Goal: Transaction & Acquisition: Purchase product/service

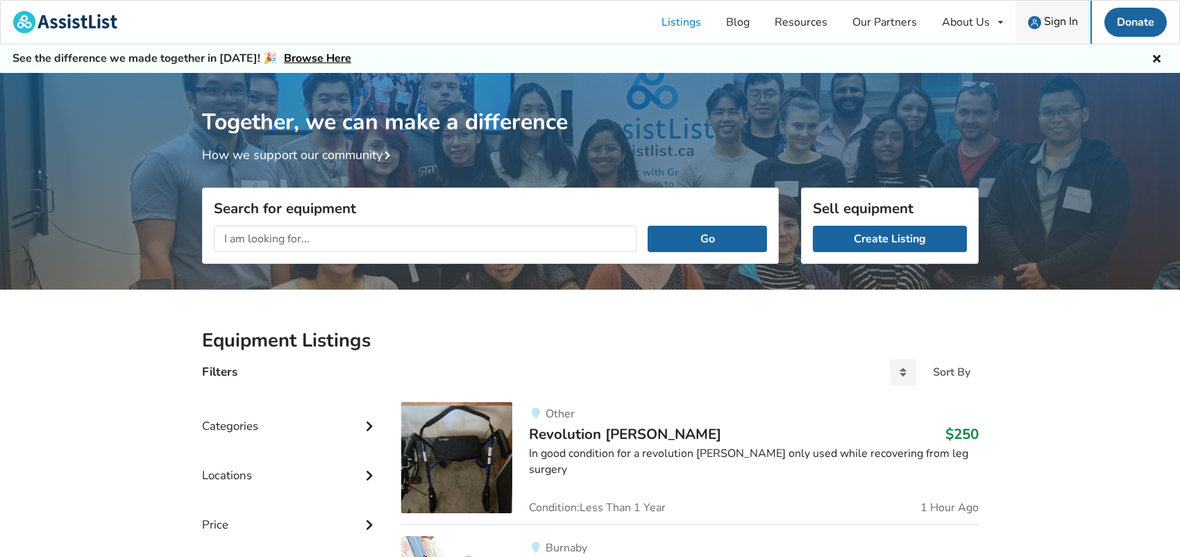
click at [1057, 17] on span "Sign In" at bounding box center [1061, 21] width 34 height 15
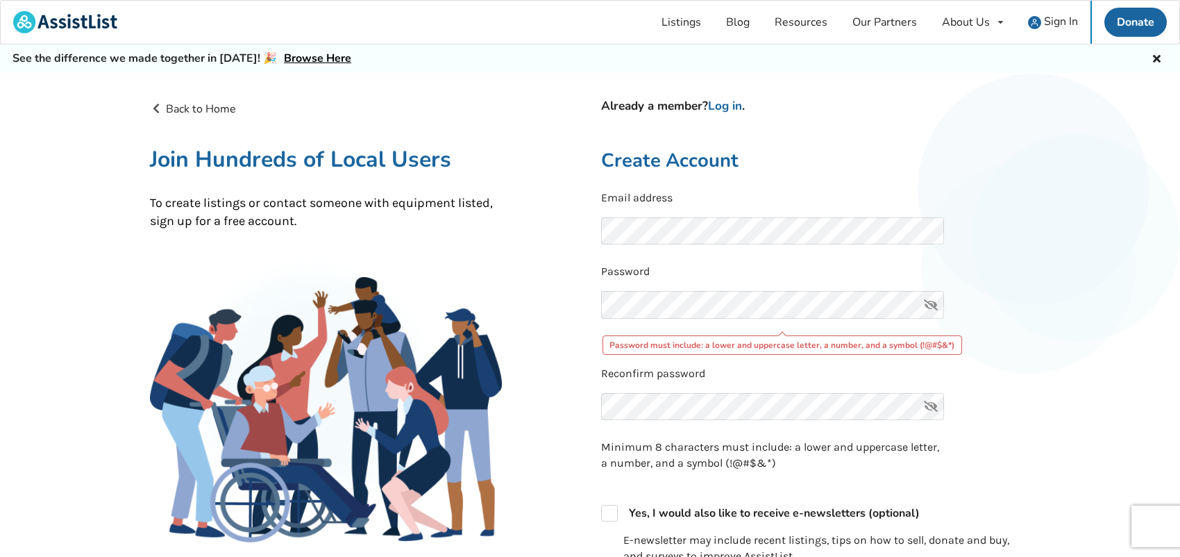
click at [932, 301] on icon at bounding box center [931, 305] width 28 height 28
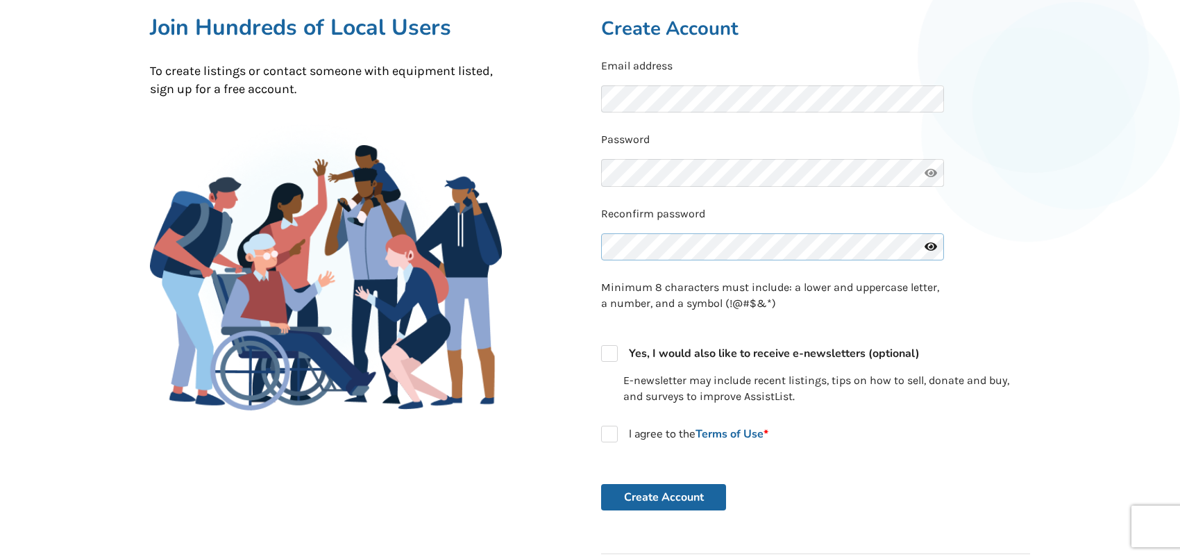
scroll to position [139, 0]
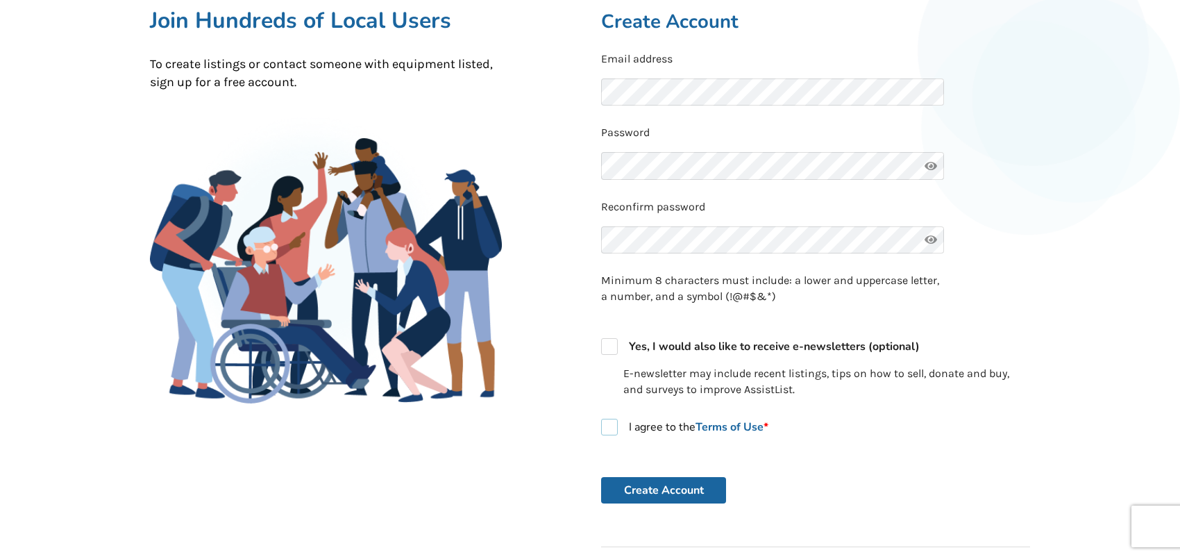
click at [611, 423] on label "I agree to the Terms of Use *" at bounding box center [684, 427] width 167 height 17
checkbox input "true"
click at [665, 488] on button "Create Account" at bounding box center [663, 490] width 125 height 26
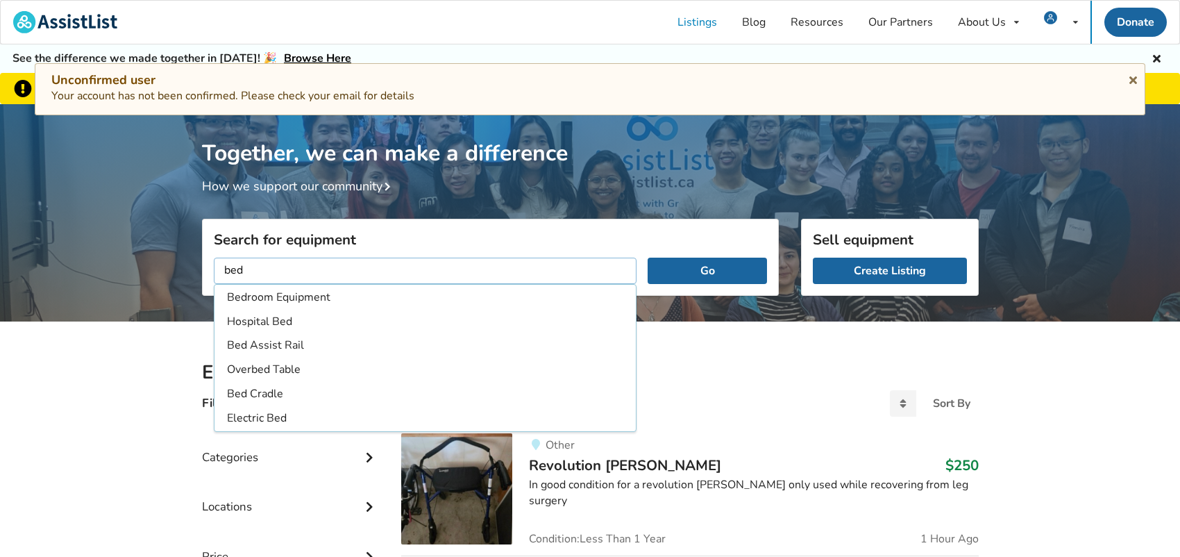
type input "bed"
click at [648, 258] on button "Go" at bounding box center [707, 271] width 119 height 26
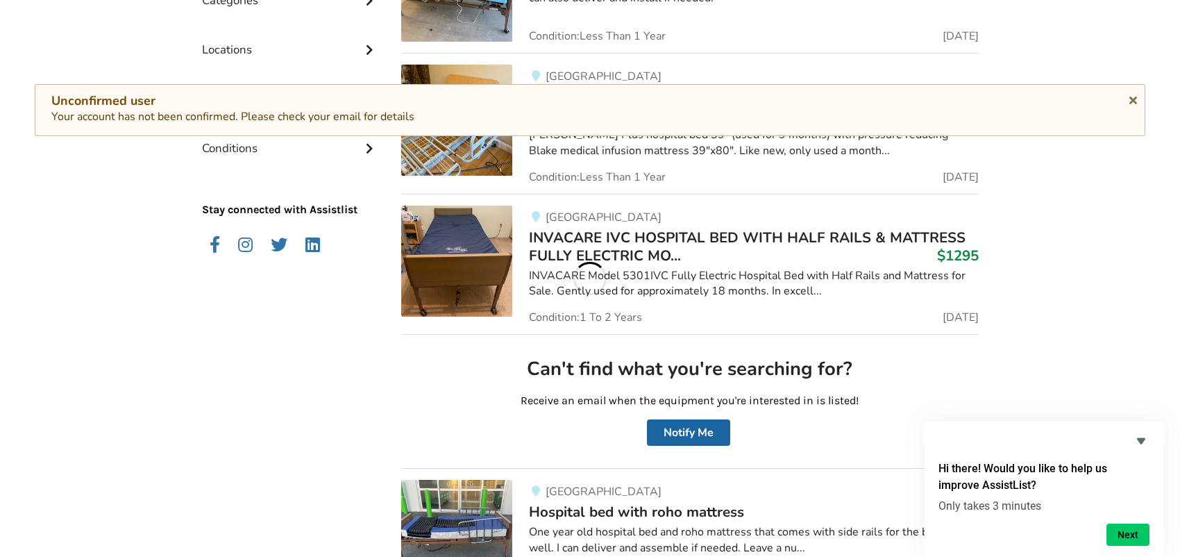
scroll to position [406, 0]
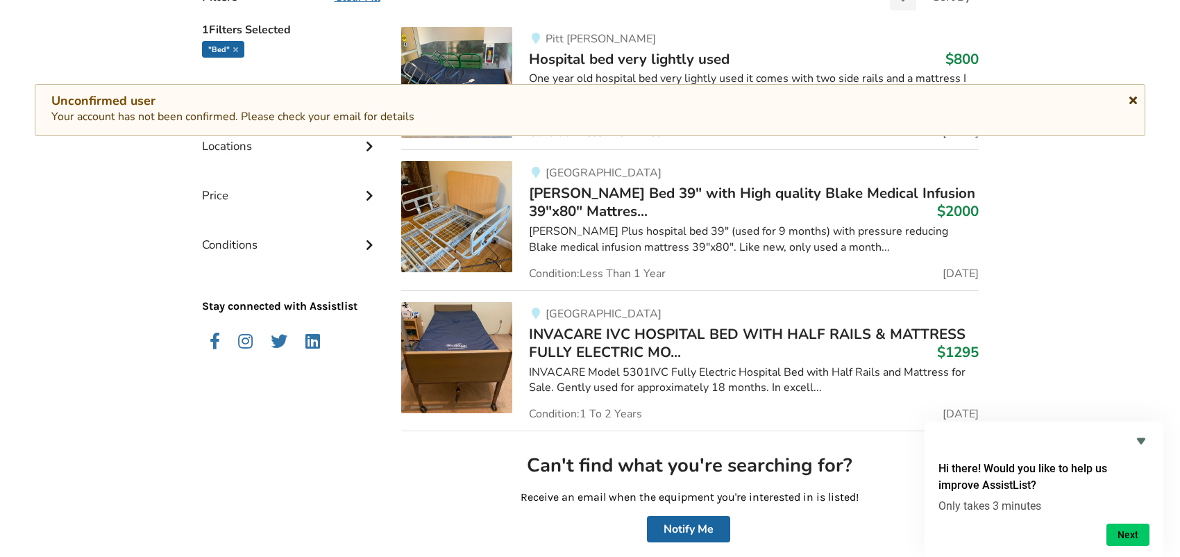
click at [1133, 96] on icon at bounding box center [1133, 97] width 13 height 11
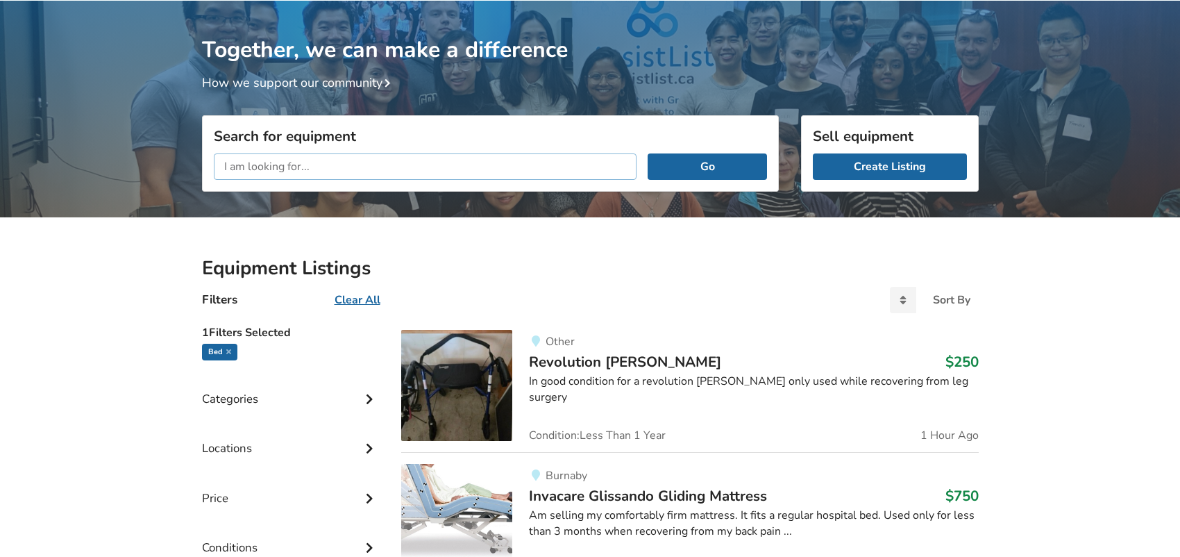
click at [259, 172] on input "text" at bounding box center [426, 166] width 424 height 26
click at [375, 442] on icon at bounding box center [369, 447] width 14 height 12
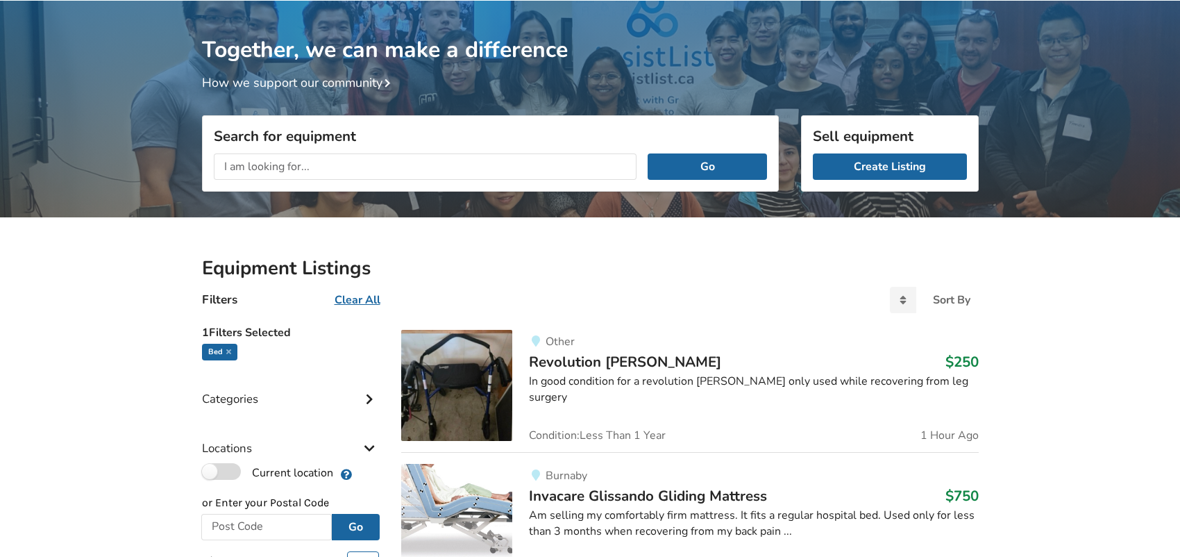
click at [207, 471] on label "Current location" at bounding box center [267, 472] width 131 height 18
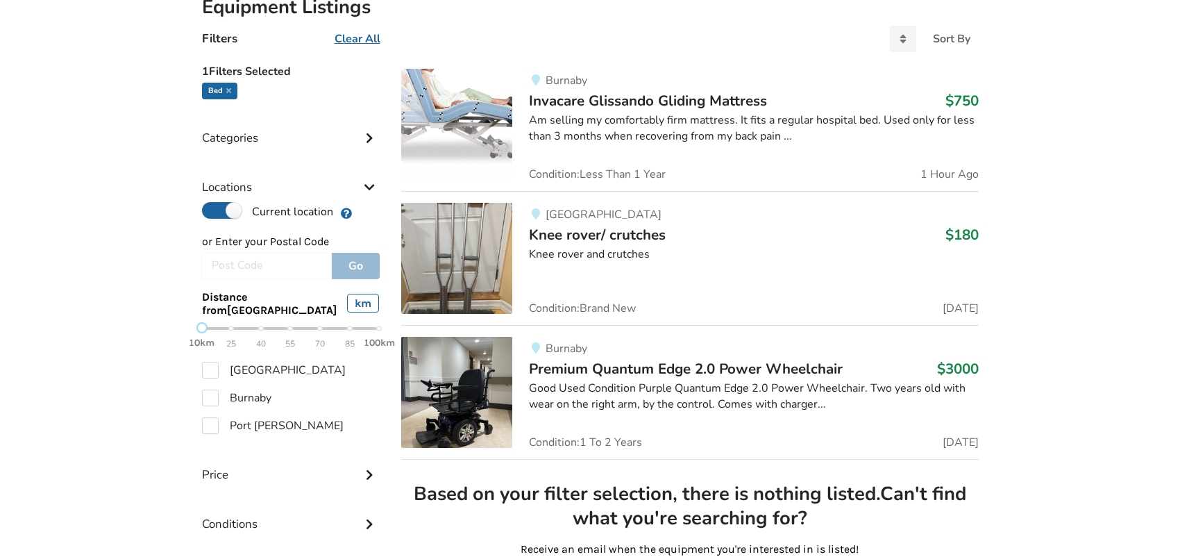
scroll to position [350, 0]
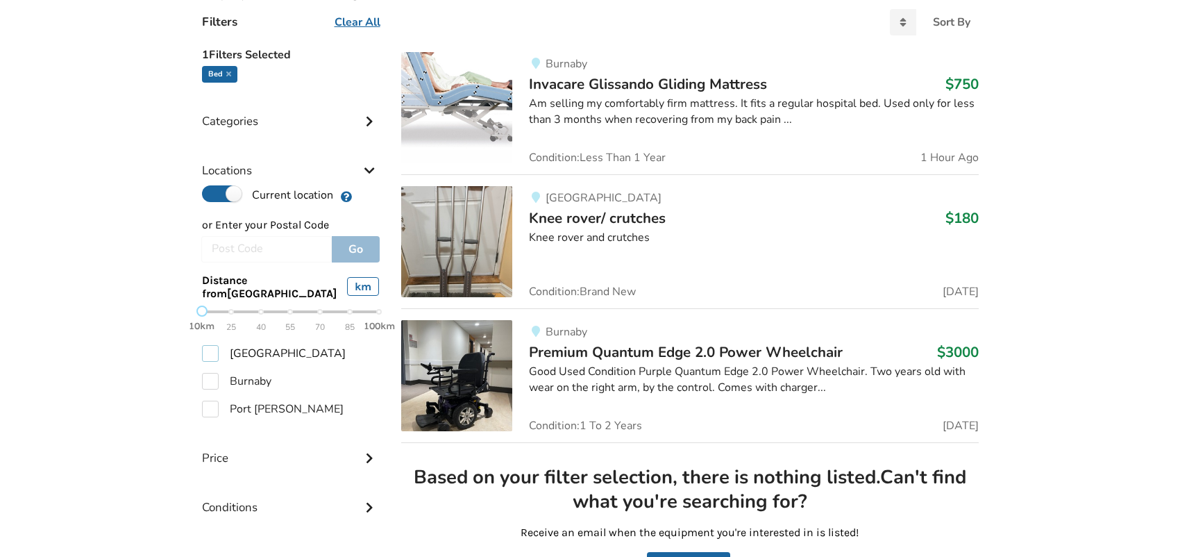
click at [210, 352] on label "[GEOGRAPHIC_DATA]" at bounding box center [274, 353] width 144 height 17
checkbox input "true"
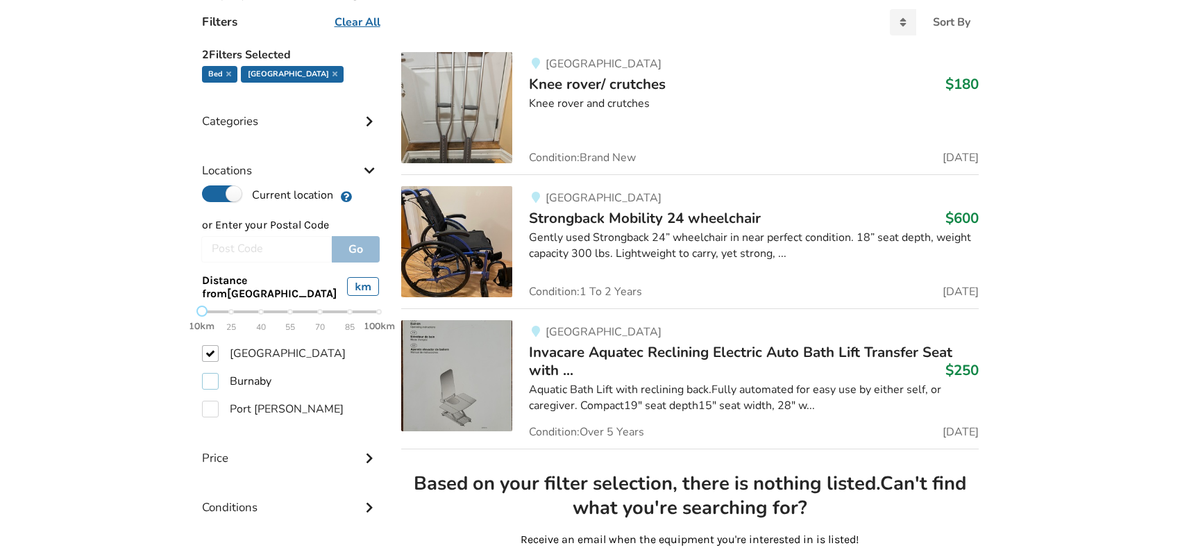
click at [214, 381] on label "Burnaby" at bounding box center [236, 381] width 69 height 17
checkbox input "true"
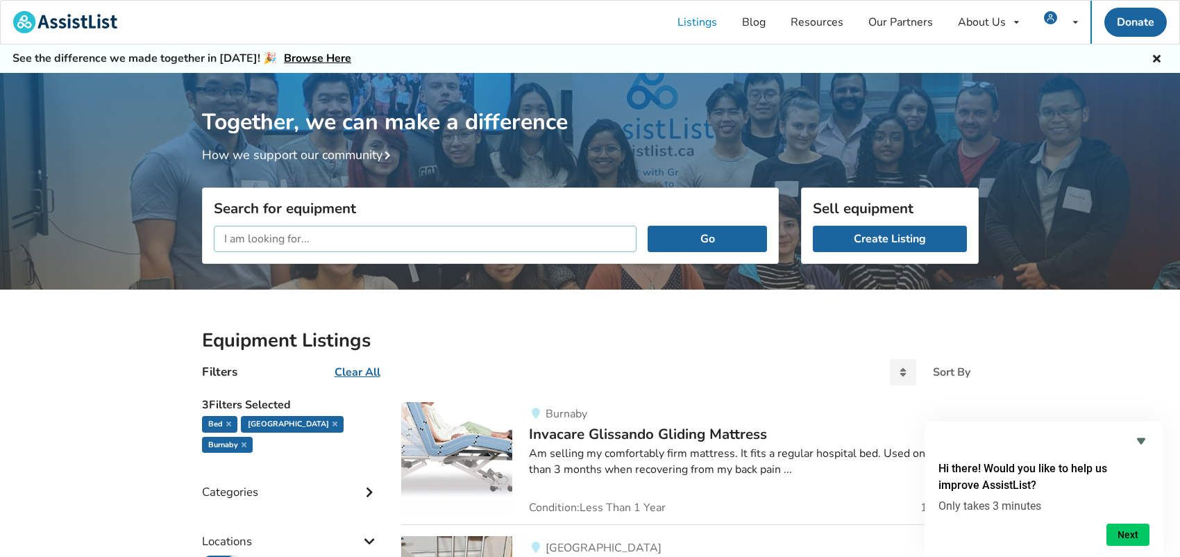
click at [251, 237] on input "text" at bounding box center [426, 239] width 424 height 26
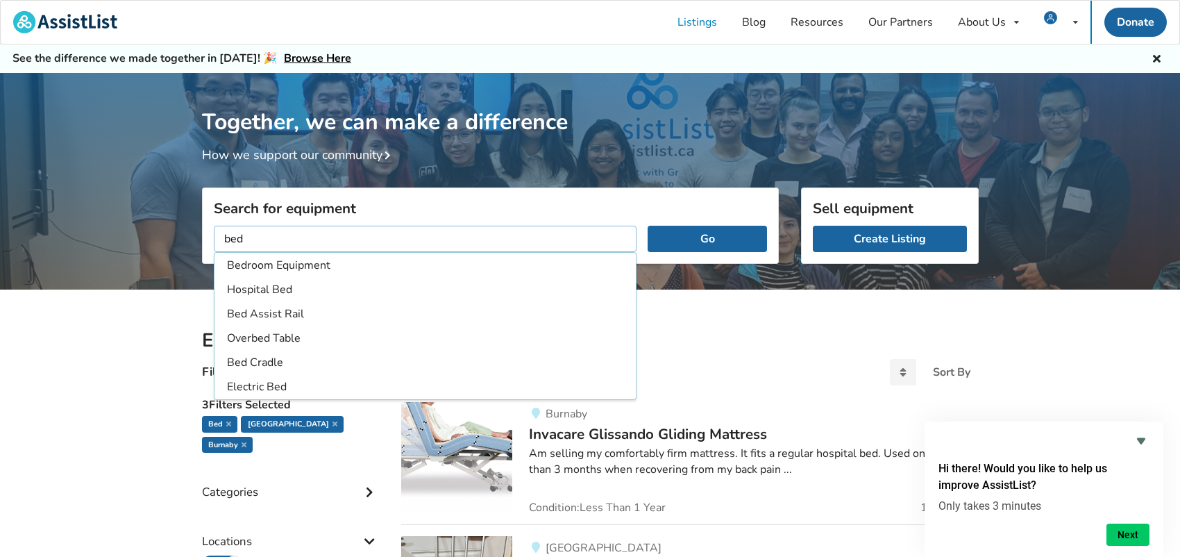
type input "bed"
click at [648, 226] on button "Go" at bounding box center [707, 239] width 119 height 26
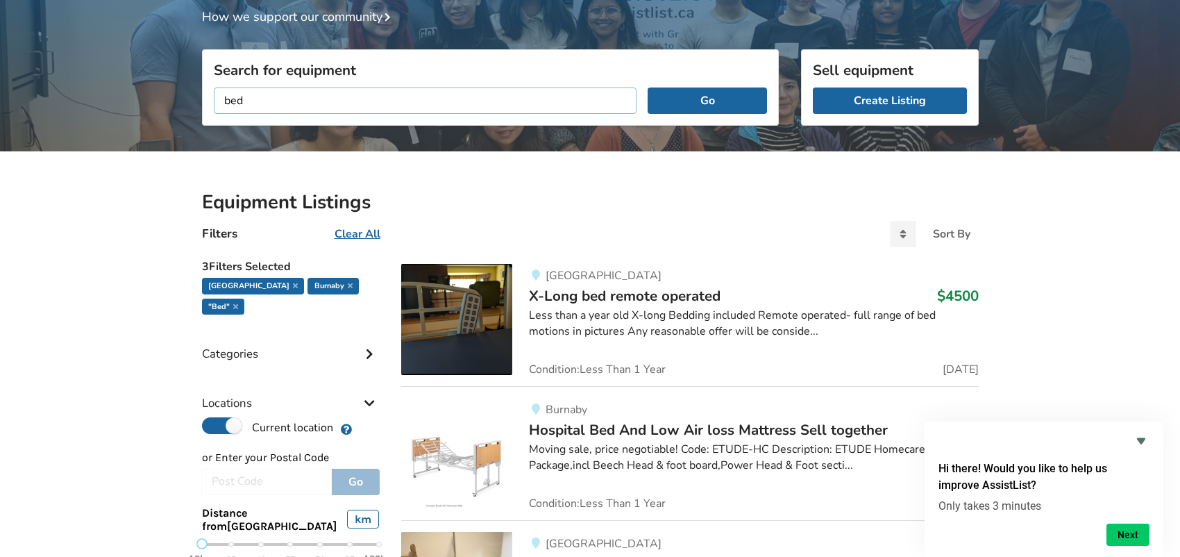
scroll to position [139, 0]
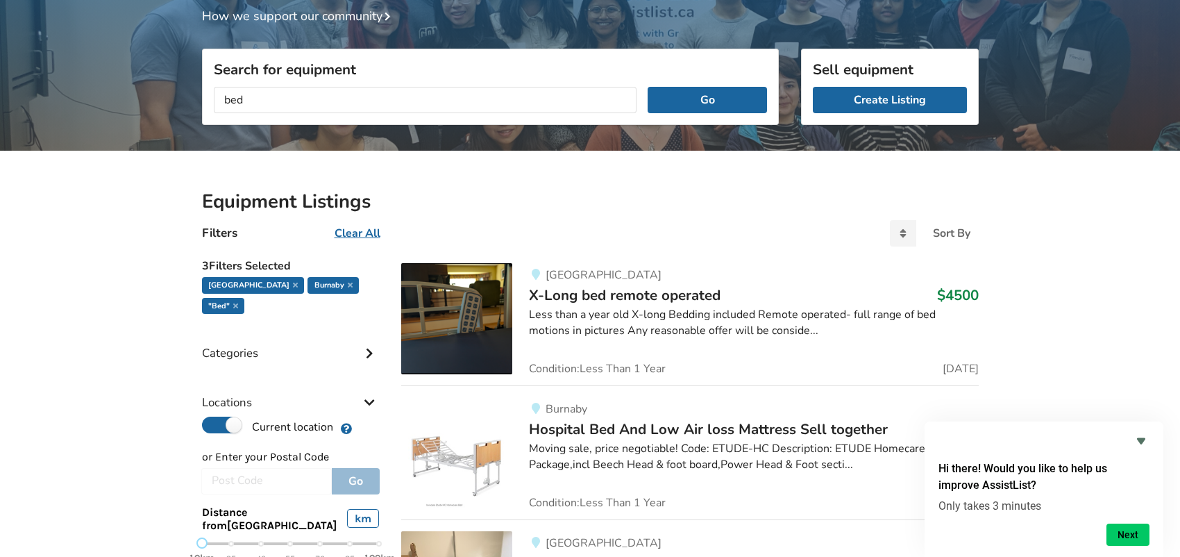
click at [1142, 435] on icon "Hide survey" at bounding box center [1141, 441] width 17 height 17
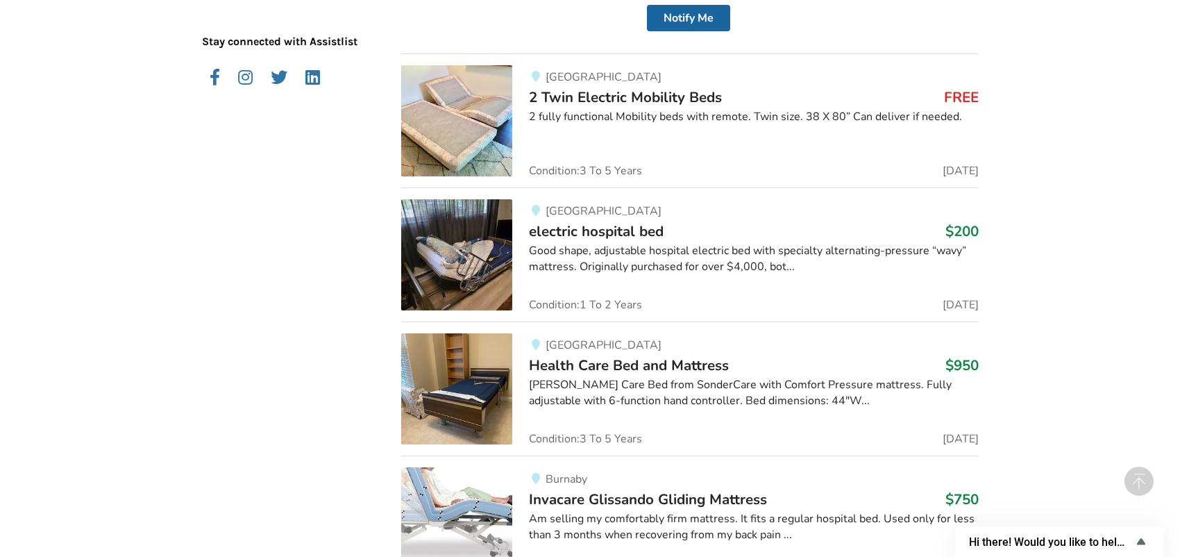
scroll to position [903, 0]
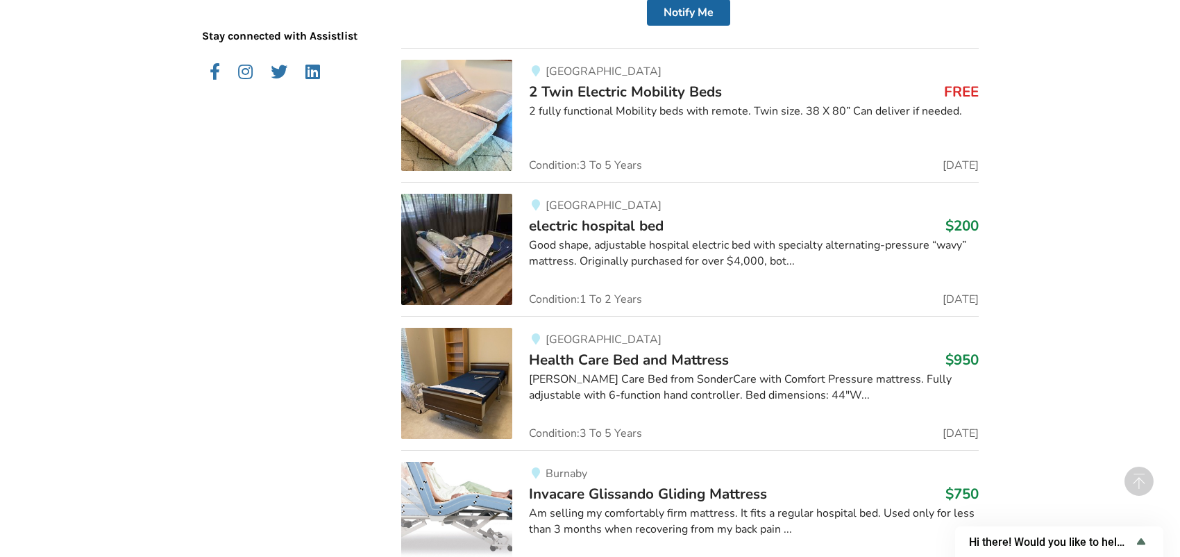
click at [603, 227] on span "electric hospital bed" at bounding box center [596, 225] width 135 height 19
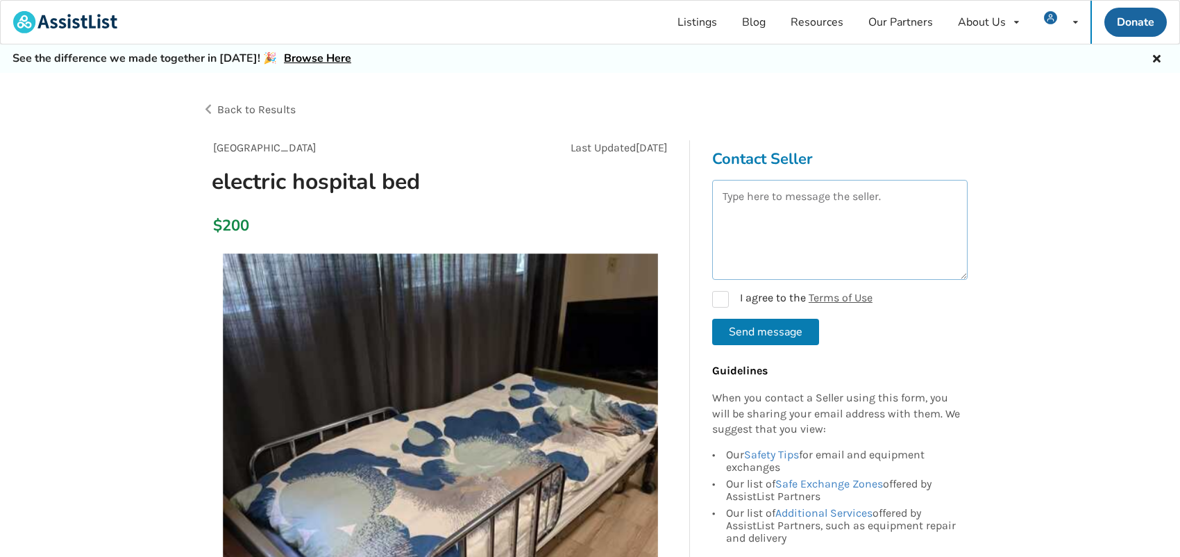
click at [731, 197] on textarea at bounding box center [840, 230] width 256 height 100
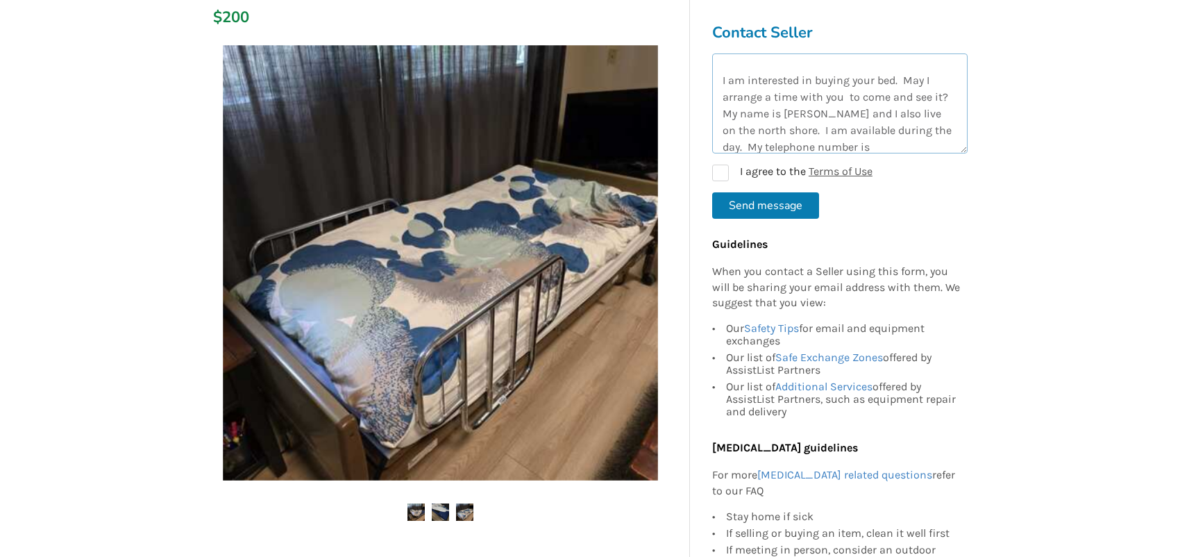
scroll to position [40, 0]
type textarea "Dear seller: I am interested in buying your bed. May I arrange a time with you …"
click at [721, 171] on label "I agree to the Terms of Use" at bounding box center [792, 173] width 160 height 17
checkbox input "true"
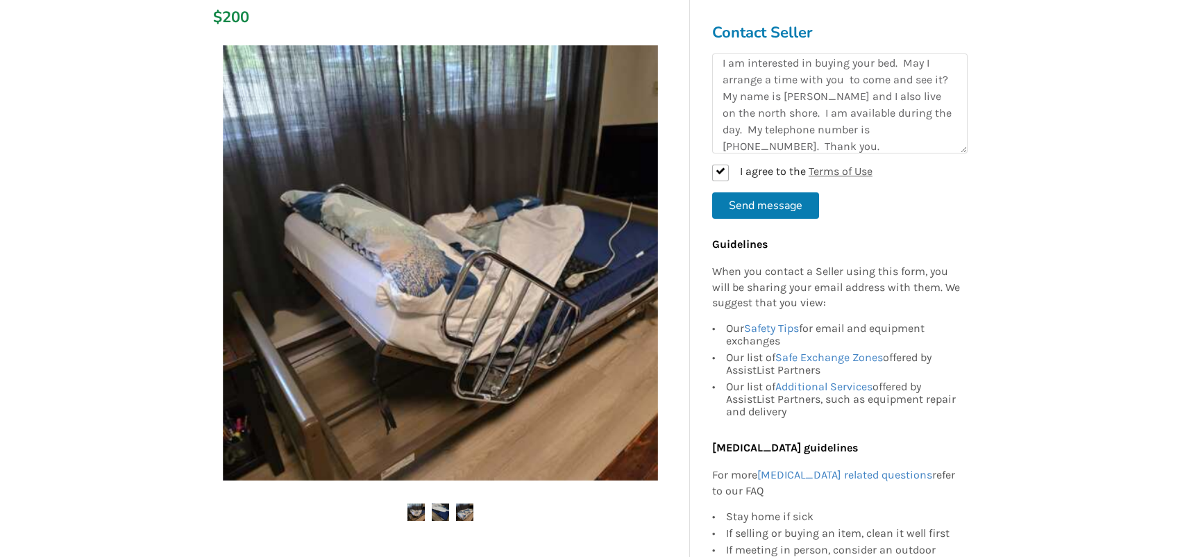
click at [760, 200] on button "Send message" at bounding box center [765, 205] width 107 height 26
checkbox input "false"
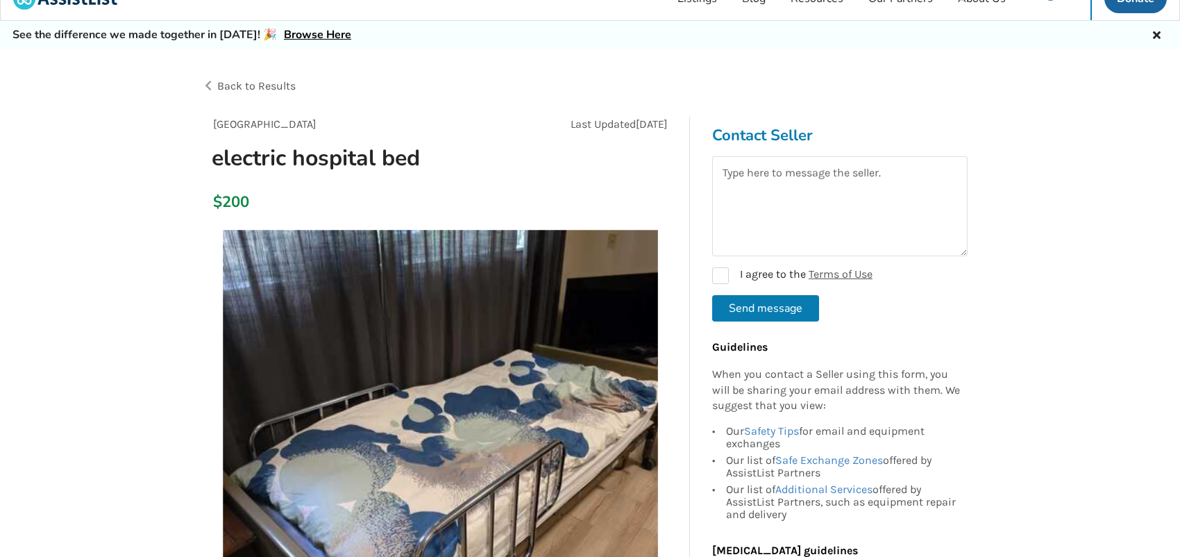
scroll to position [0, 0]
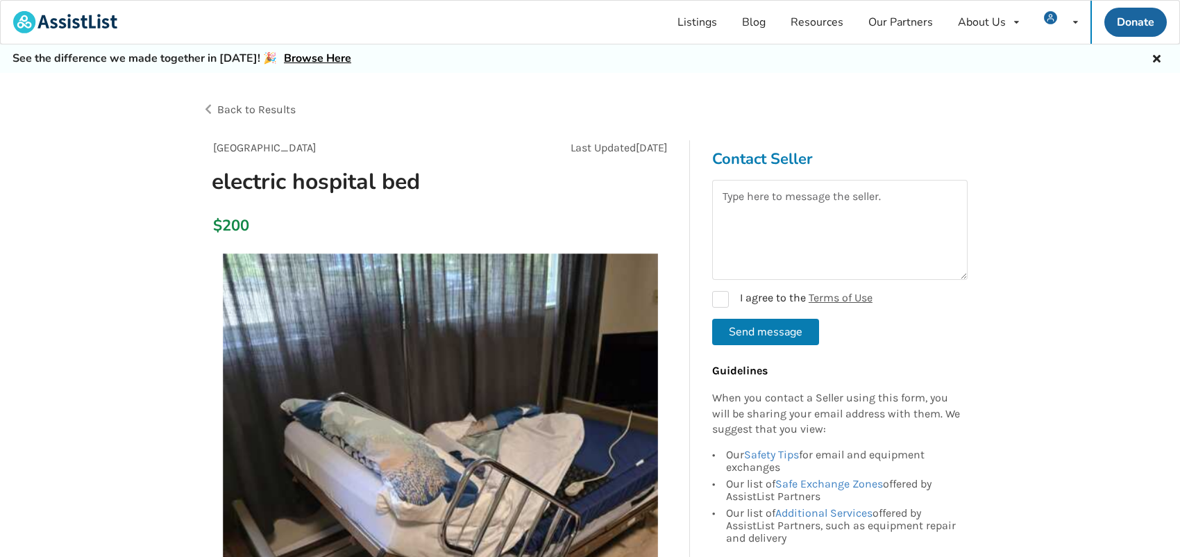
click at [228, 106] on span "Back to Results" at bounding box center [256, 109] width 78 height 13
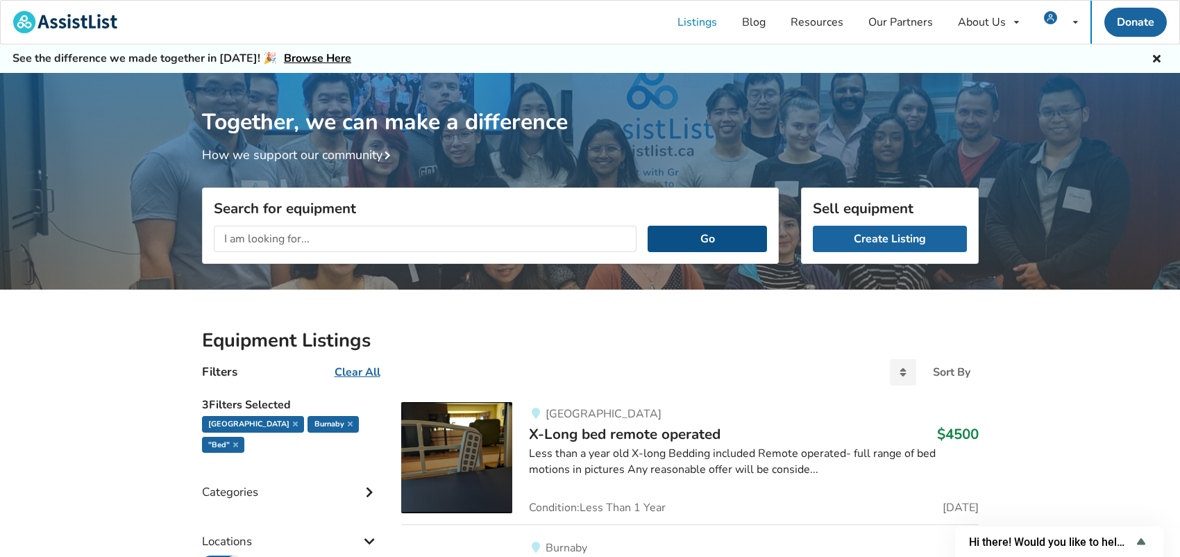
click at [718, 227] on button "Go" at bounding box center [707, 239] width 119 height 26
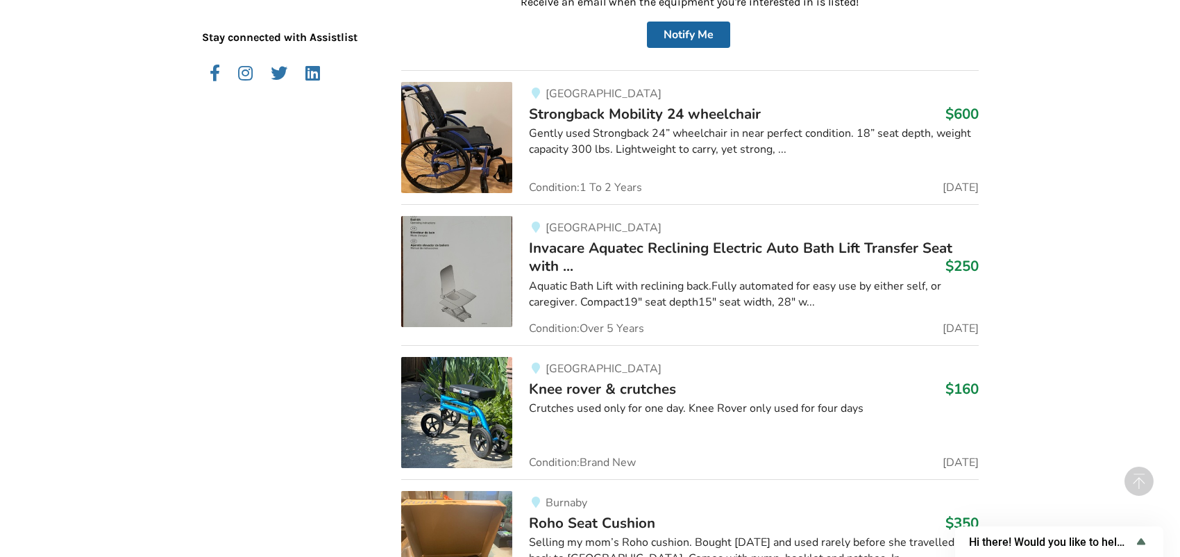
scroll to position [903, 0]
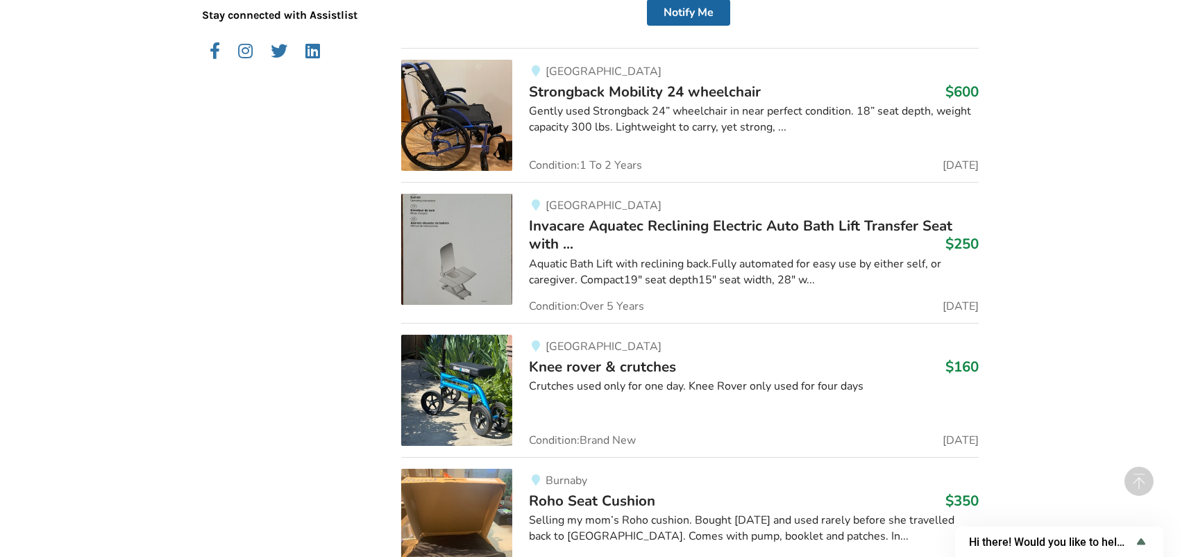
click at [594, 233] on span "Invacare Aquatec Reclining Electric Auto Bath Lift Transfer Seat with ..." at bounding box center [741, 234] width 424 height 37
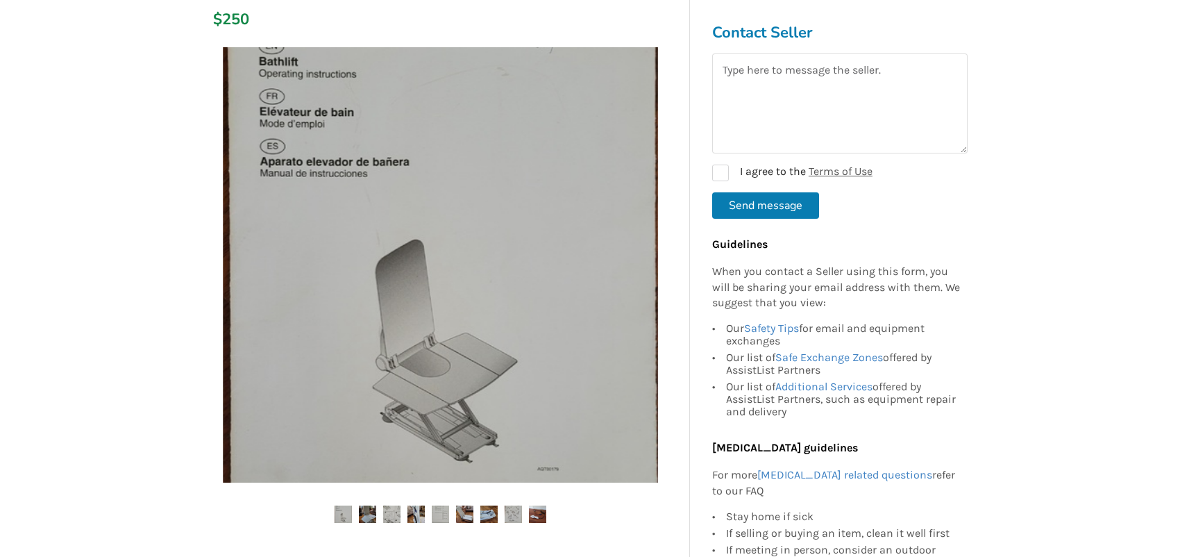
scroll to position [278, 0]
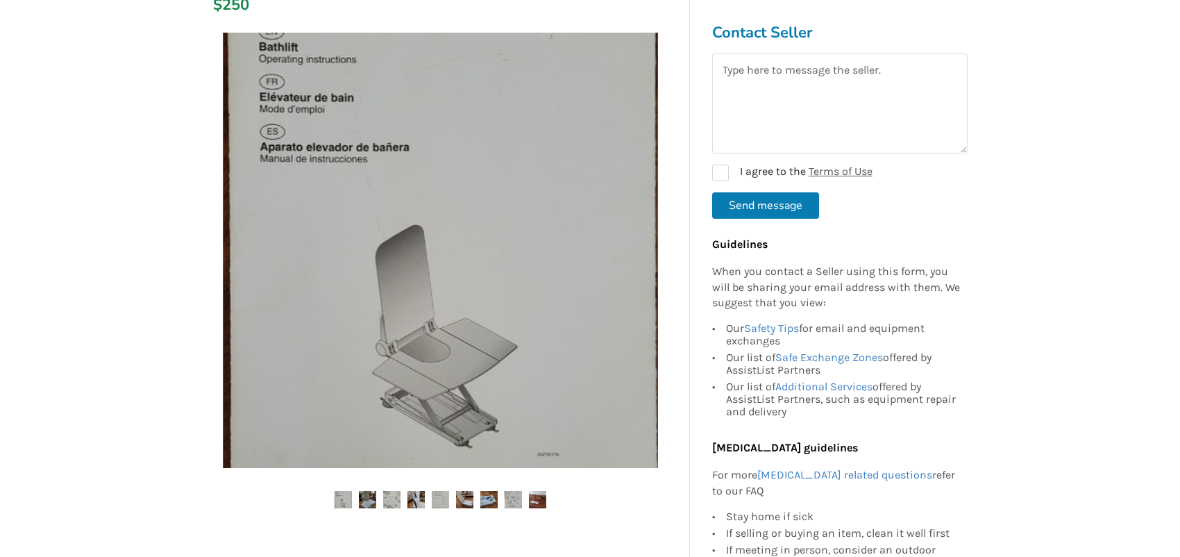
click at [367, 495] on img at bounding box center [367, 499] width 17 height 17
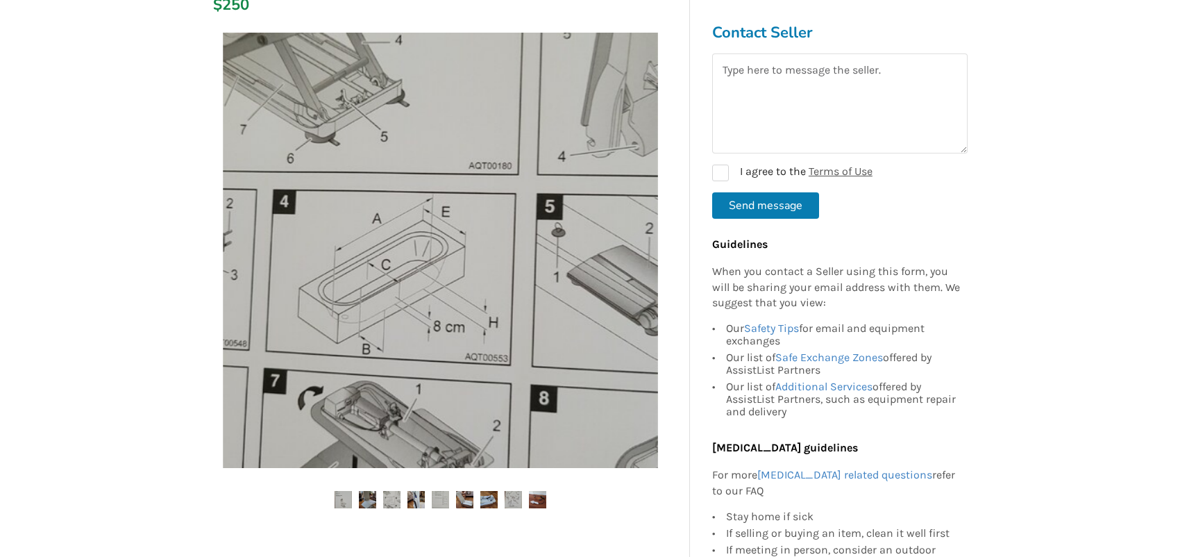
click at [415, 498] on img at bounding box center [416, 499] width 17 height 17
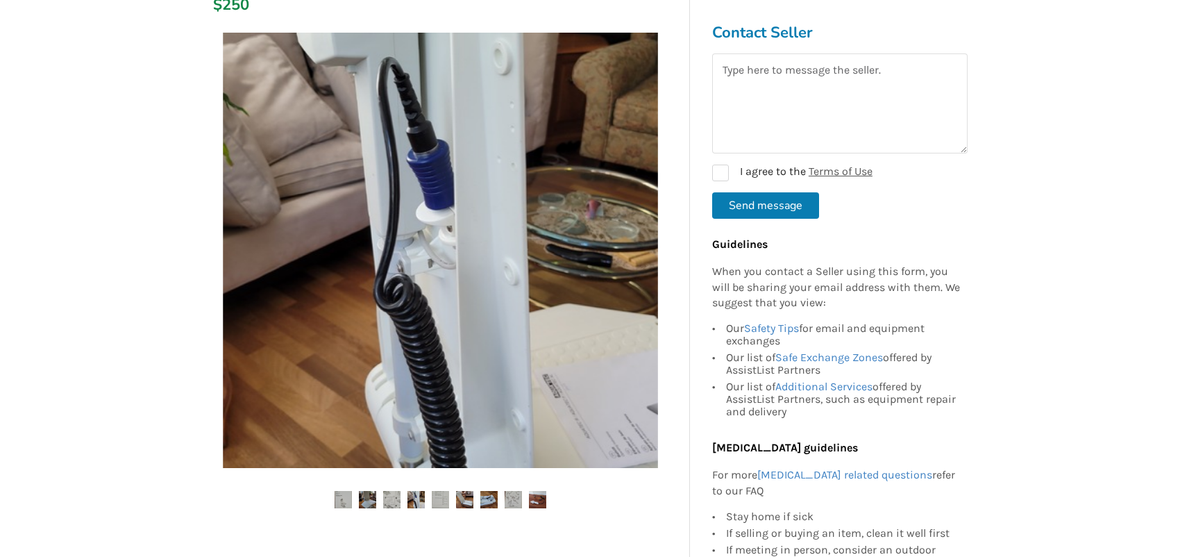
click at [466, 496] on img at bounding box center [464, 499] width 17 height 17
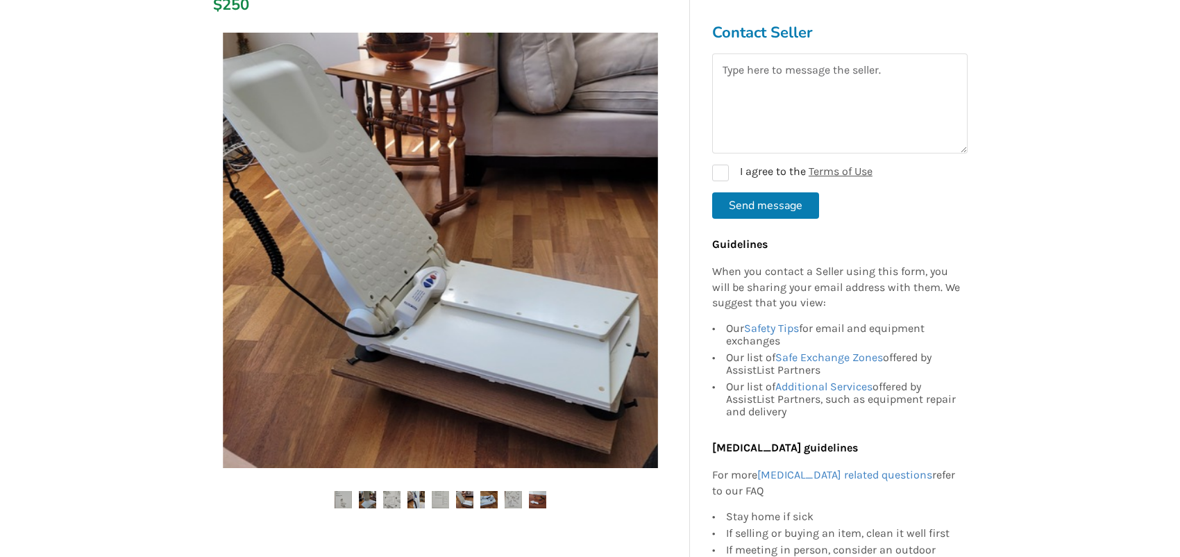
click at [496, 502] on img at bounding box center [488, 499] width 17 height 17
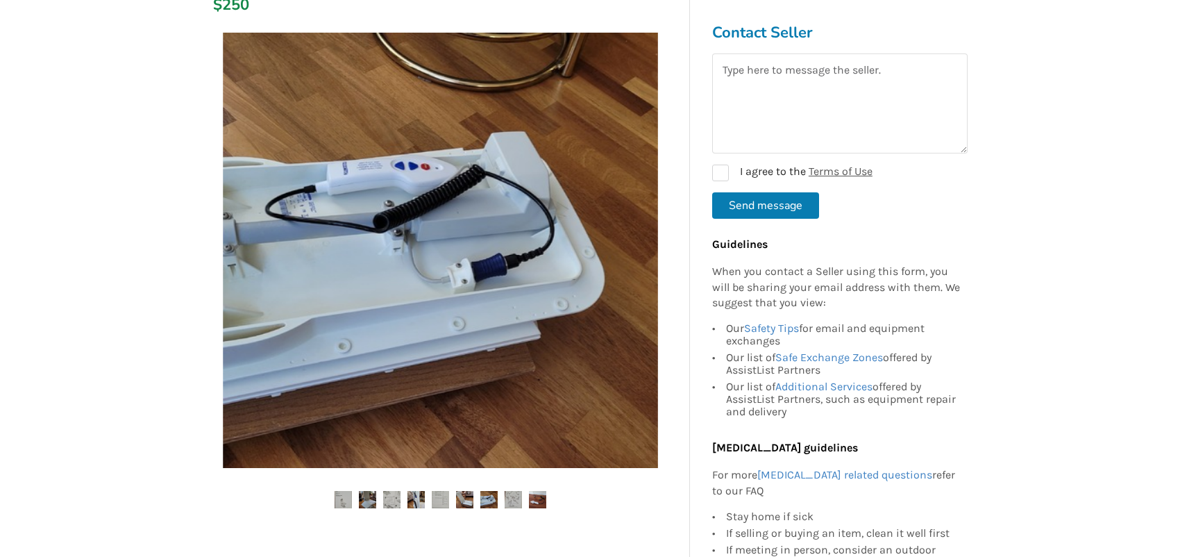
click at [521, 500] on img at bounding box center [513, 499] width 17 height 17
click at [513, 496] on img at bounding box center [513, 499] width 17 height 17
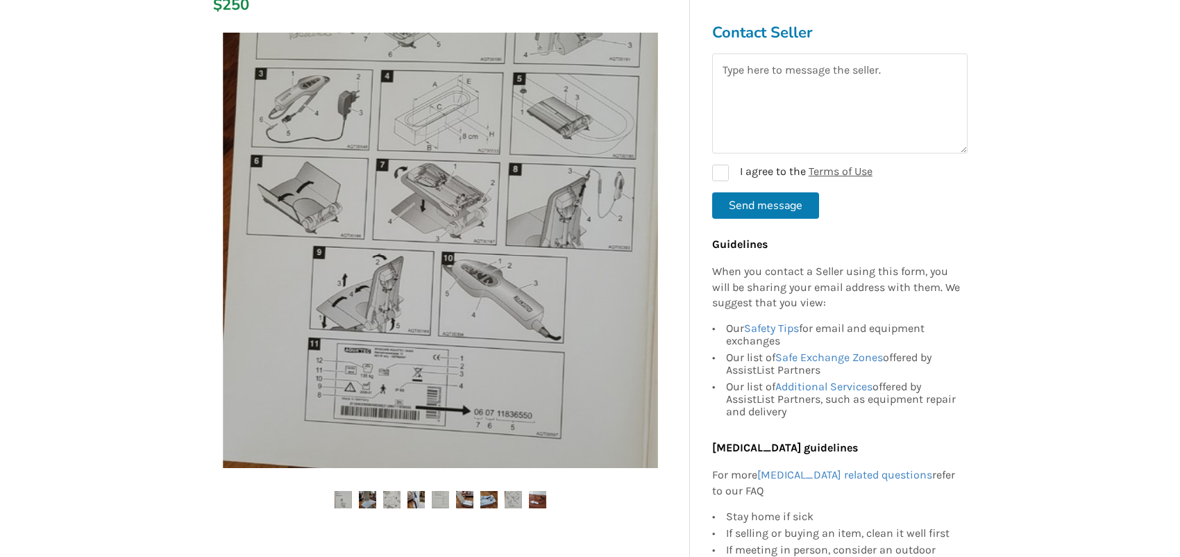
click at [532, 496] on img at bounding box center [537, 499] width 17 height 17
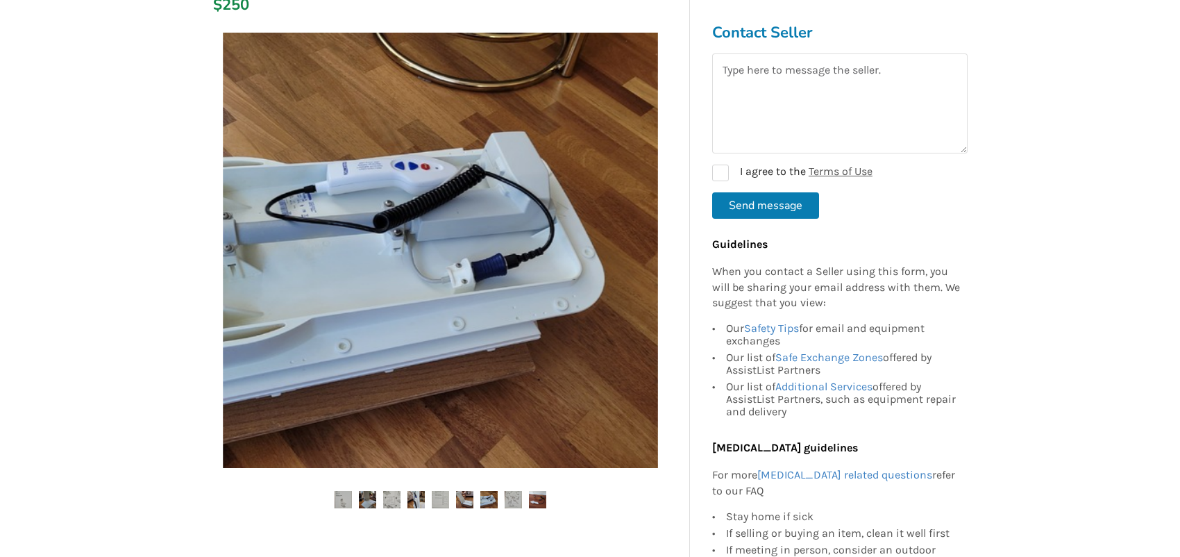
click at [518, 494] on img at bounding box center [513, 499] width 17 height 17
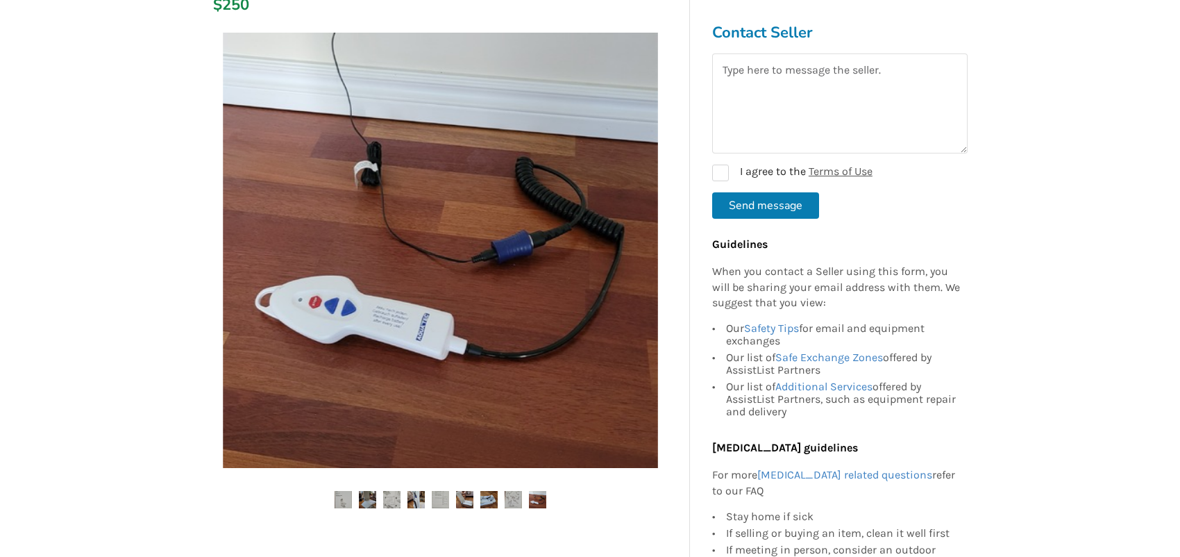
click at [481, 496] on img at bounding box center [488, 499] width 17 height 17
click at [462, 503] on img at bounding box center [464, 499] width 17 height 17
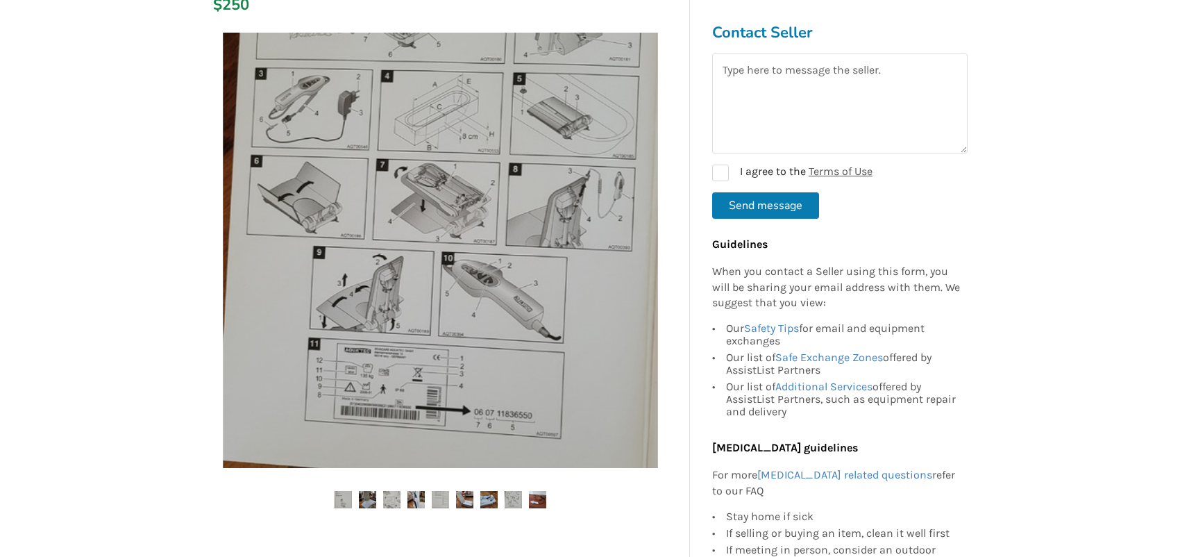
click at [436, 499] on img at bounding box center [440, 499] width 17 height 17
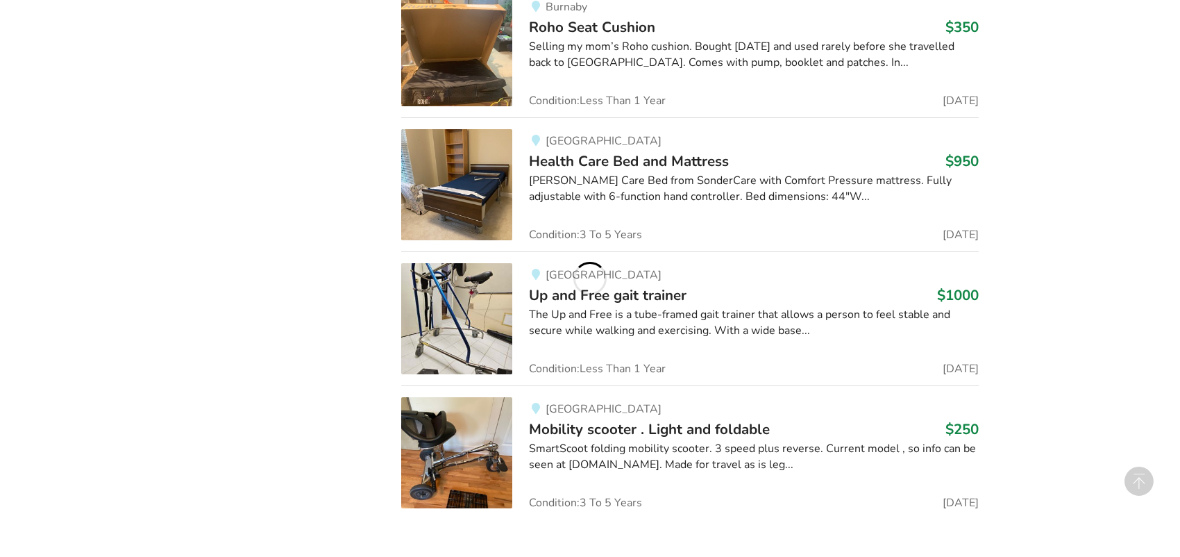
scroll to position [1428, 0]
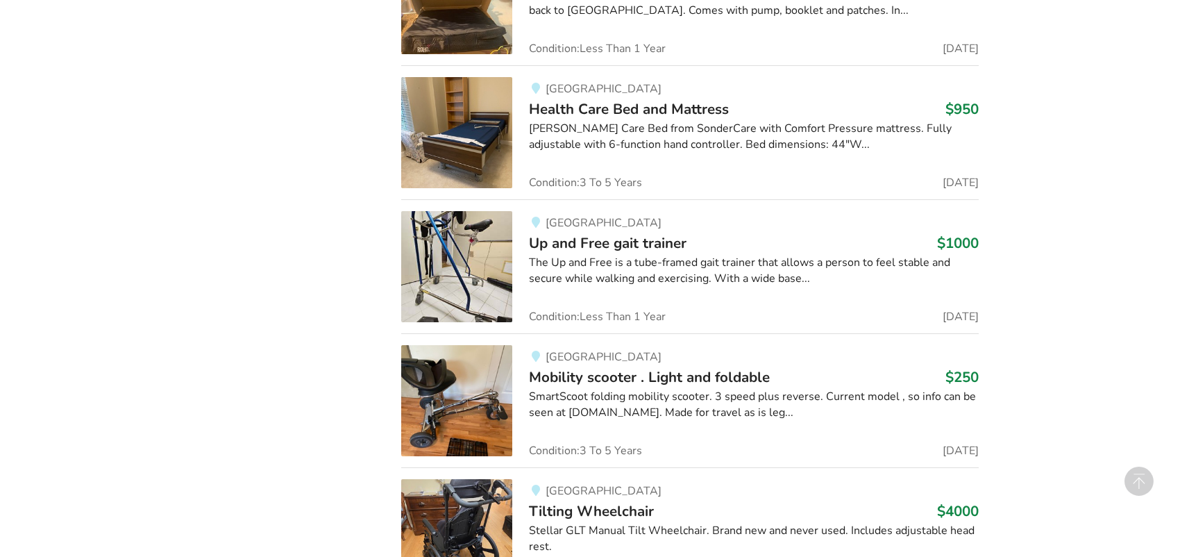
click at [451, 262] on img at bounding box center [456, 266] width 111 height 111
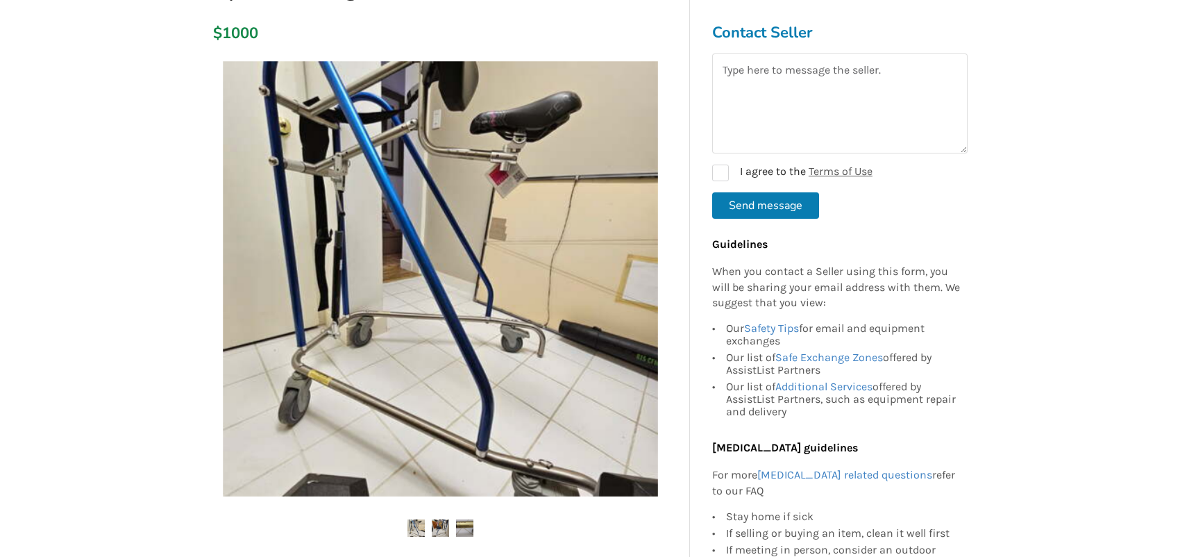
scroll to position [347, 0]
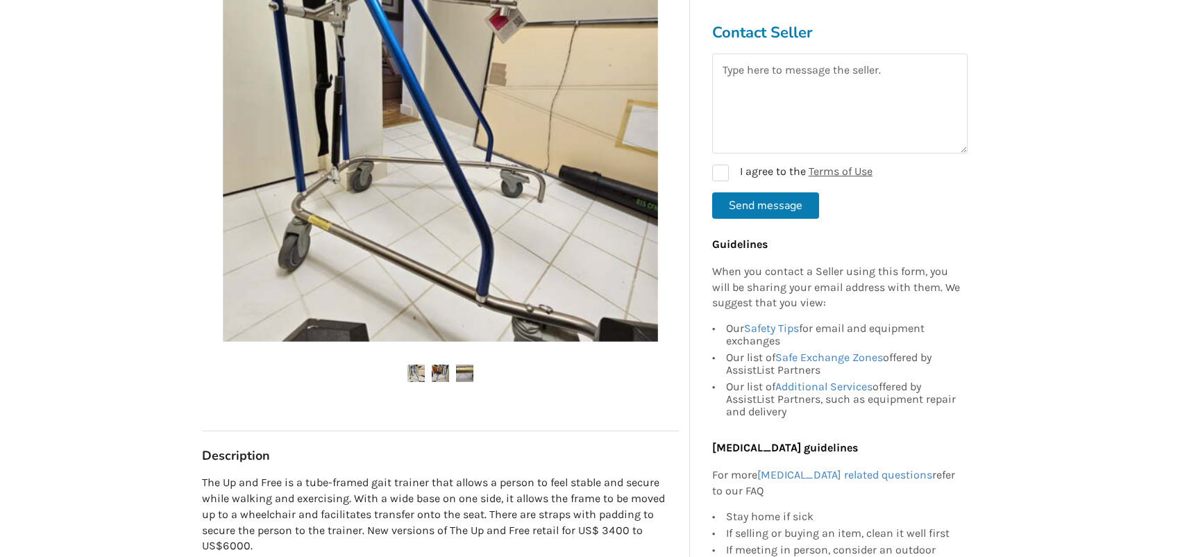
click at [442, 367] on img at bounding box center [440, 373] width 17 height 17
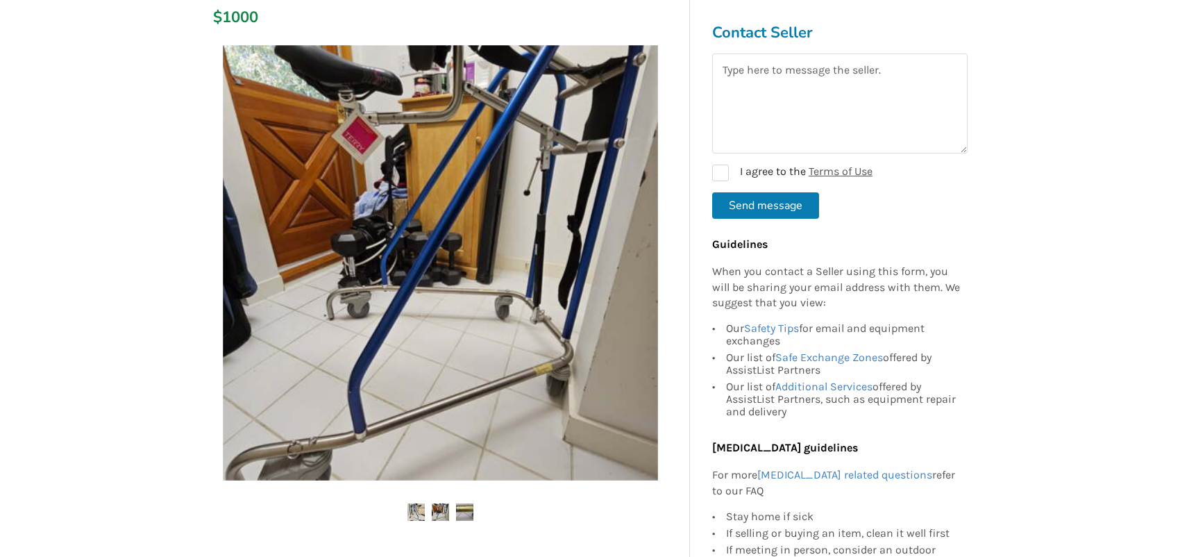
scroll to position [139, 0]
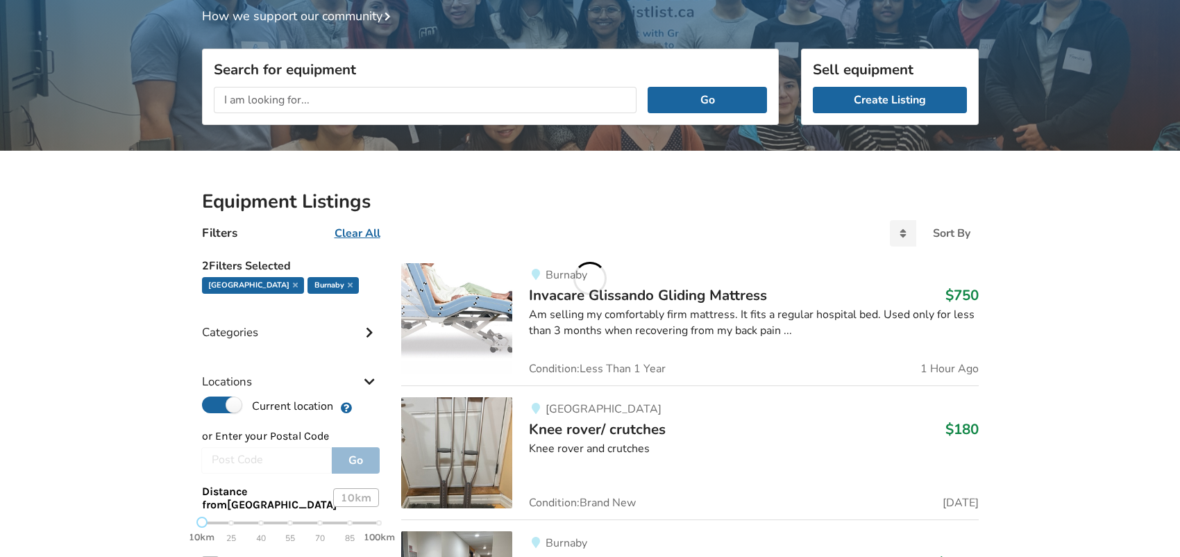
scroll to position [1428, 0]
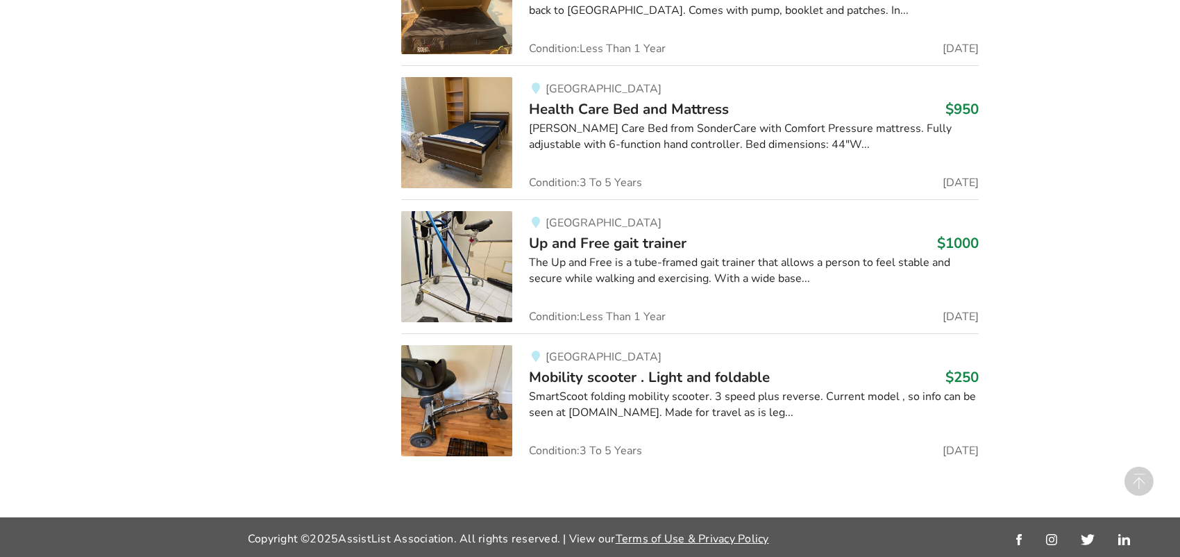
click at [509, 380] on img at bounding box center [456, 400] width 111 height 111
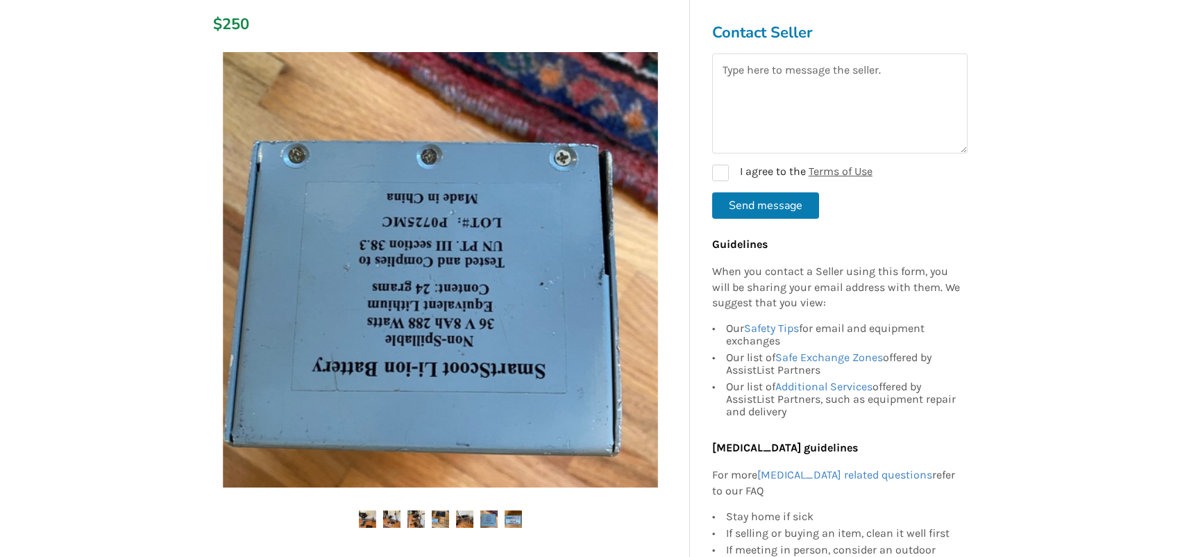
scroll to position [417, 0]
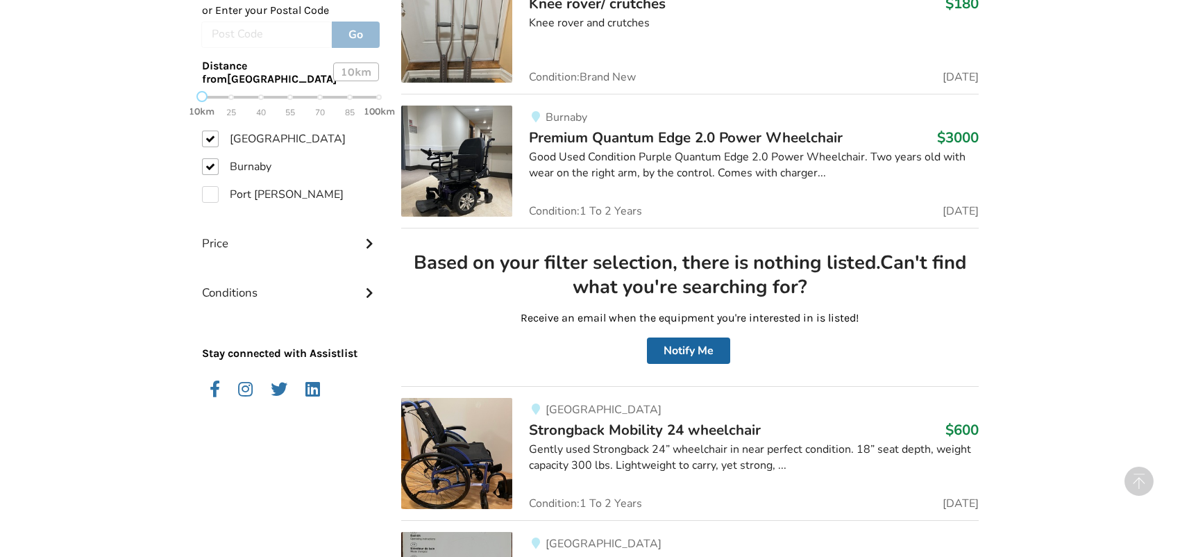
scroll to position [526, 0]
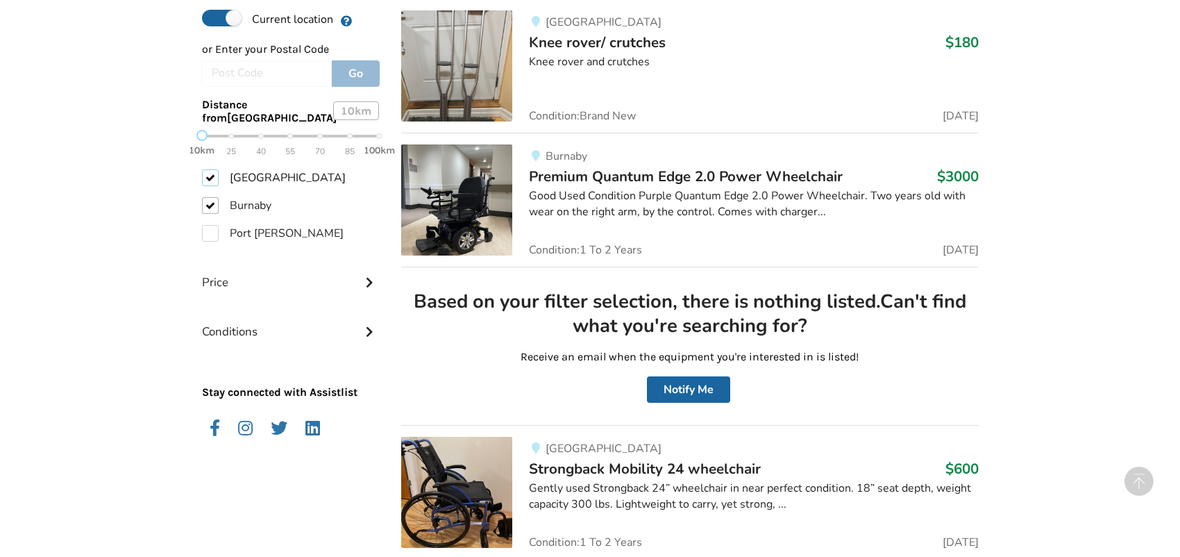
click at [211, 175] on label "[GEOGRAPHIC_DATA]" at bounding box center [274, 177] width 144 height 17
checkbox input "false"
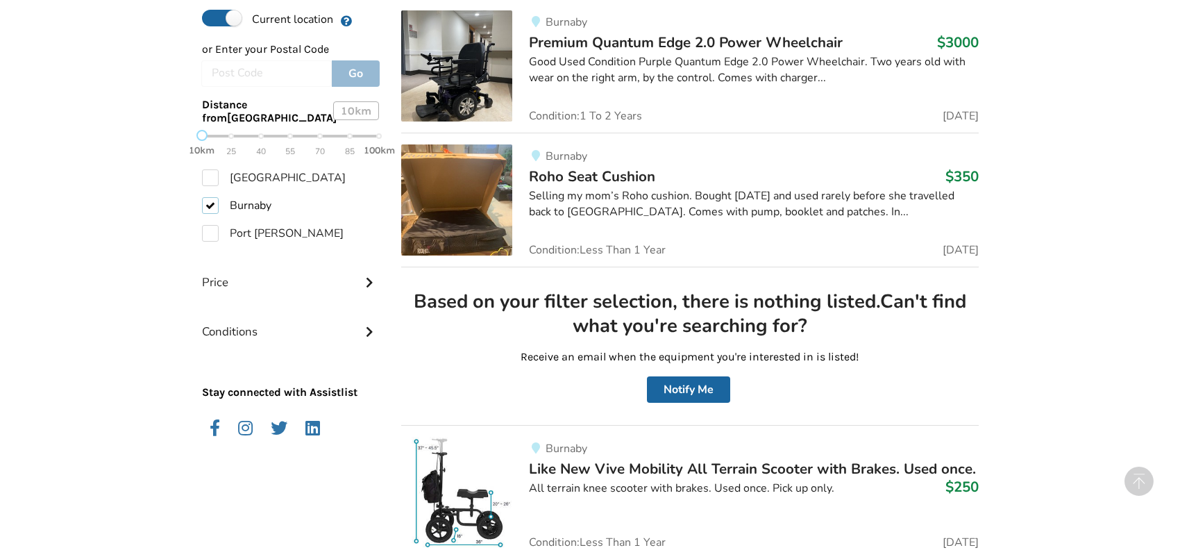
click at [209, 204] on label "Burnaby" at bounding box center [236, 205] width 69 height 17
checkbox input "false"
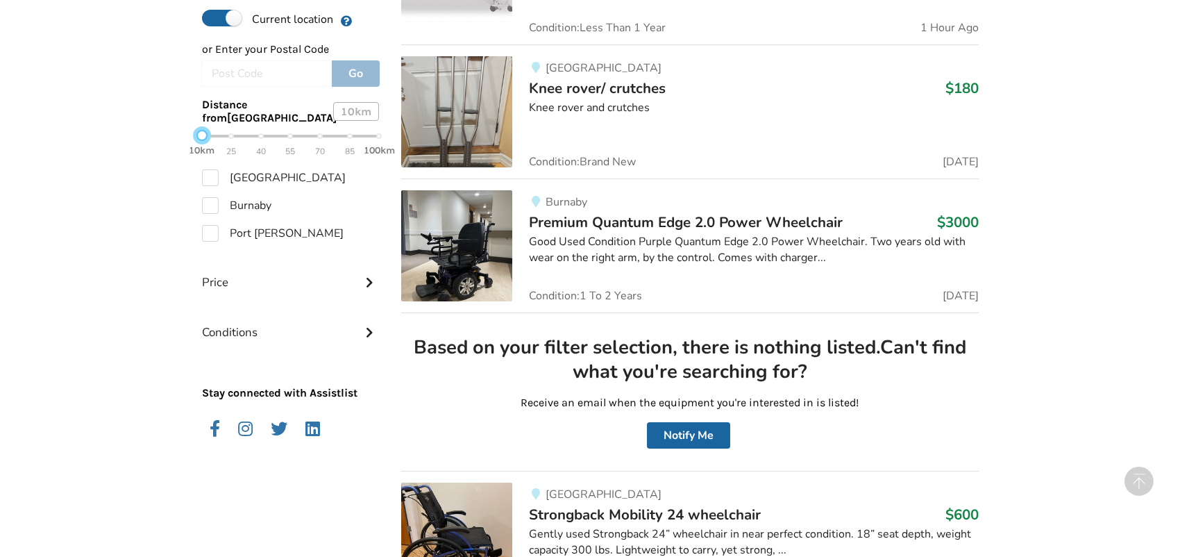
click at [203, 135] on div at bounding box center [201, 135] width 11 height 11
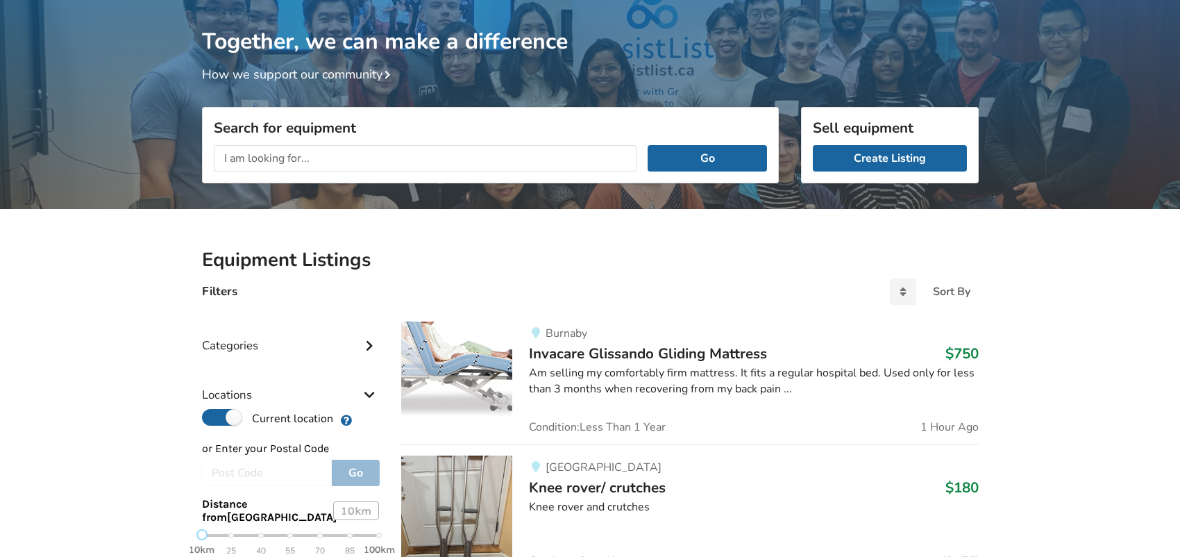
scroll to position [0, 0]
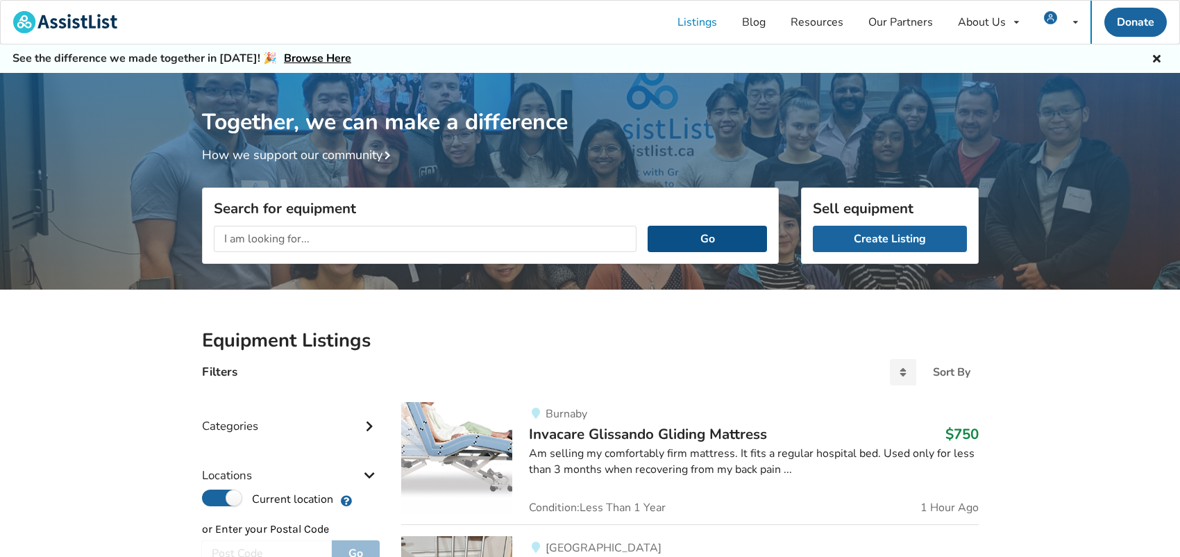
click at [712, 240] on button "Go" at bounding box center [707, 239] width 119 height 26
click at [347, 421] on div "Categories" at bounding box center [291, 415] width 178 height 49
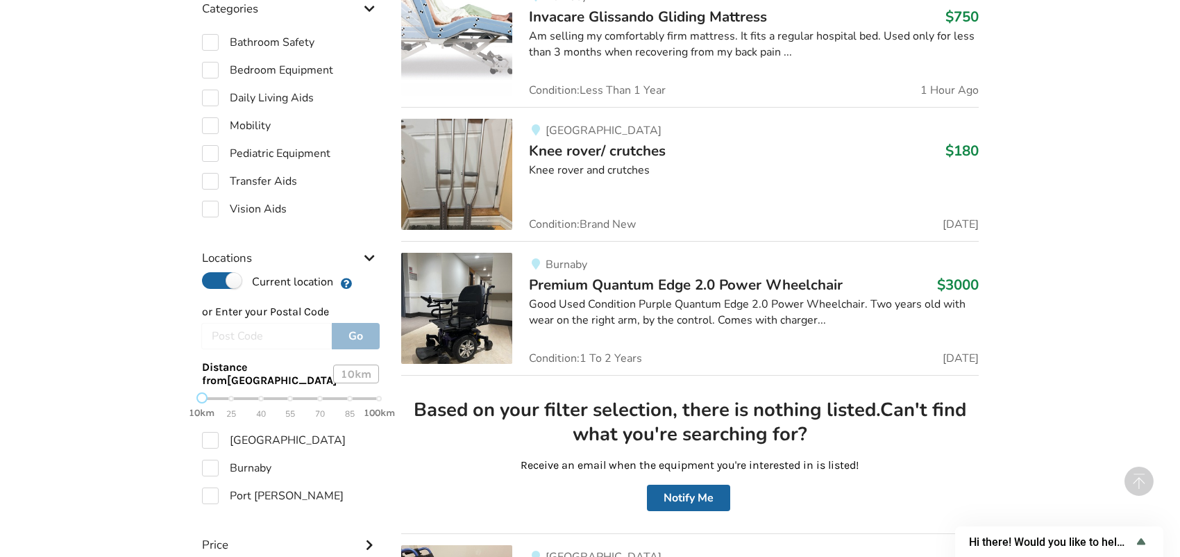
scroll to position [417, 0]
click at [232, 276] on label "Current location" at bounding box center [267, 282] width 131 height 18
radio input "false"
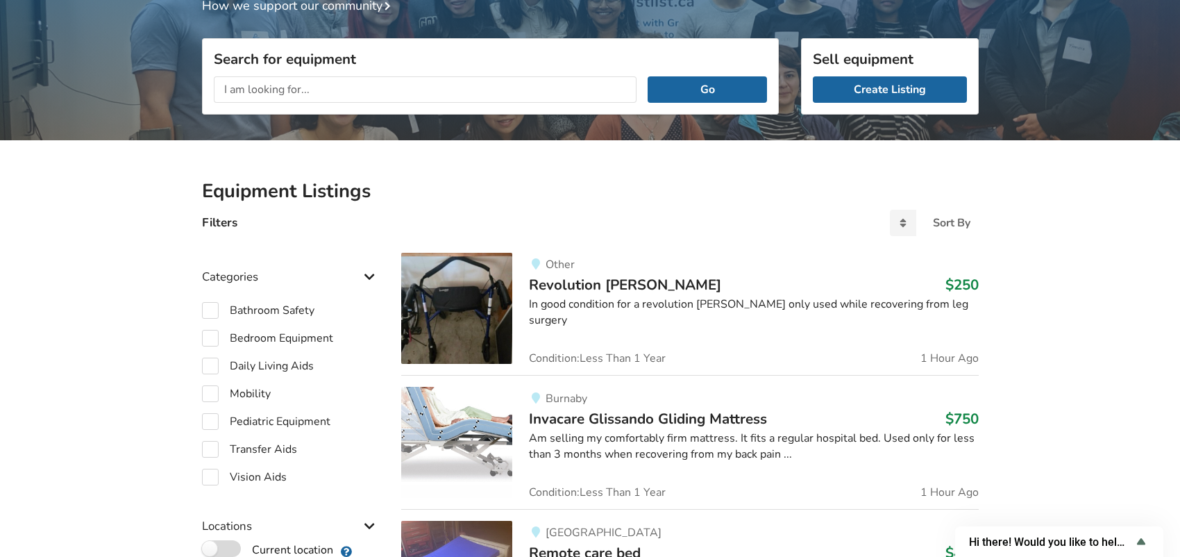
scroll to position [139, 0]
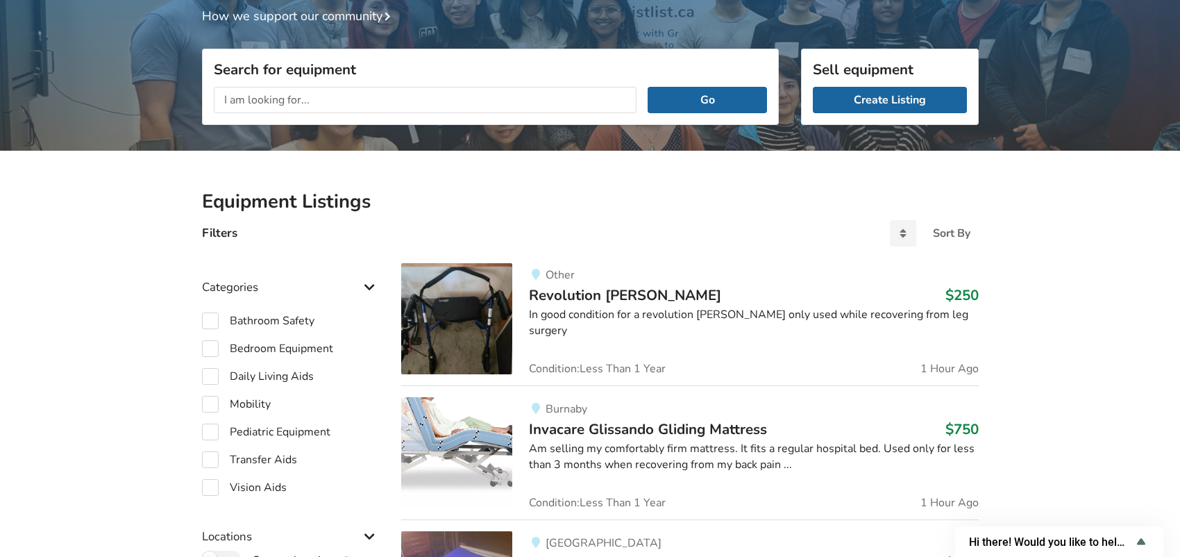
click at [714, 80] on div "Go" at bounding box center [491, 100] width 576 height 49
click at [715, 99] on button "Go" at bounding box center [707, 100] width 119 height 26
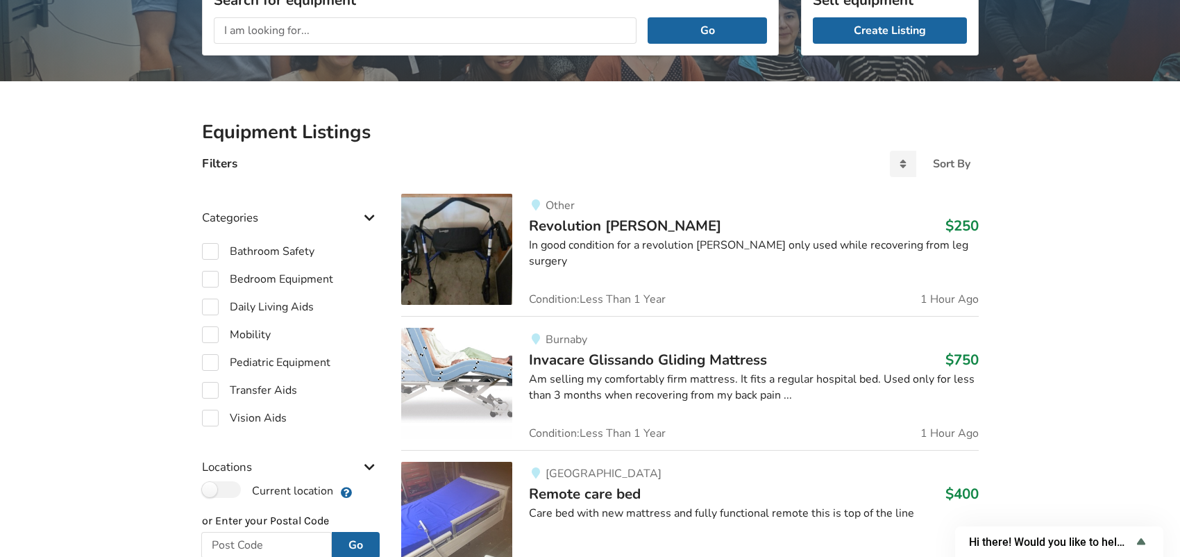
click at [584, 222] on span "Revolution [PERSON_NAME]" at bounding box center [625, 225] width 192 height 19
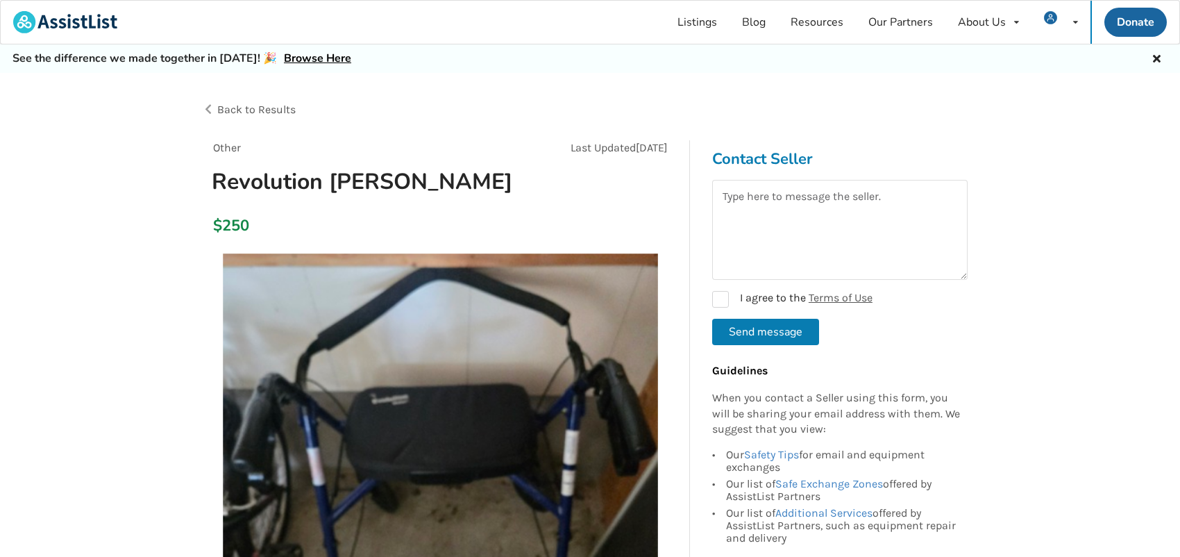
click at [207, 112] on div "Back to Results" at bounding box center [396, 109] width 389 height 39
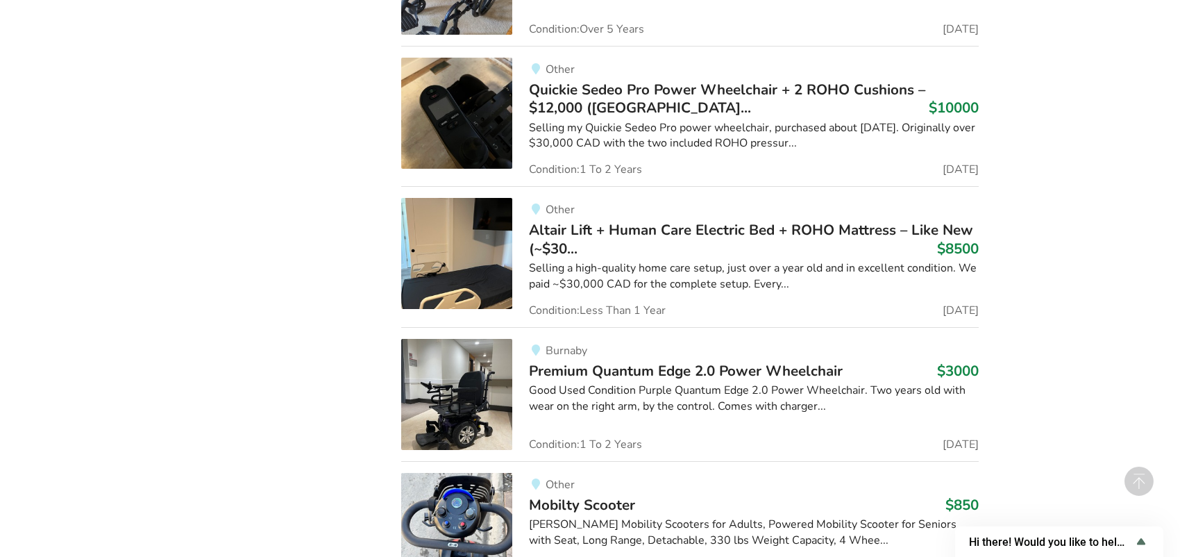
scroll to position [2647, 0]
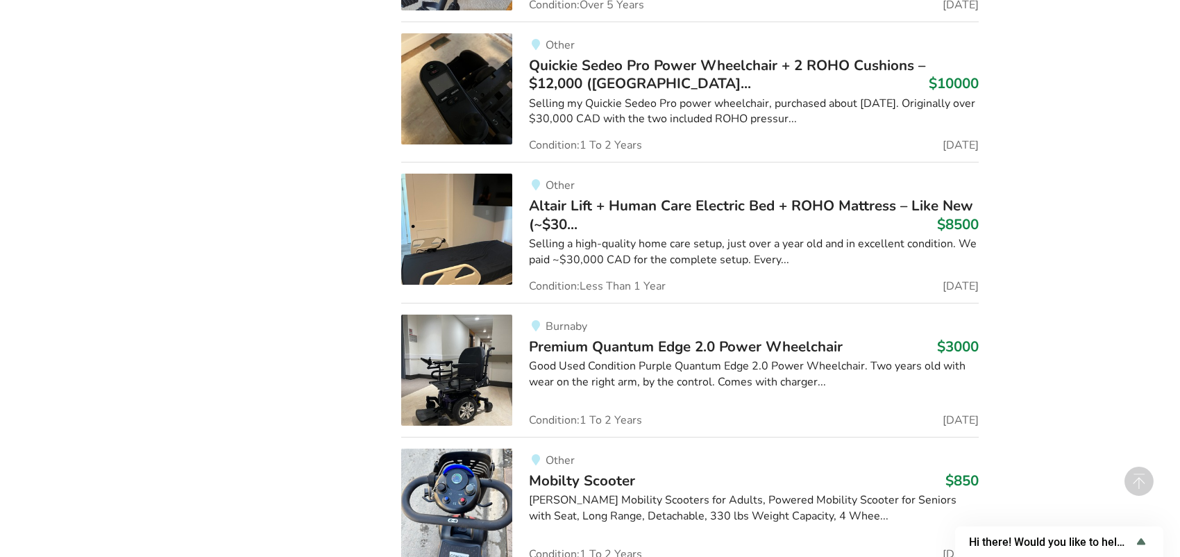
click at [469, 240] on img at bounding box center [456, 229] width 111 height 111
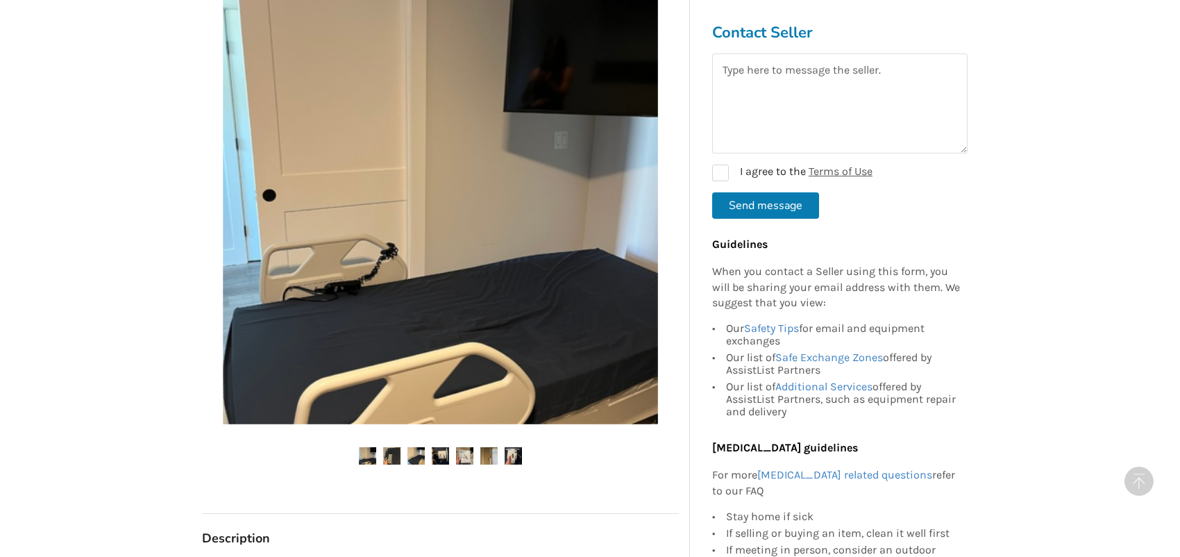
scroll to position [486, 0]
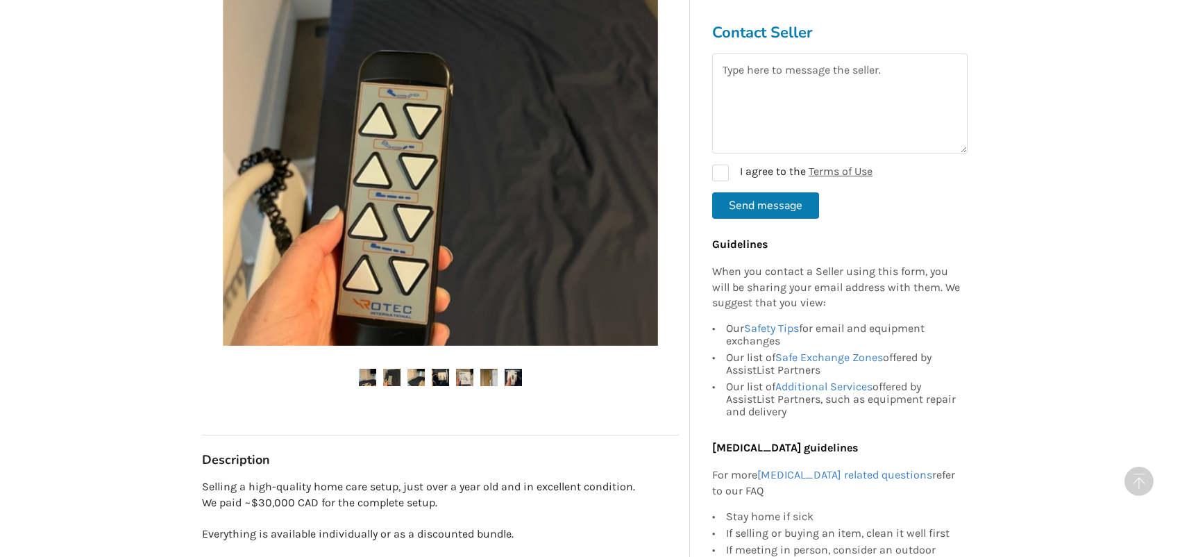
click at [390, 369] on img at bounding box center [391, 377] width 17 height 17
click at [408, 369] on img at bounding box center [416, 377] width 17 height 17
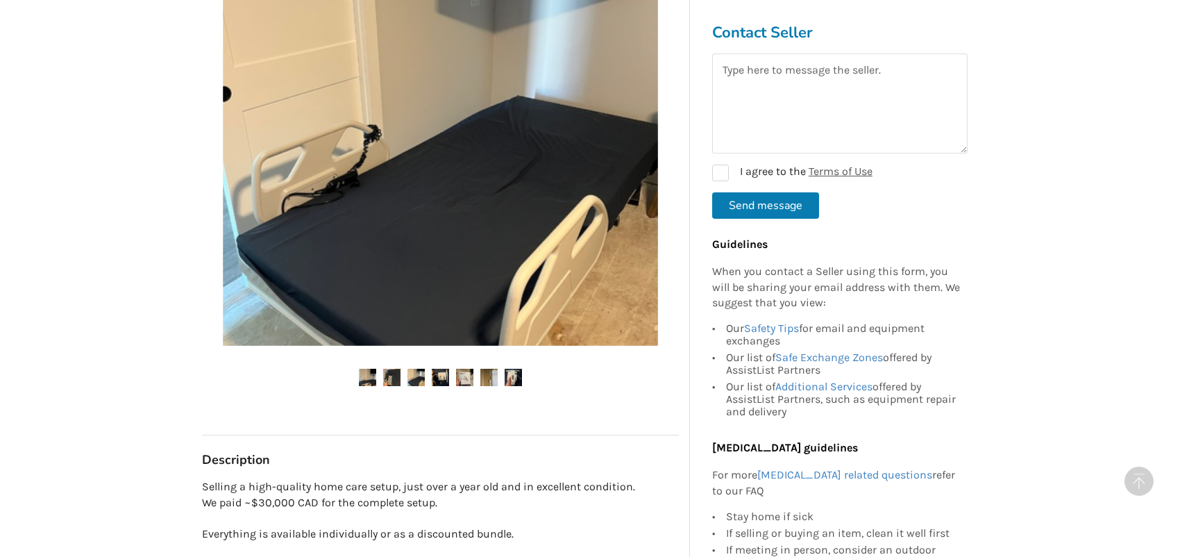
click at [436, 369] on img at bounding box center [440, 377] width 17 height 17
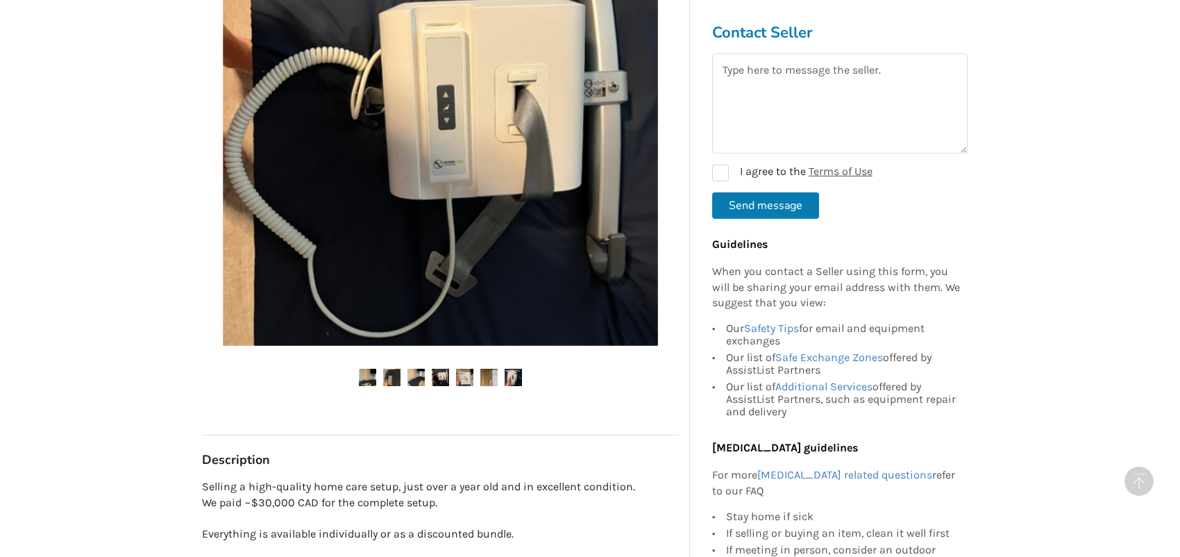
scroll to position [417, 0]
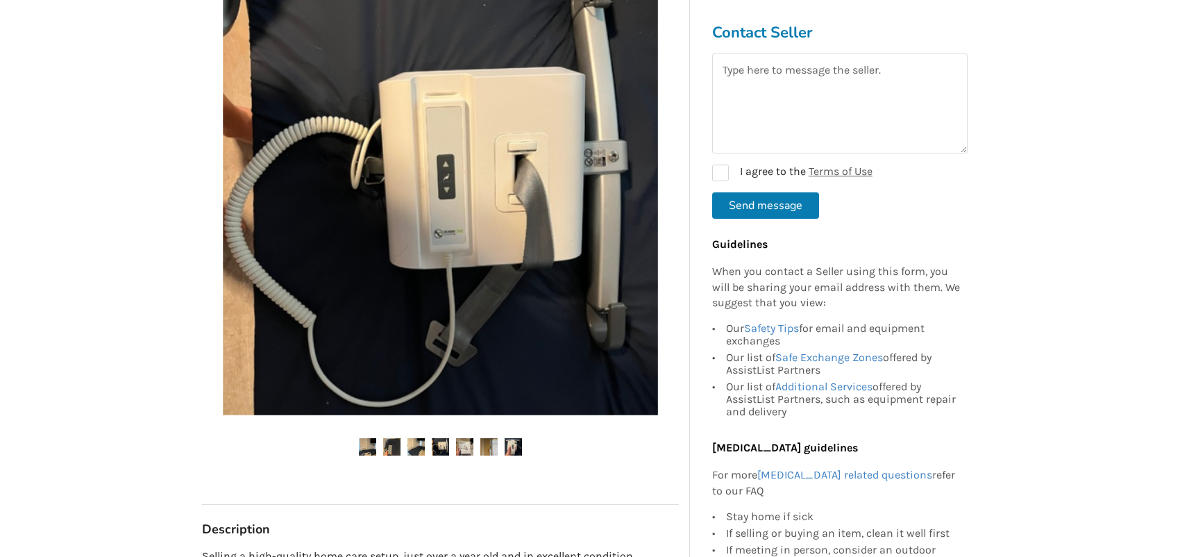
click at [469, 438] on img at bounding box center [464, 446] width 17 height 17
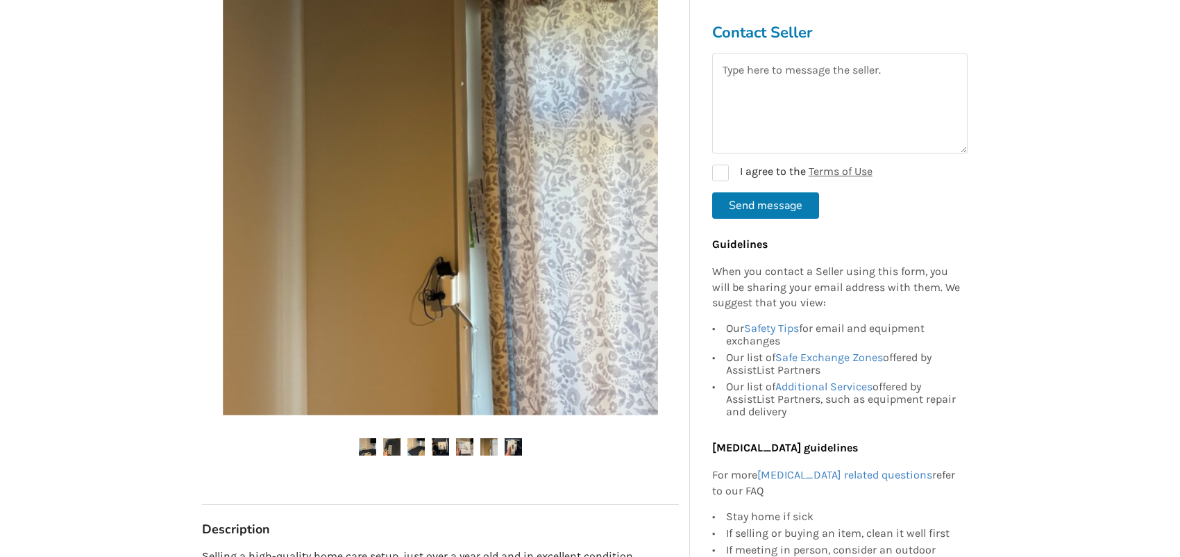
click at [484, 438] on img at bounding box center [488, 446] width 17 height 17
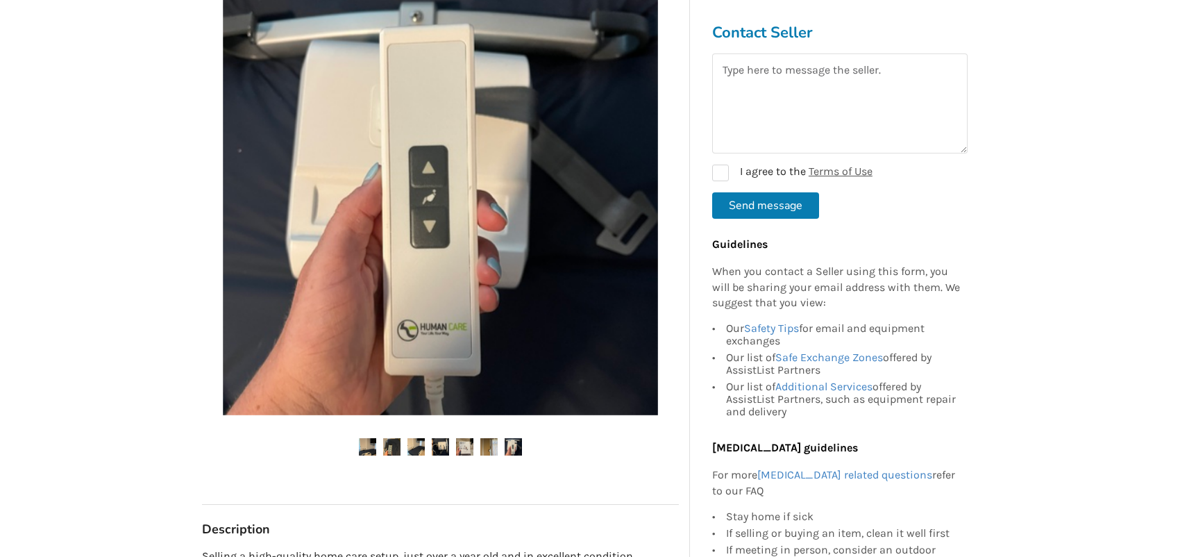
click at [503, 438] on ul at bounding box center [440, 447] width 477 height 19
click at [521, 438] on ul at bounding box center [440, 447] width 477 height 19
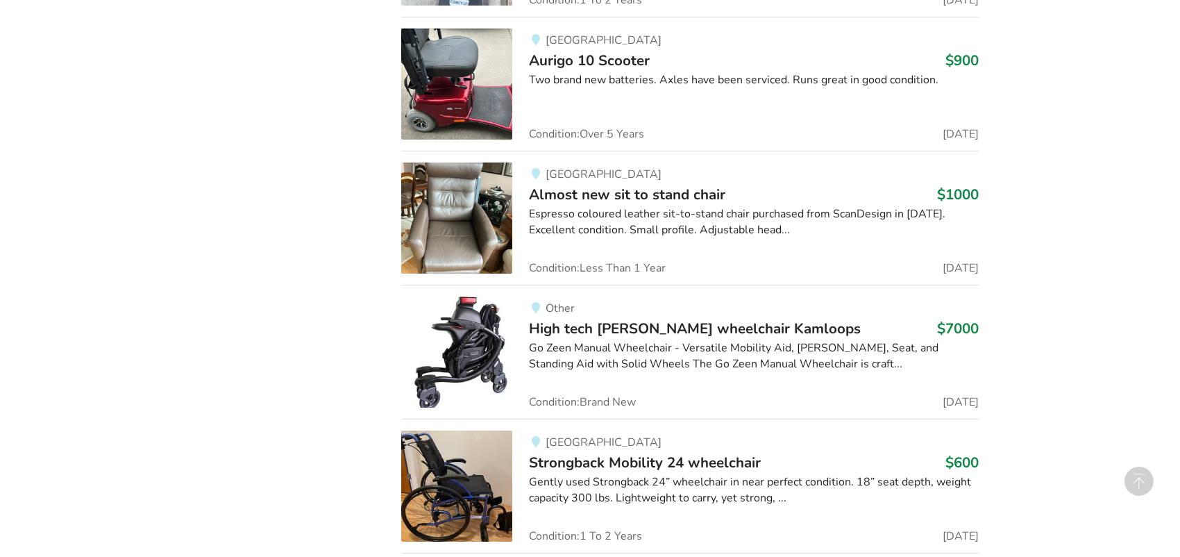
scroll to position [3202, 0]
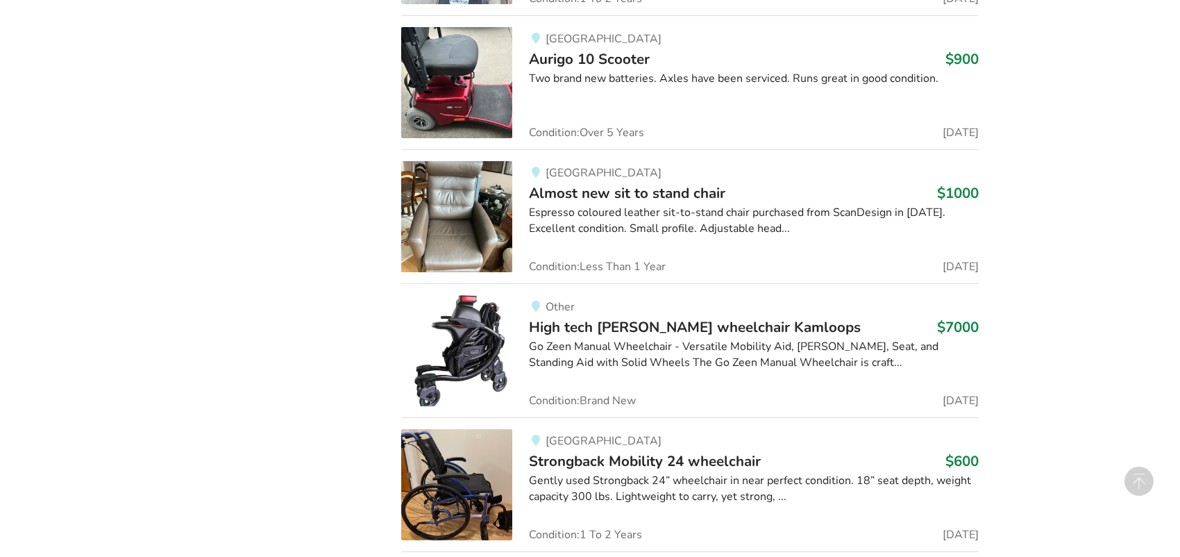
click at [435, 241] on img at bounding box center [456, 216] width 111 height 111
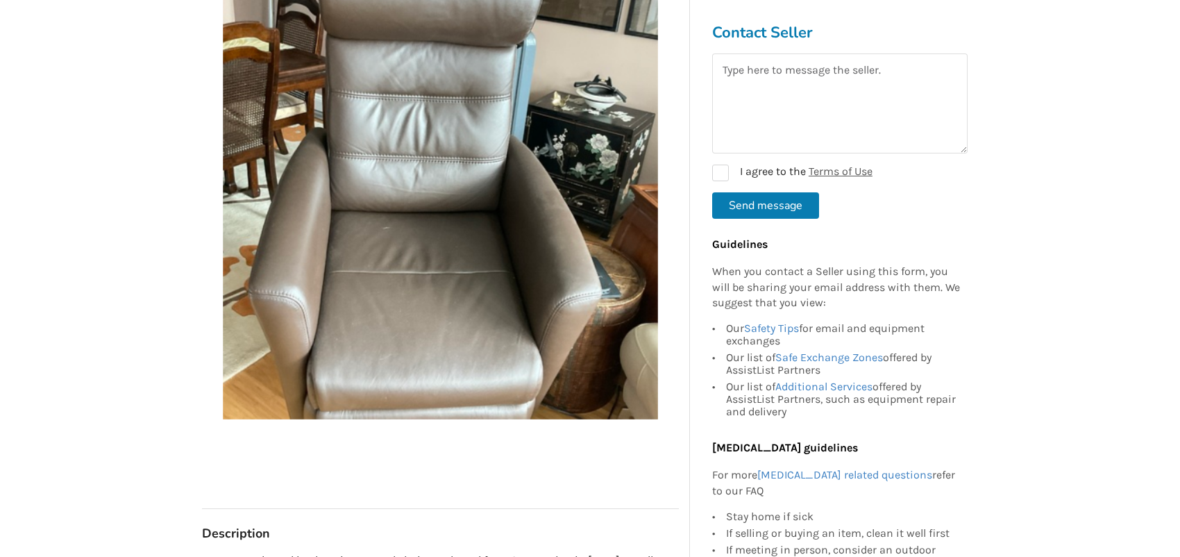
scroll to position [52, 0]
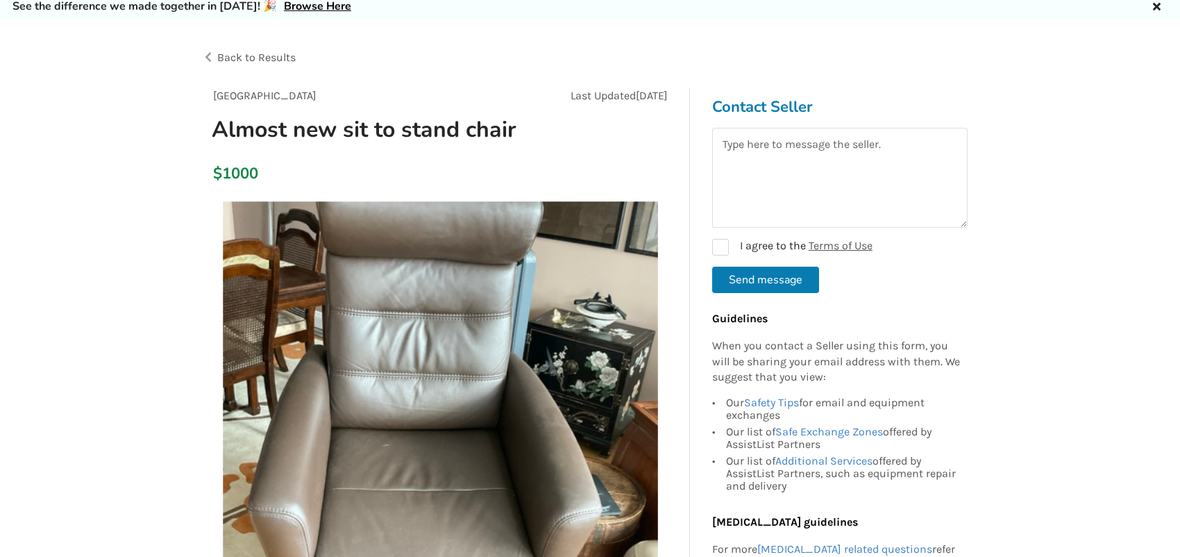
click at [209, 56] on div "Back to Results" at bounding box center [396, 57] width 389 height 39
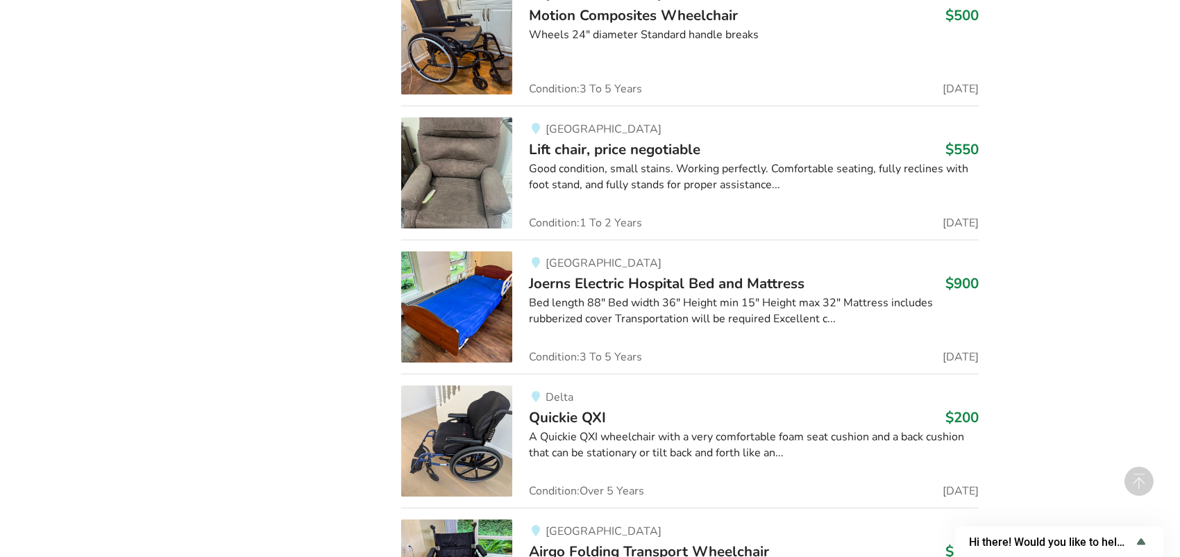
scroll to position [11489, 0]
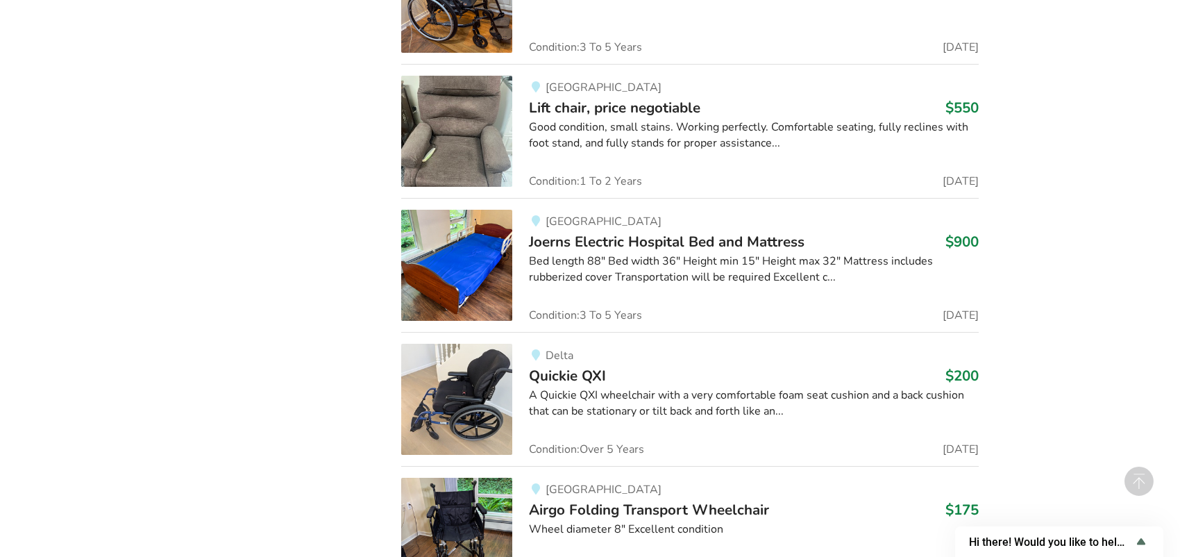
click at [462, 403] on img at bounding box center [456, 399] width 111 height 111
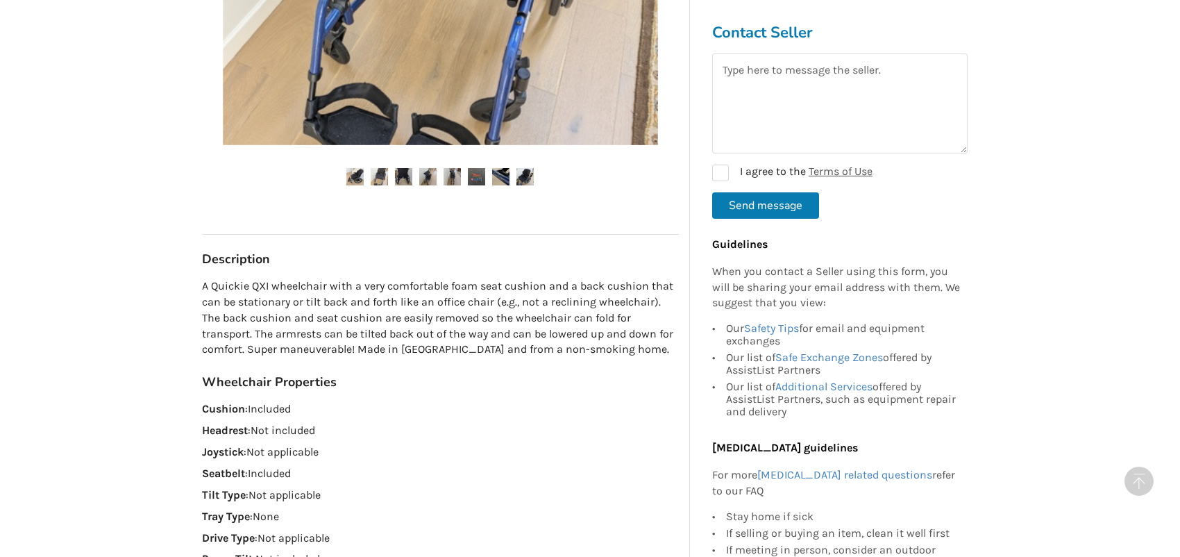
scroll to position [555, 0]
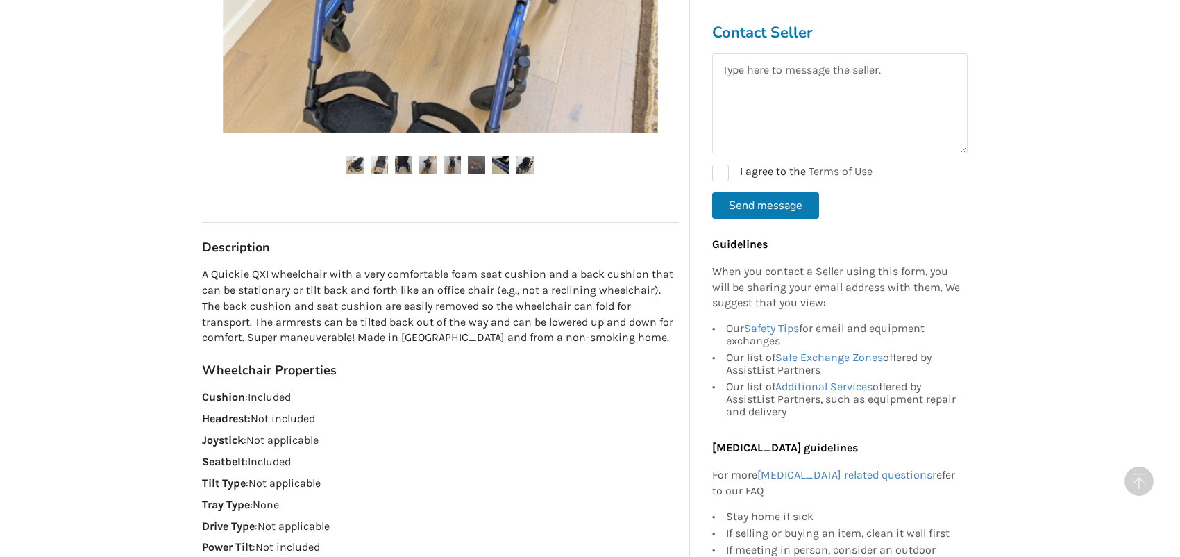
click at [381, 162] on img at bounding box center [379, 164] width 17 height 17
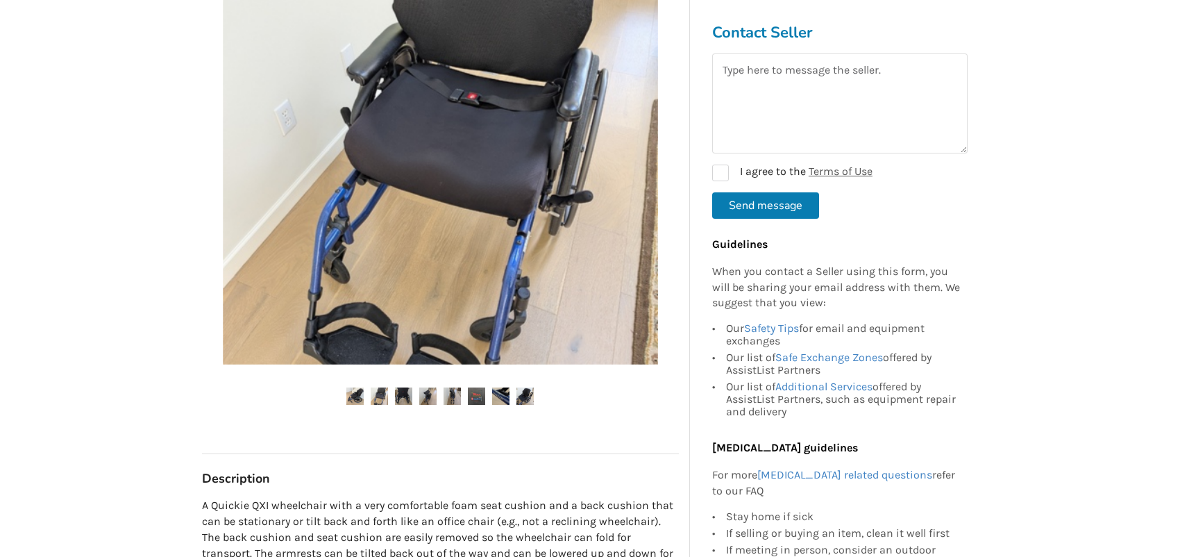
scroll to position [347, 0]
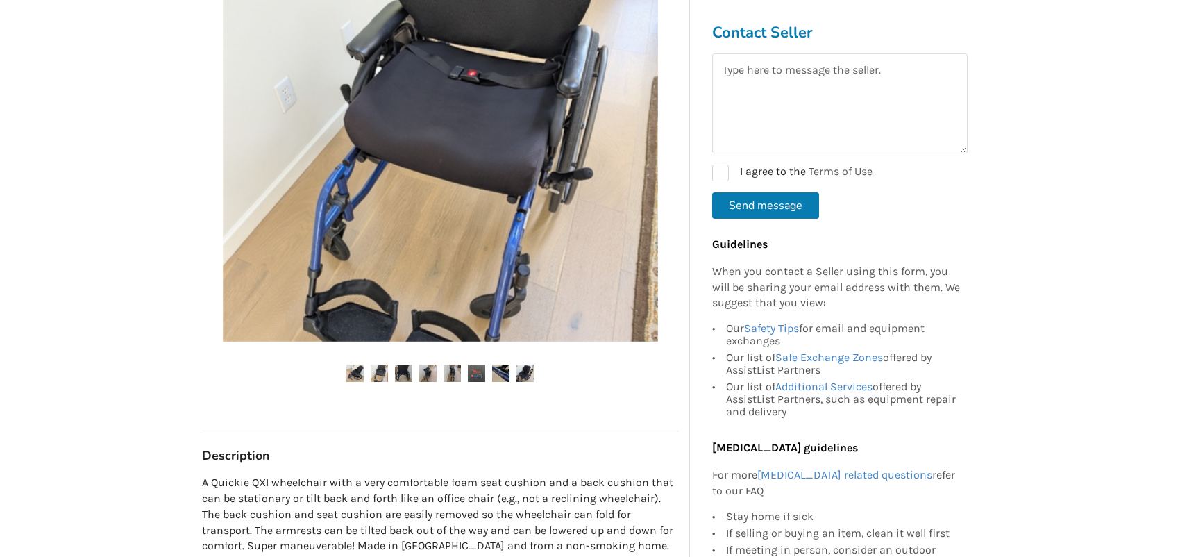
click at [393, 372] on ul at bounding box center [440, 374] width 477 height 19
click at [402, 369] on img at bounding box center [403, 373] width 17 height 17
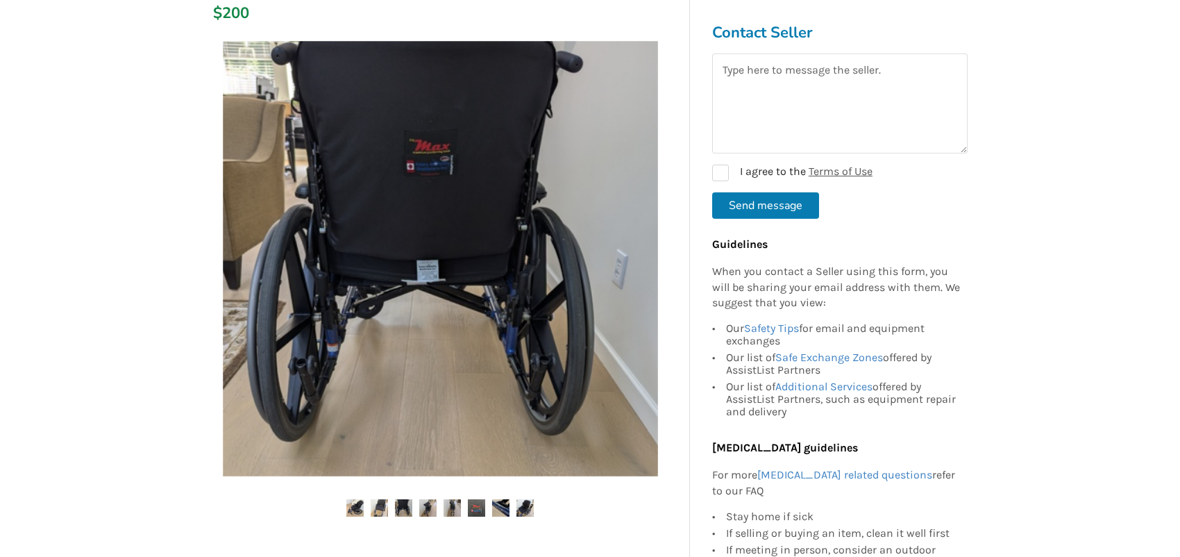
scroll to position [208, 0]
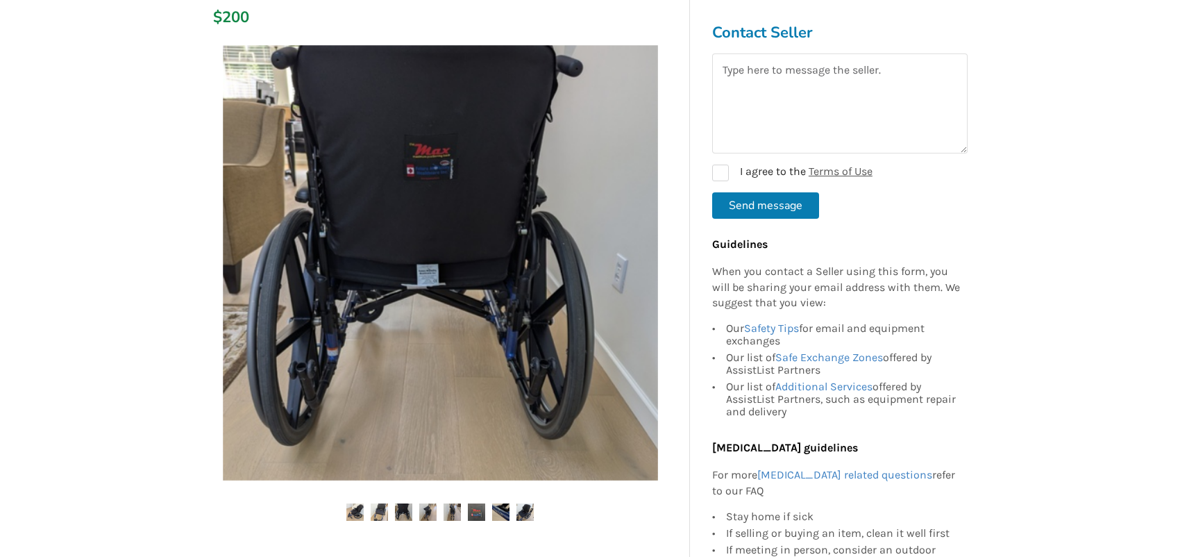
click at [426, 507] on img at bounding box center [427, 511] width 17 height 17
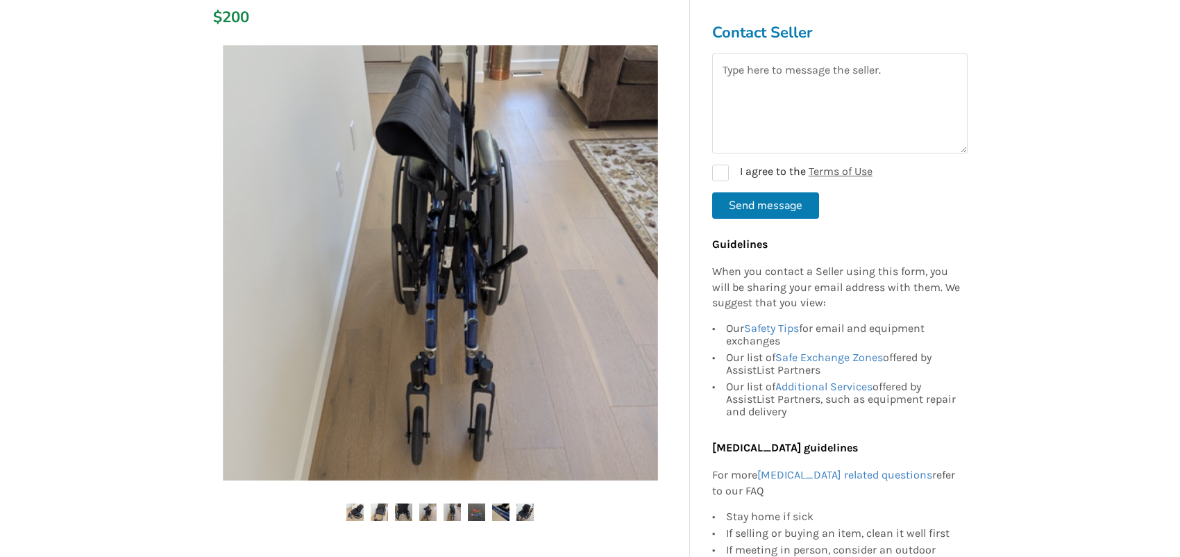
click at [453, 510] on img at bounding box center [452, 511] width 17 height 17
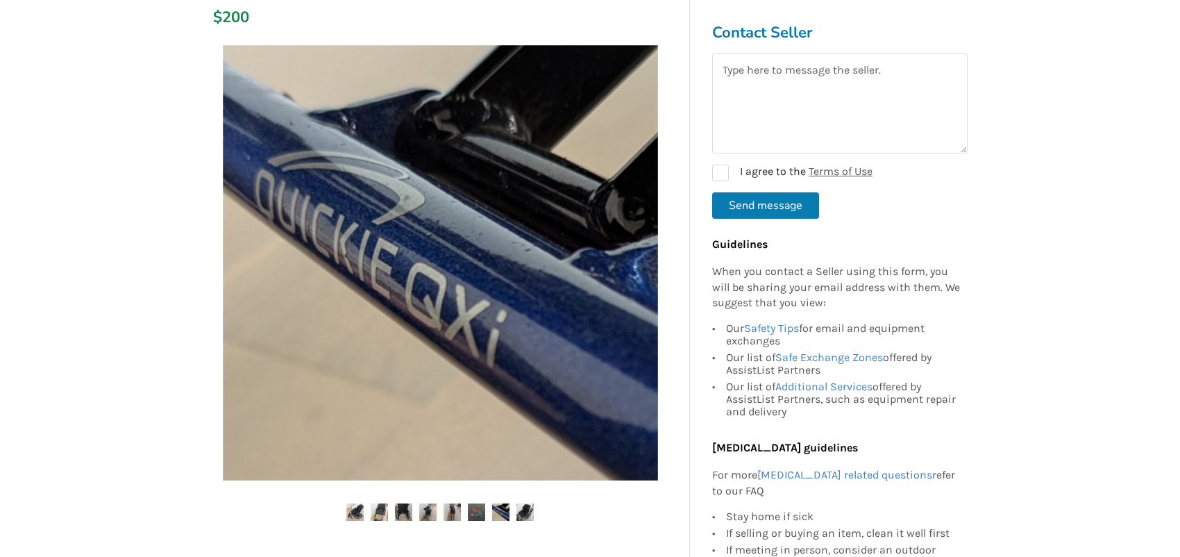
click at [478, 505] on img at bounding box center [476, 511] width 17 height 17
click at [477, 504] on img at bounding box center [476, 511] width 17 height 17
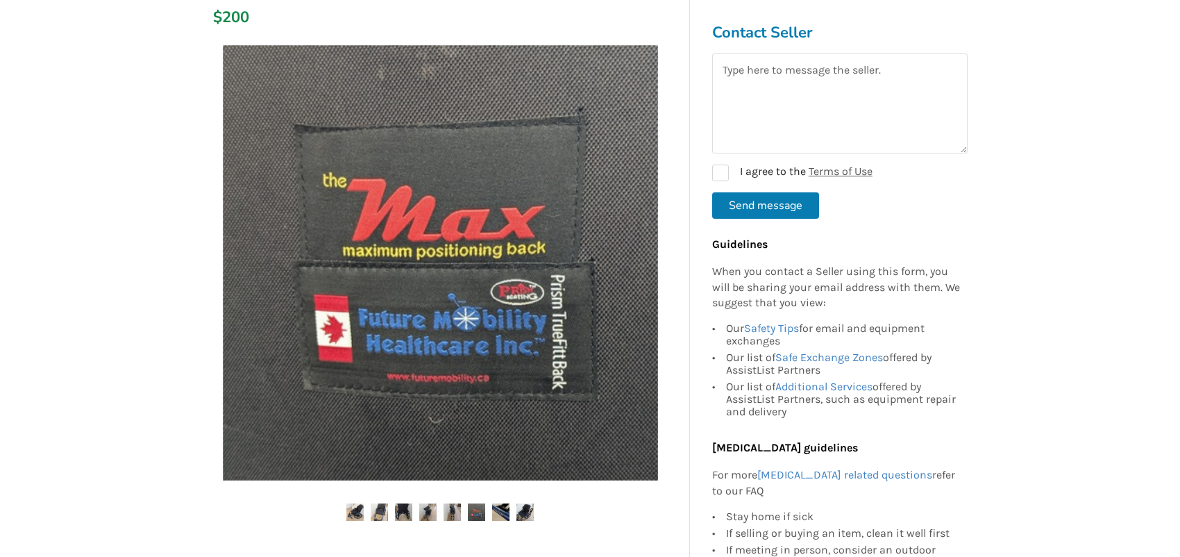
click at [497, 507] on img at bounding box center [500, 511] width 17 height 17
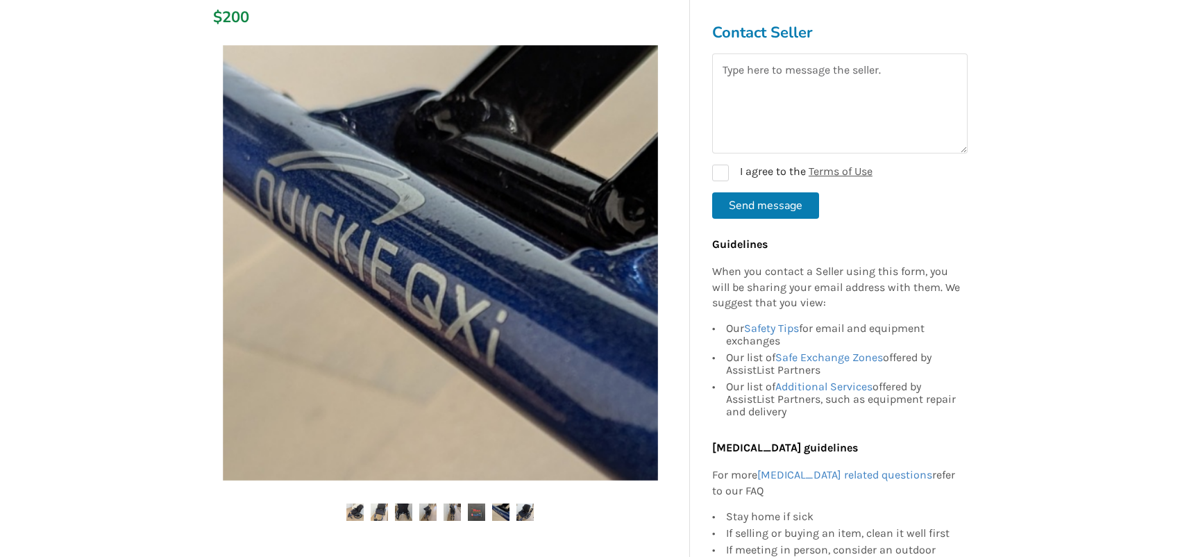
click at [514, 510] on ul at bounding box center [440, 512] width 477 height 19
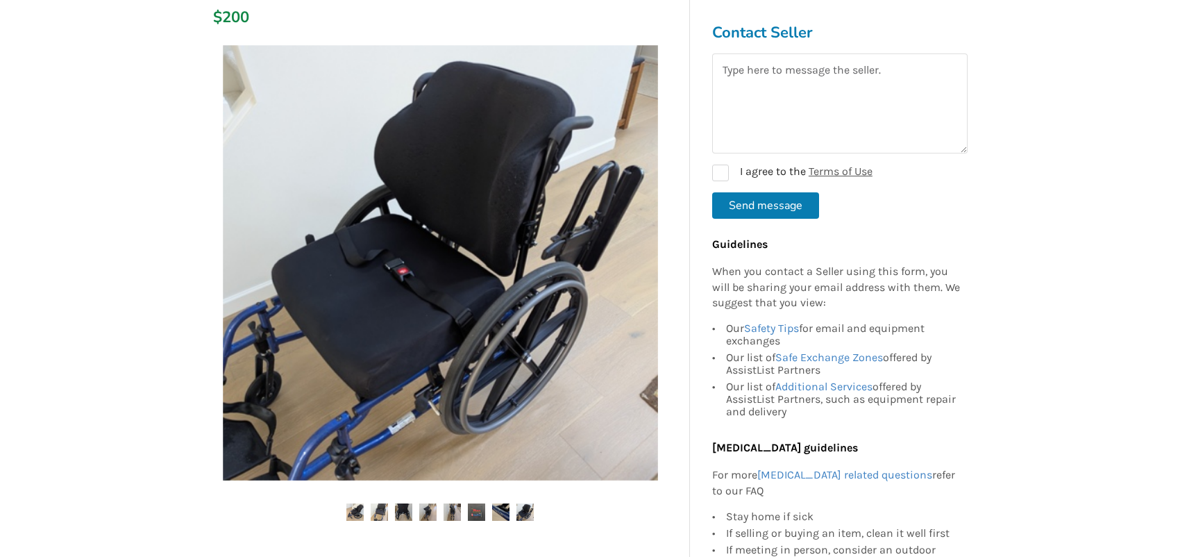
click at [523, 511] on img at bounding box center [525, 511] width 17 height 17
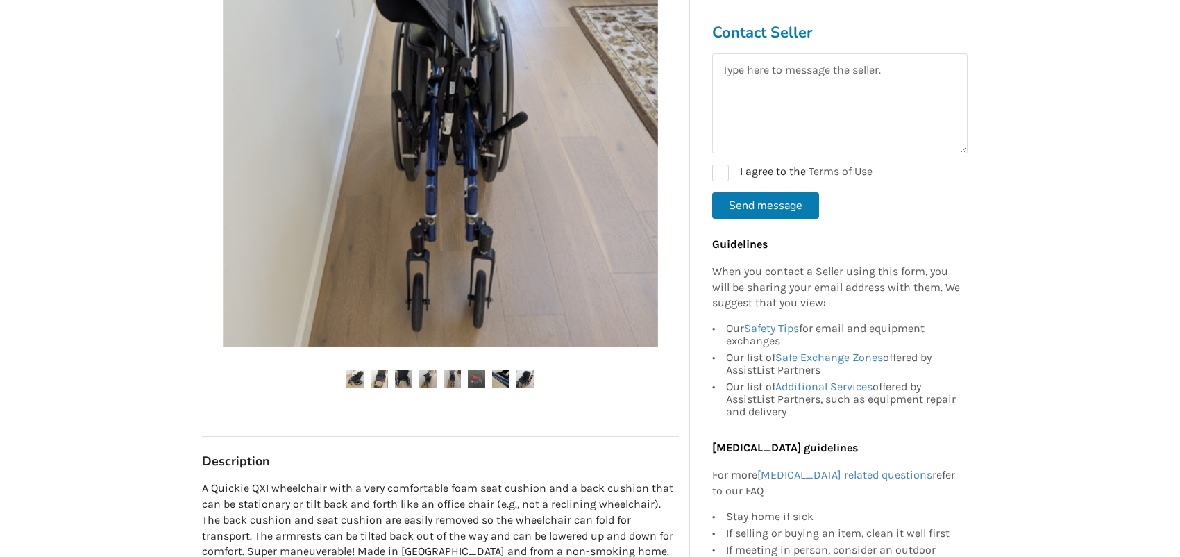
scroll to position [0, 0]
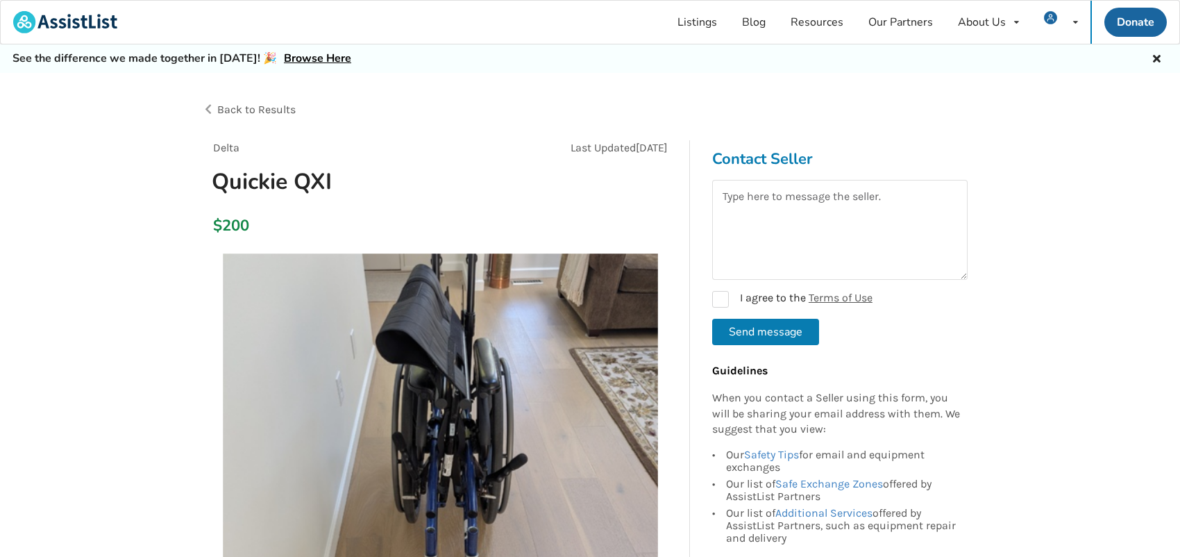
click at [210, 109] on div "Back to Results" at bounding box center [396, 109] width 389 height 39
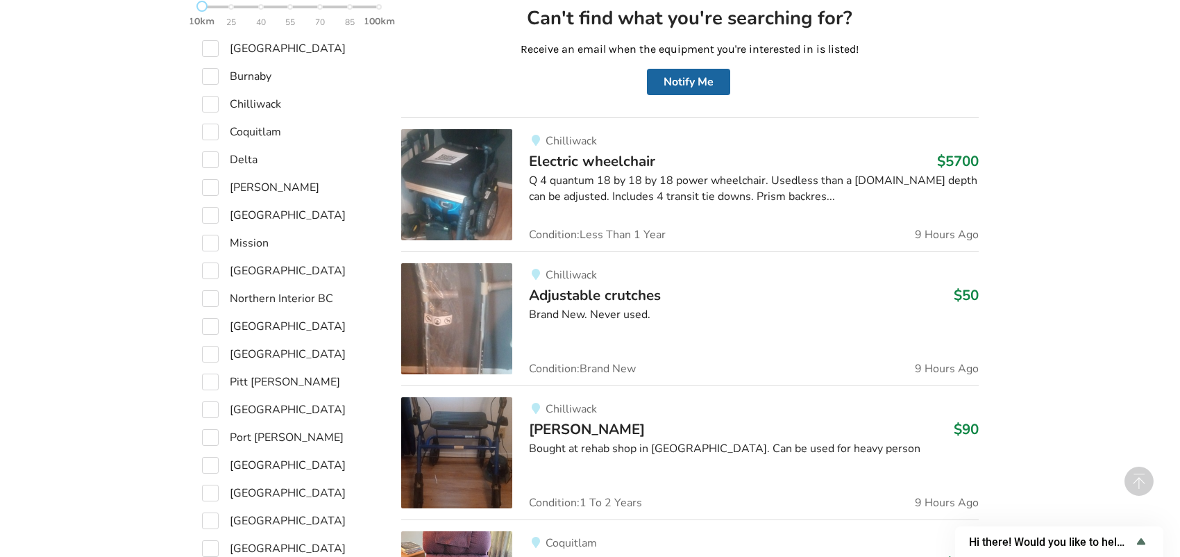
scroll to position [833, 0]
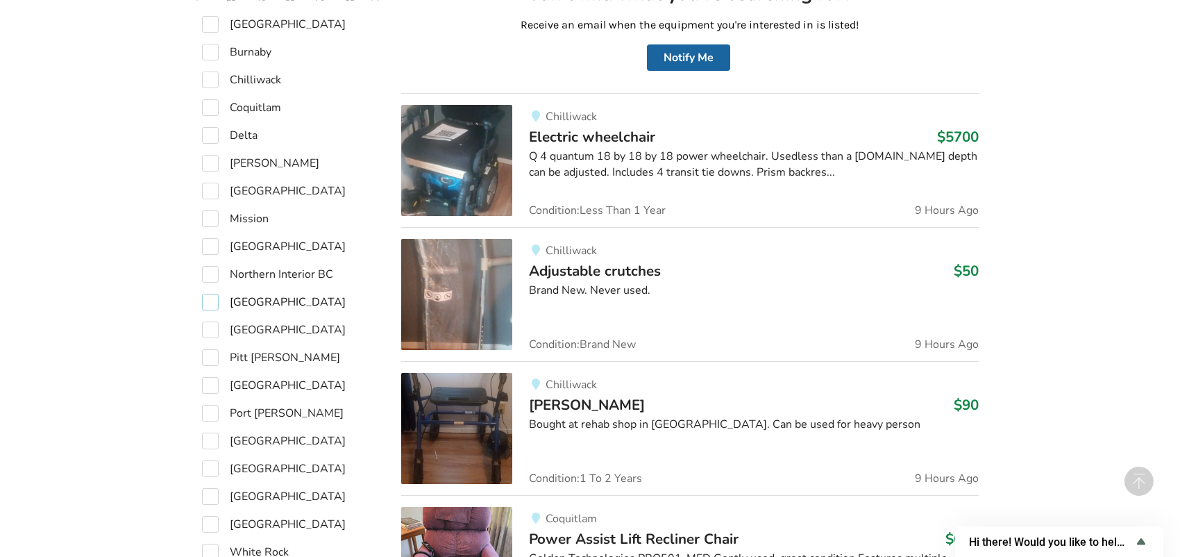
click at [210, 303] on label "[GEOGRAPHIC_DATA]" at bounding box center [274, 302] width 144 height 17
checkbox input "true"
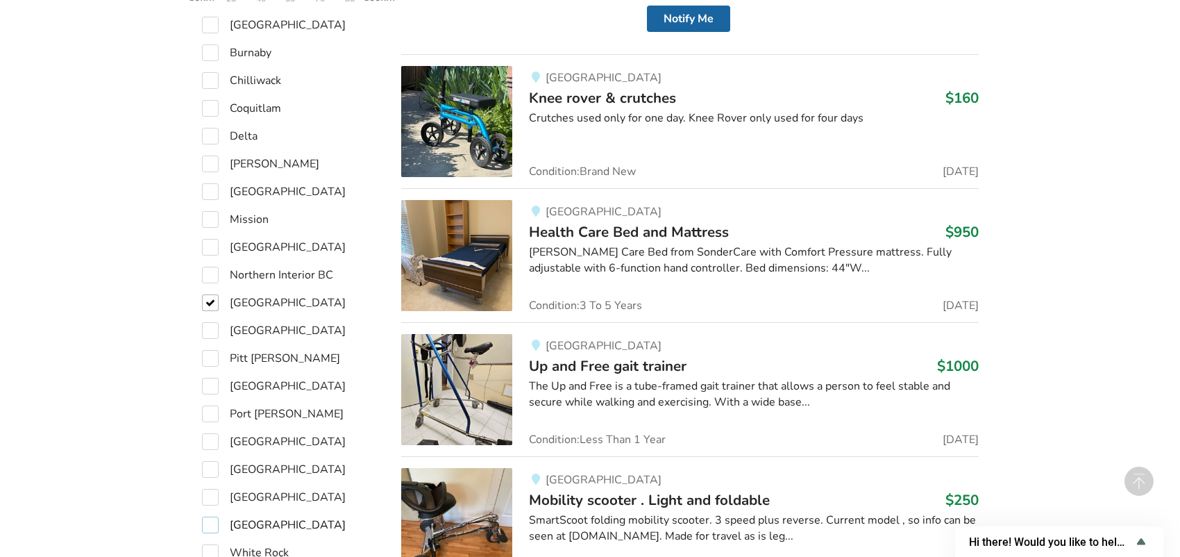
click at [208, 525] on label "[GEOGRAPHIC_DATA]" at bounding box center [274, 525] width 144 height 17
checkbox input "true"
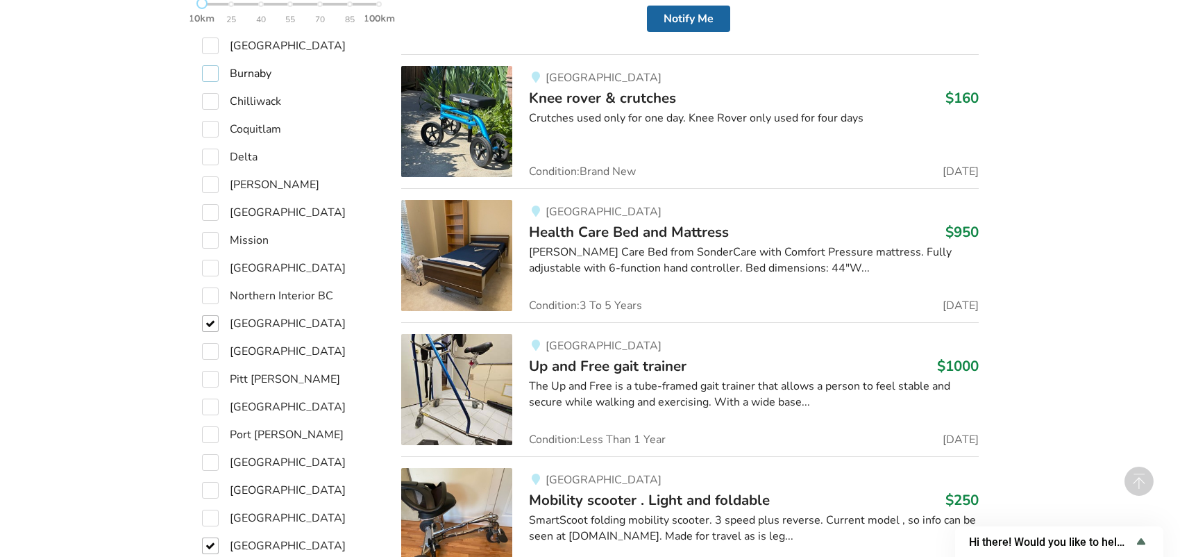
click at [208, 65] on label "Burnaby" at bounding box center [236, 73] width 69 height 17
checkbox input "true"
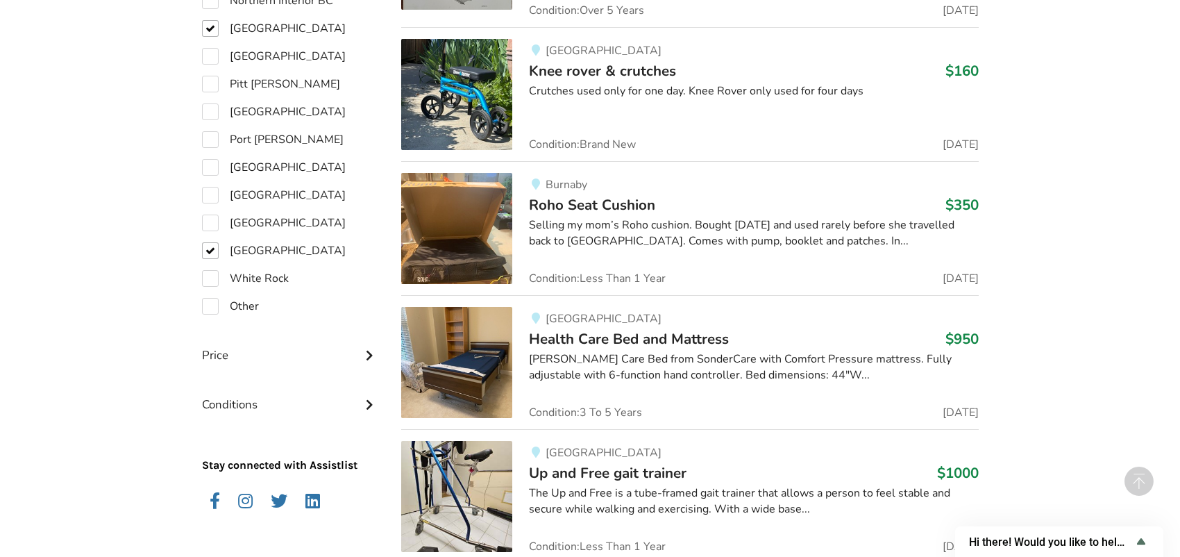
scroll to position [1177, 0]
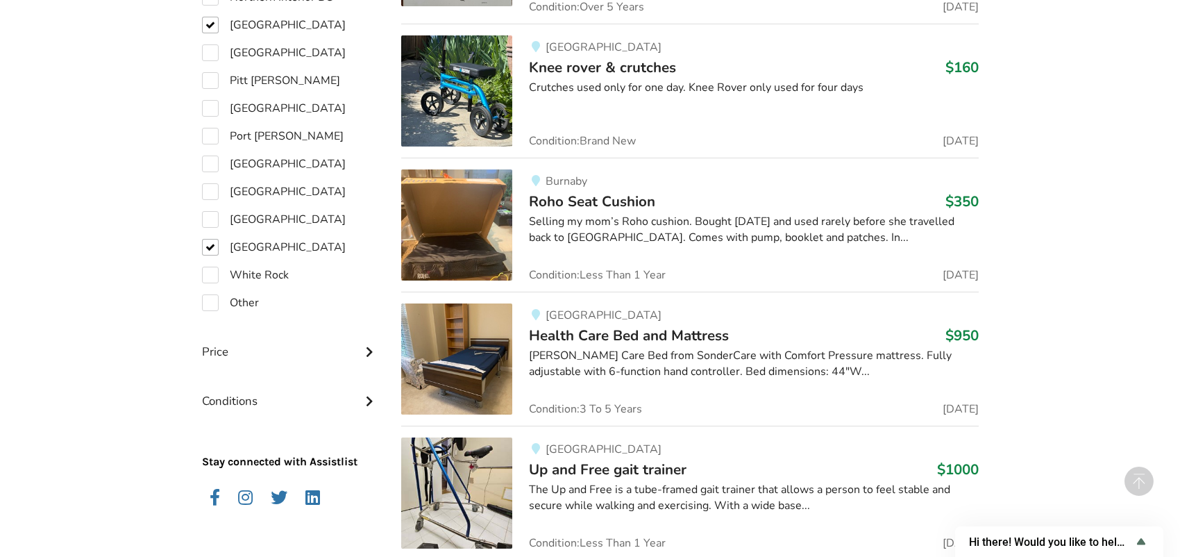
click at [368, 346] on icon at bounding box center [369, 350] width 14 height 12
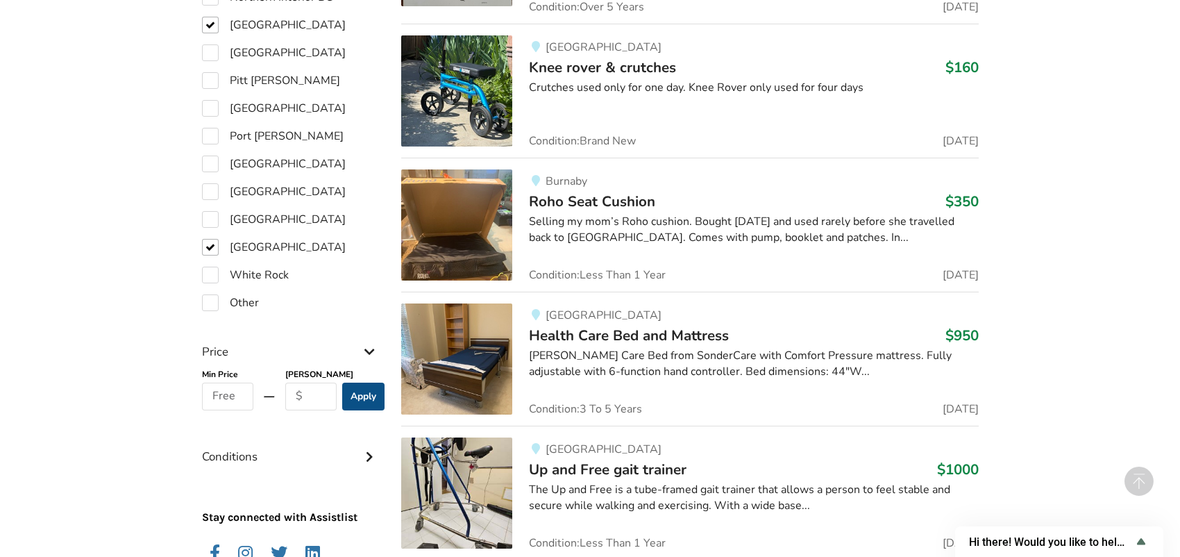
click at [365, 390] on button "Apply" at bounding box center [363, 397] width 42 height 28
click at [362, 450] on div "Conditions" at bounding box center [291, 445] width 178 height 49
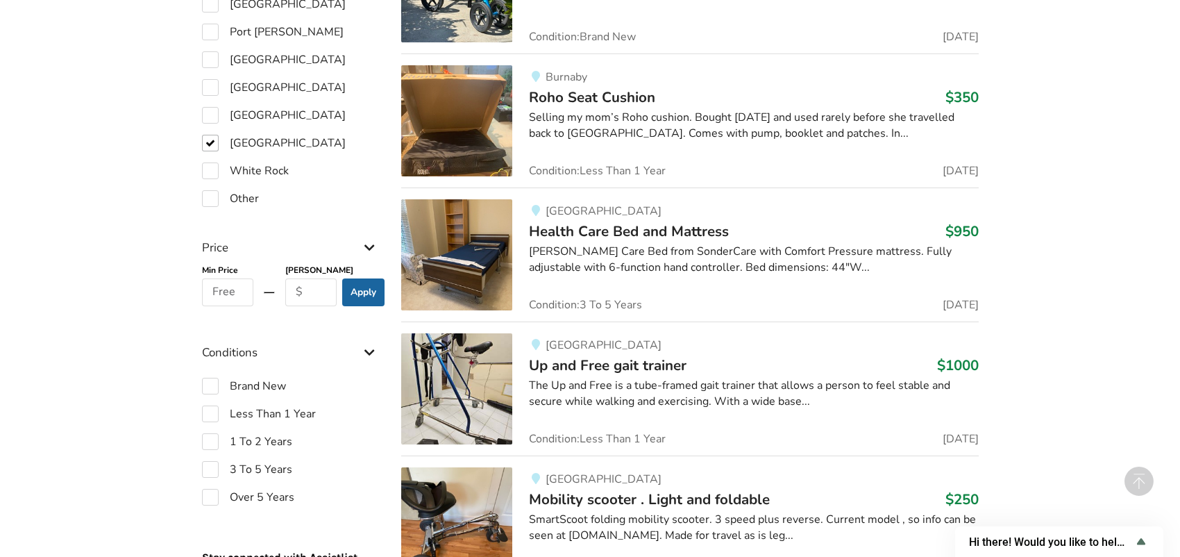
scroll to position [1316, 0]
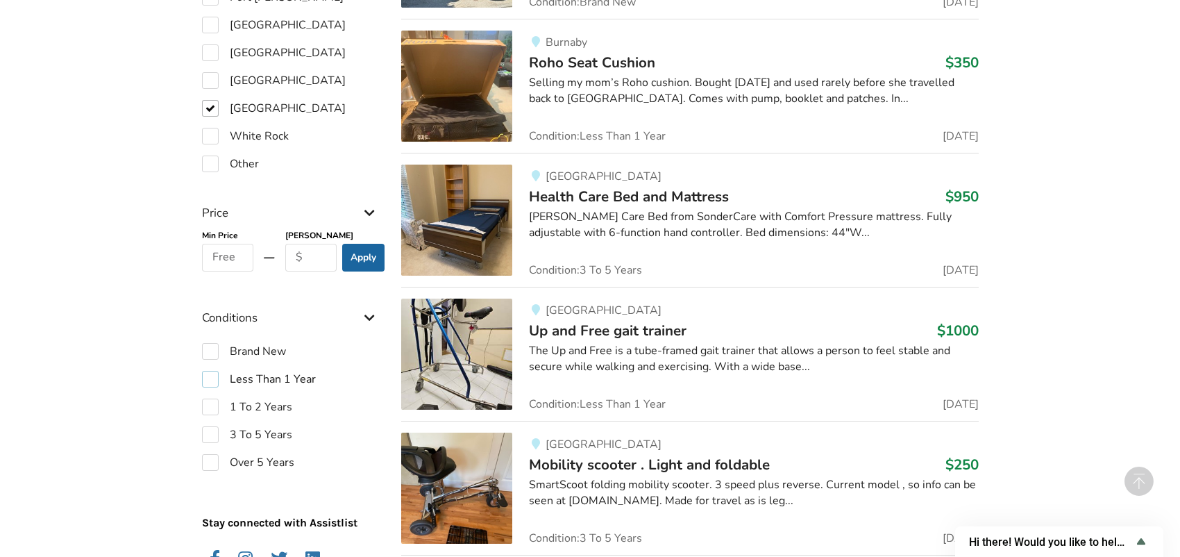
click at [214, 374] on label "Less Than 1 Year" at bounding box center [259, 379] width 114 height 17
checkbox input "true"
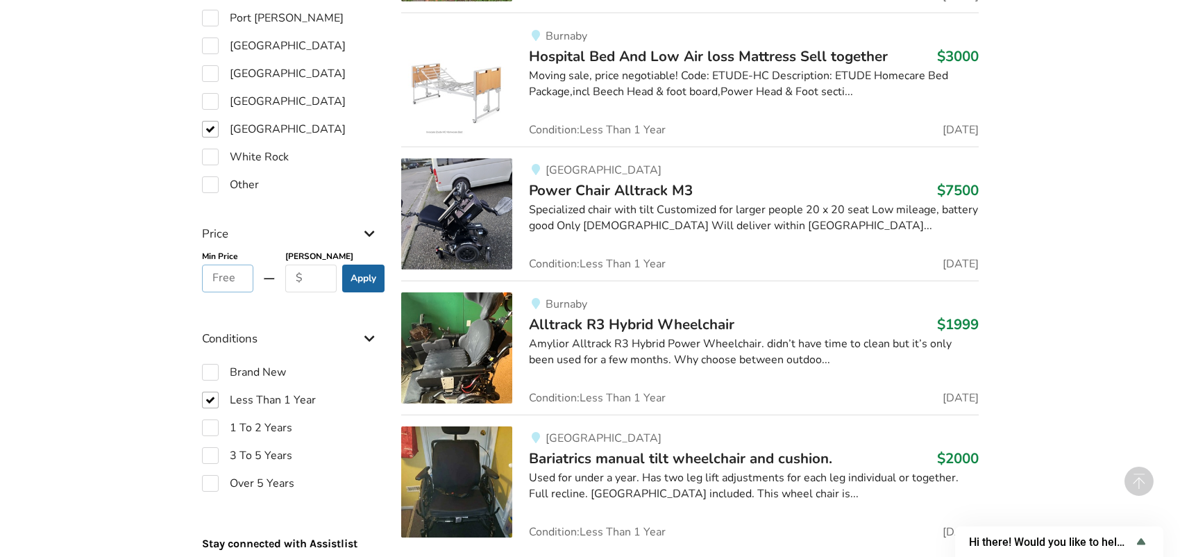
click at [237, 265] on input "text" at bounding box center [228, 279] width 52 height 28
type input "0"
click at [330, 265] on input "text" at bounding box center [311, 279] width 52 height 28
type input "0"
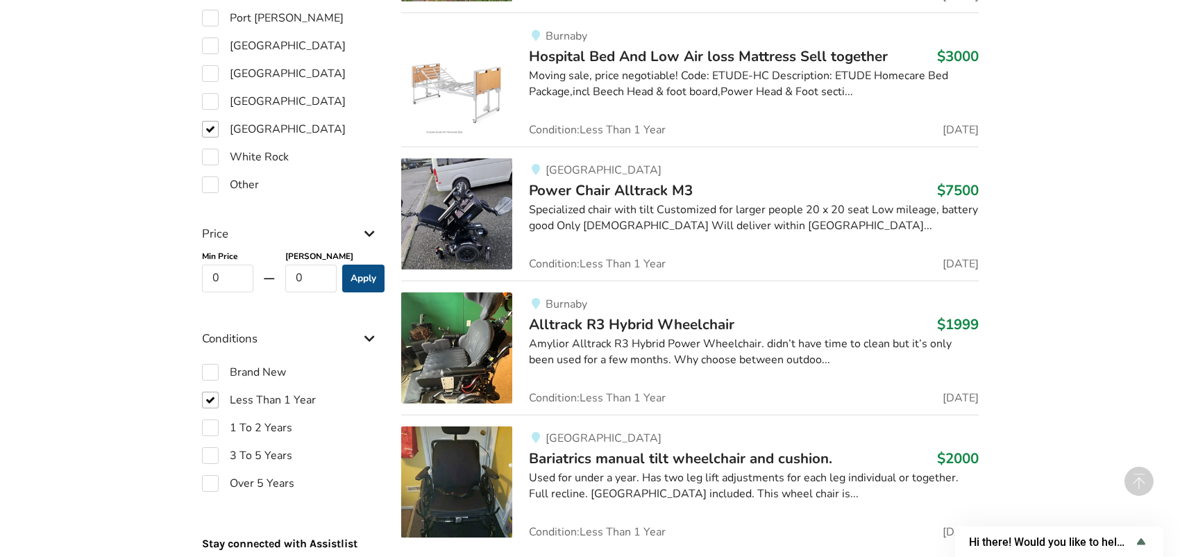
click at [355, 265] on button "Apply" at bounding box center [363, 279] width 42 height 28
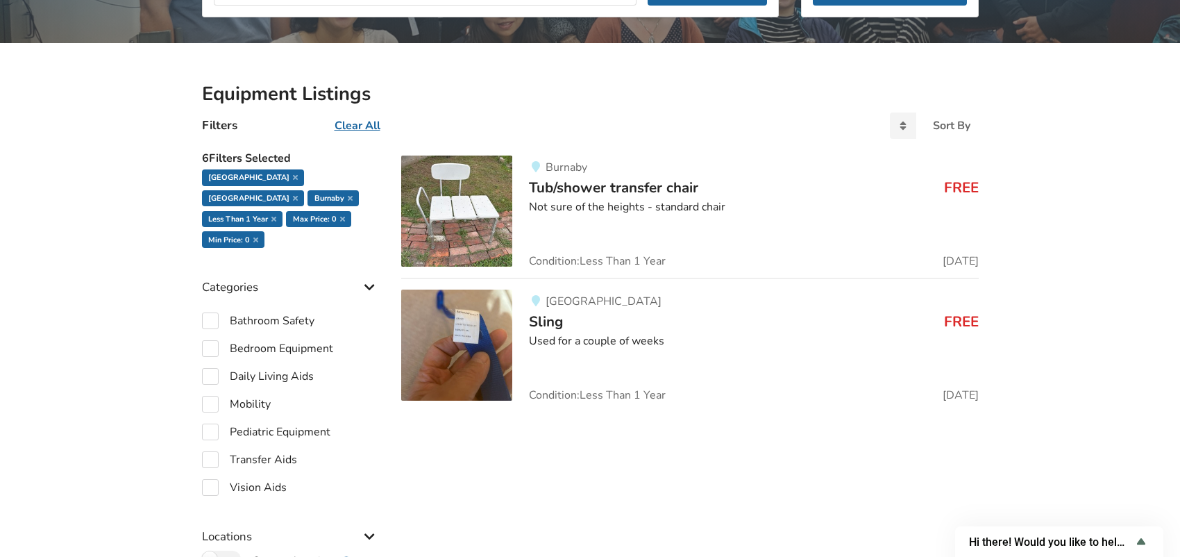
scroll to position [226, 0]
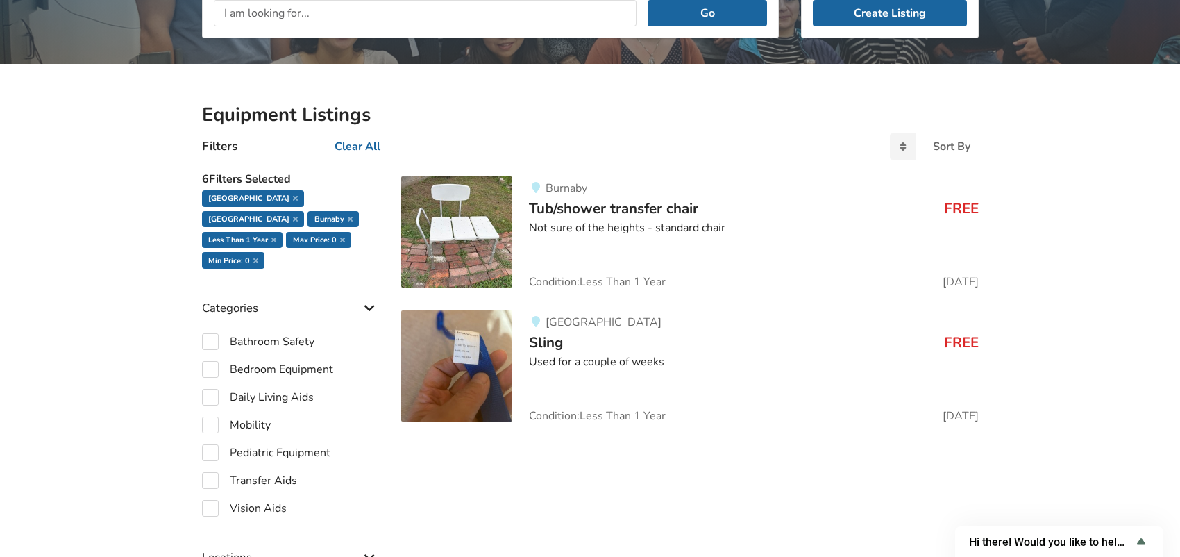
click at [487, 385] on img at bounding box center [456, 365] width 111 height 111
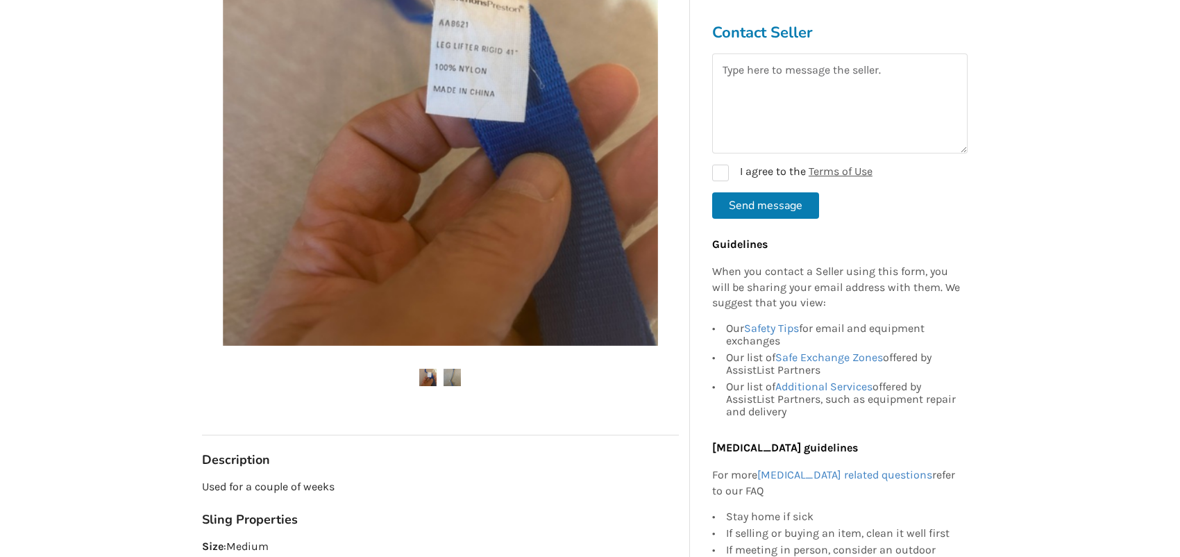
scroll to position [347, 0]
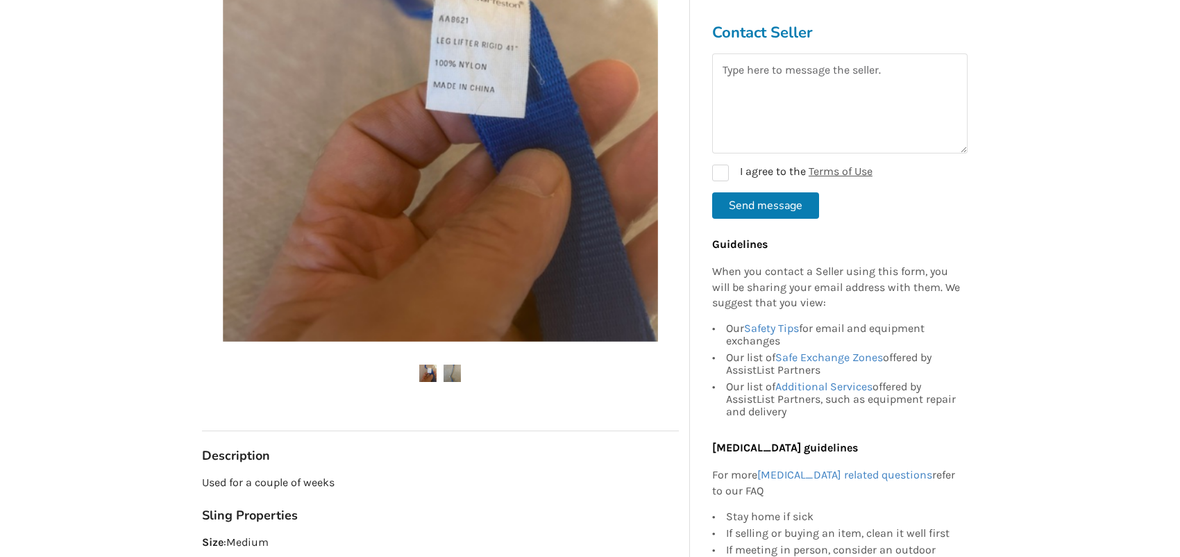
click at [444, 369] on img at bounding box center [452, 373] width 17 height 17
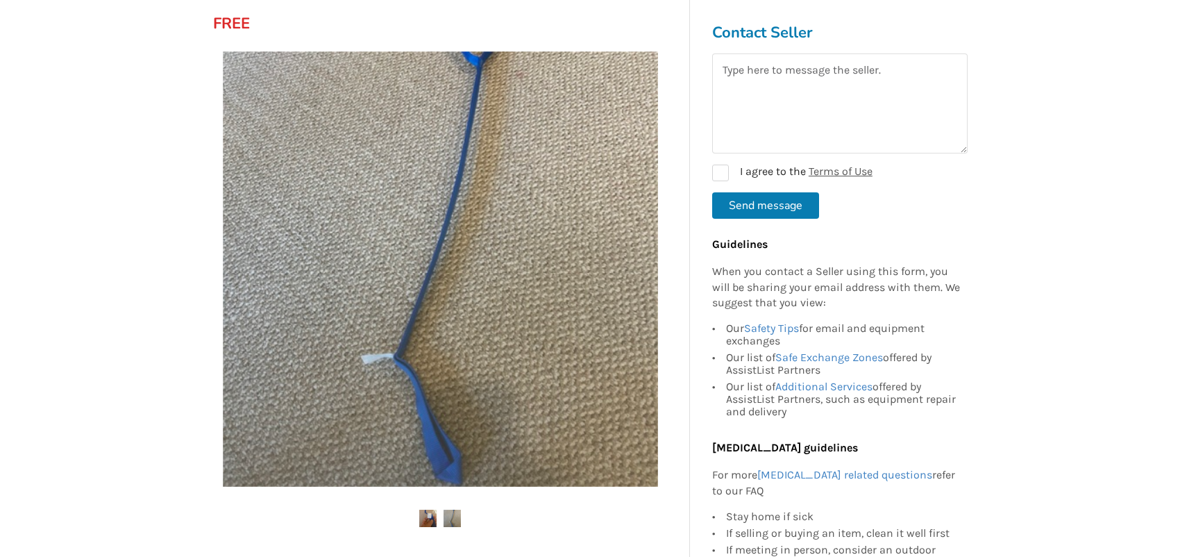
scroll to position [69, 0]
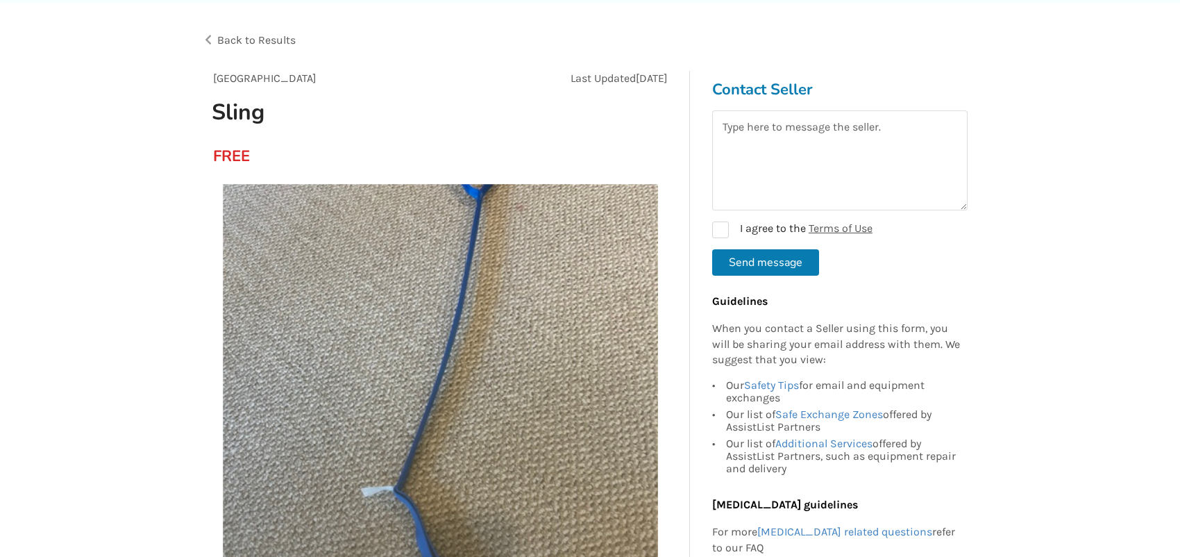
click at [208, 37] on div "Back to Results" at bounding box center [396, 40] width 389 height 39
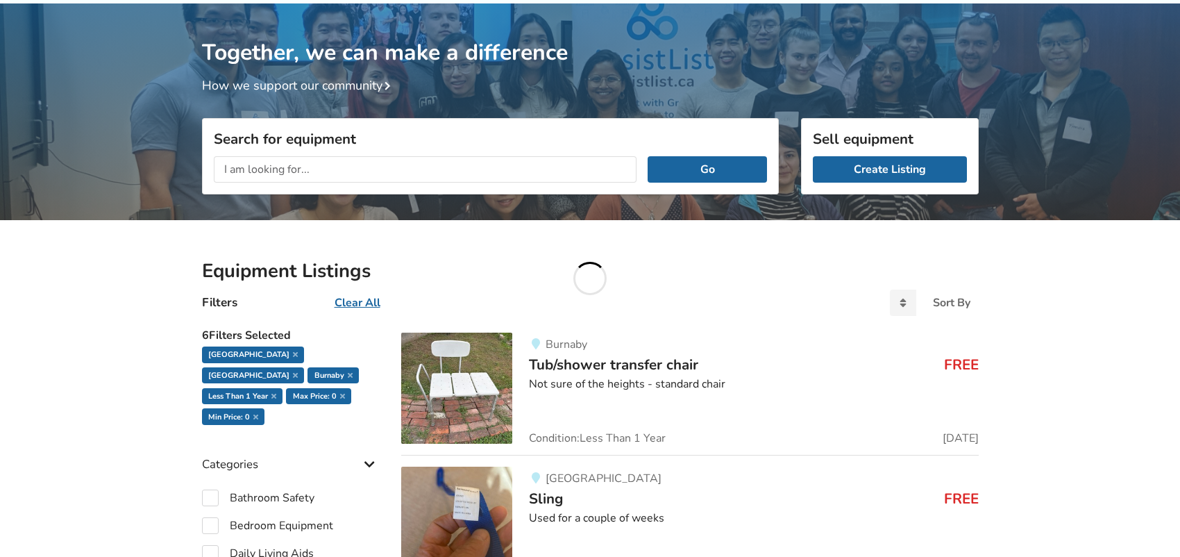
scroll to position [226, 0]
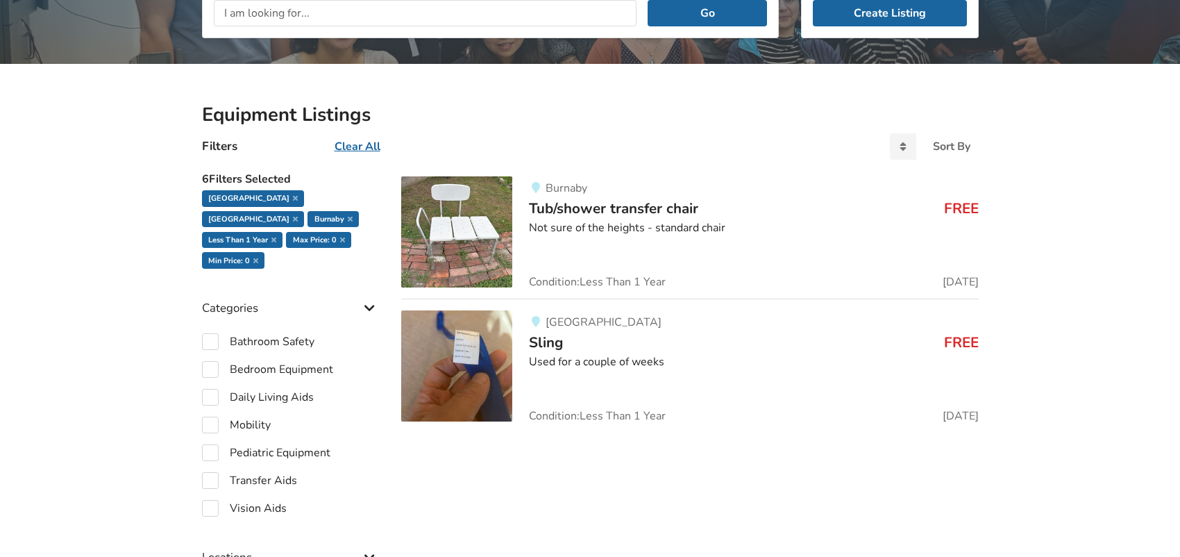
click at [451, 235] on img at bounding box center [456, 231] width 111 height 111
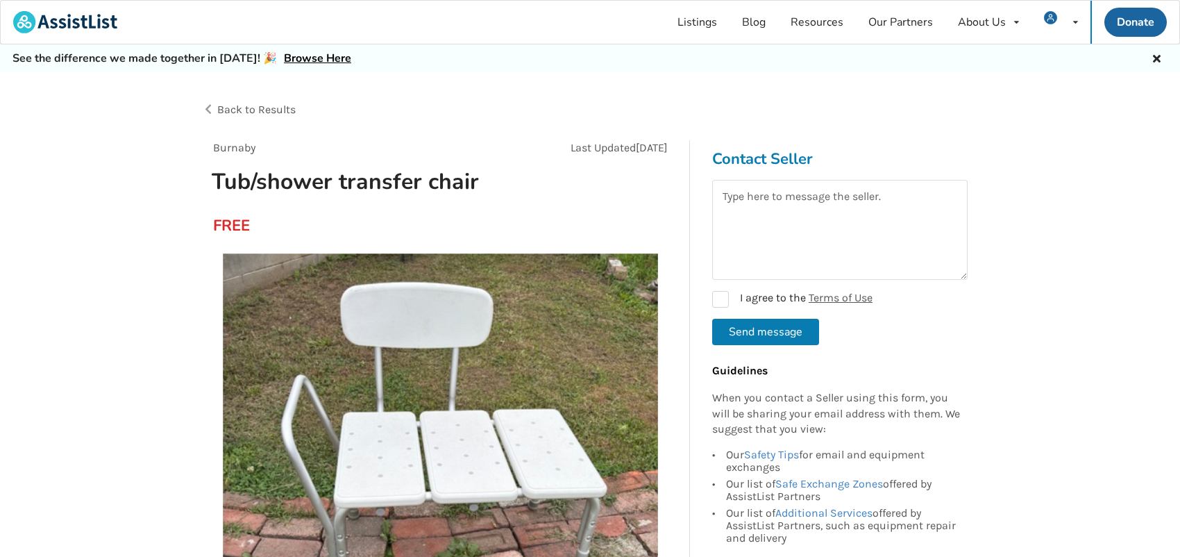
click at [214, 101] on div "Back to Results" at bounding box center [396, 109] width 389 height 39
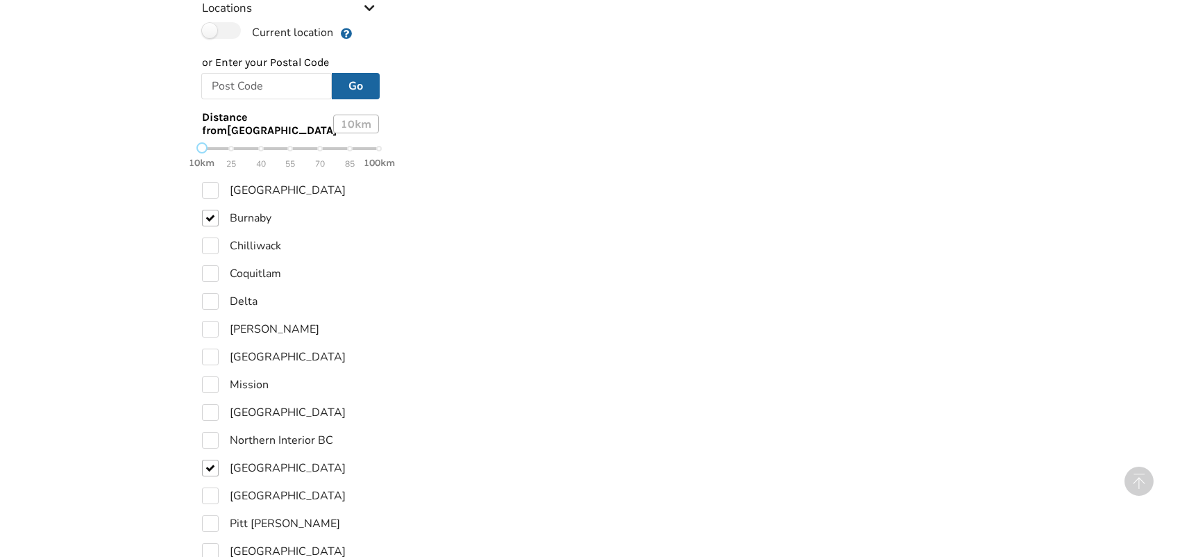
scroll to position [781, 0]
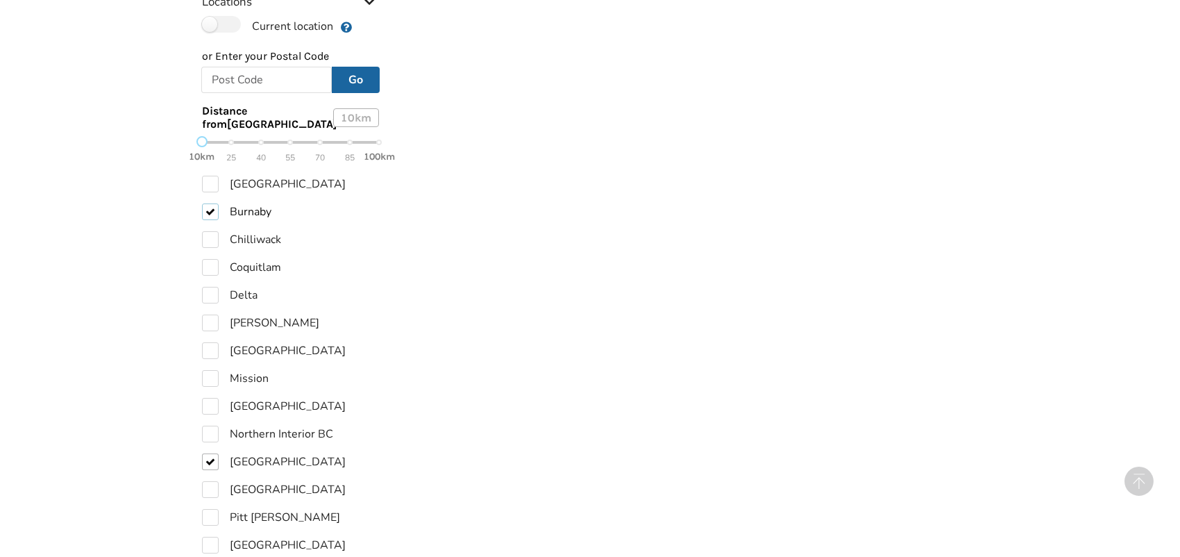
drag, startPoint x: 210, startPoint y: 190, endPoint x: 210, endPoint y: 197, distance: 7.0
click at [210, 203] on label "Burnaby" at bounding box center [236, 211] width 69 height 17
checkbox input "false"
click at [205, 453] on label "[GEOGRAPHIC_DATA]" at bounding box center [274, 461] width 144 height 17
checkbox input "false"
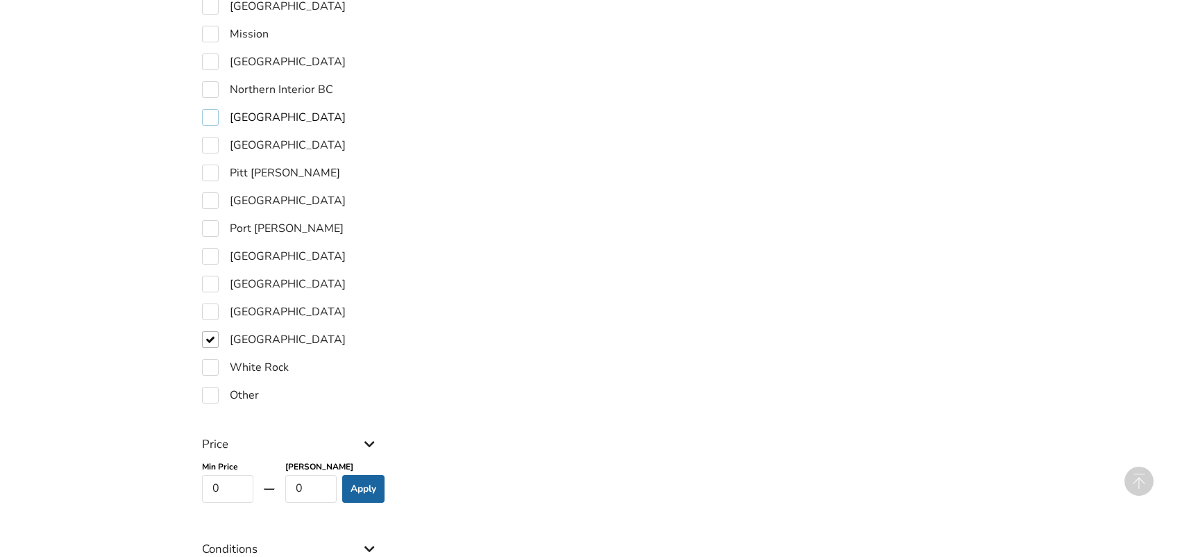
scroll to position [1108, 0]
click at [213, 328] on label "[GEOGRAPHIC_DATA]" at bounding box center [274, 336] width 144 height 17
checkbox input "false"
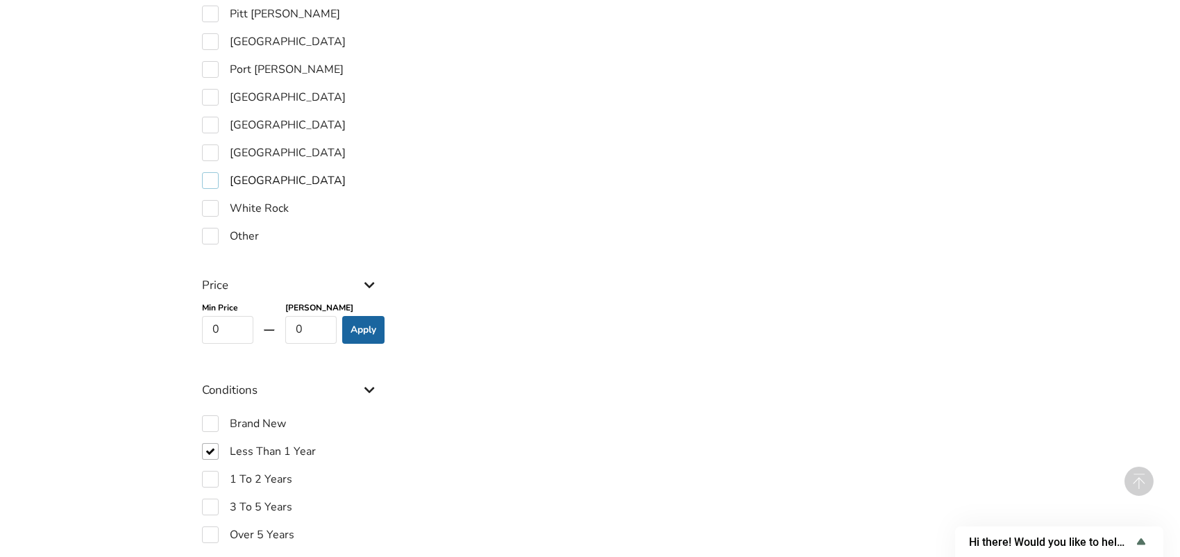
scroll to position [1268, 0]
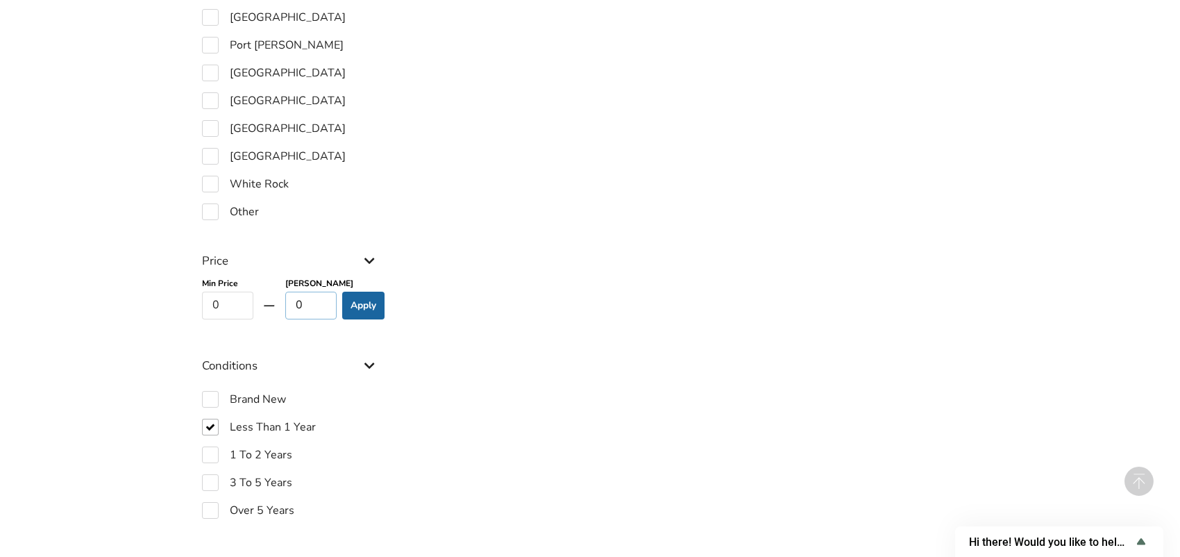
drag, startPoint x: 308, startPoint y: 301, endPoint x: 292, endPoint y: 303, distance: 16.2
click at [292, 303] on input "0" at bounding box center [311, 306] width 52 height 28
type input "100"
click at [371, 299] on button "Apply" at bounding box center [363, 306] width 42 height 28
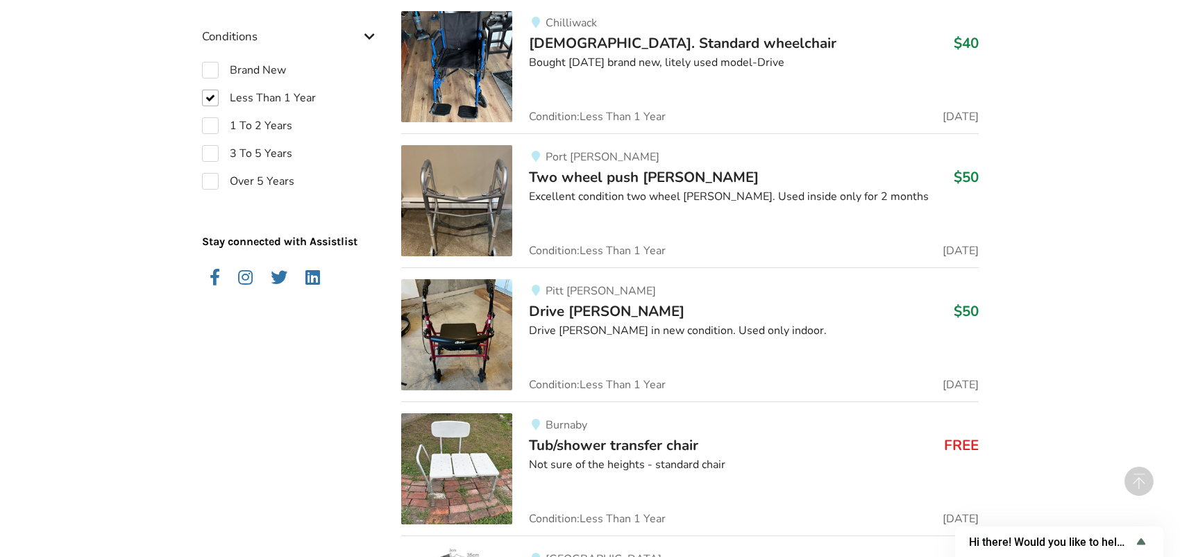
scroll to position [1666, 0]
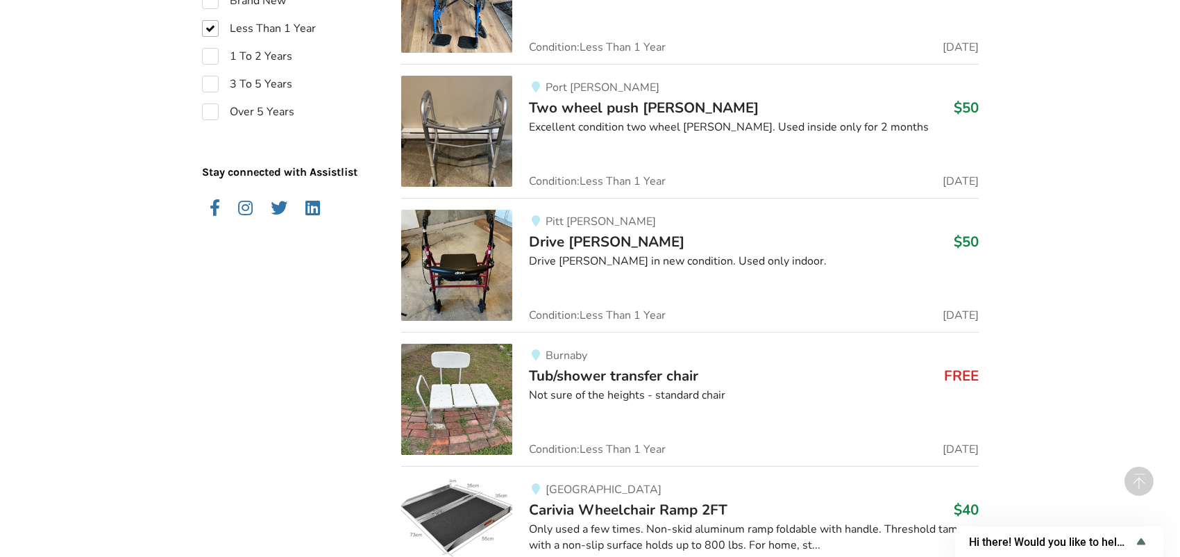
click at [496, 269] on img at bounding box center [456, 265] width 111 height 111
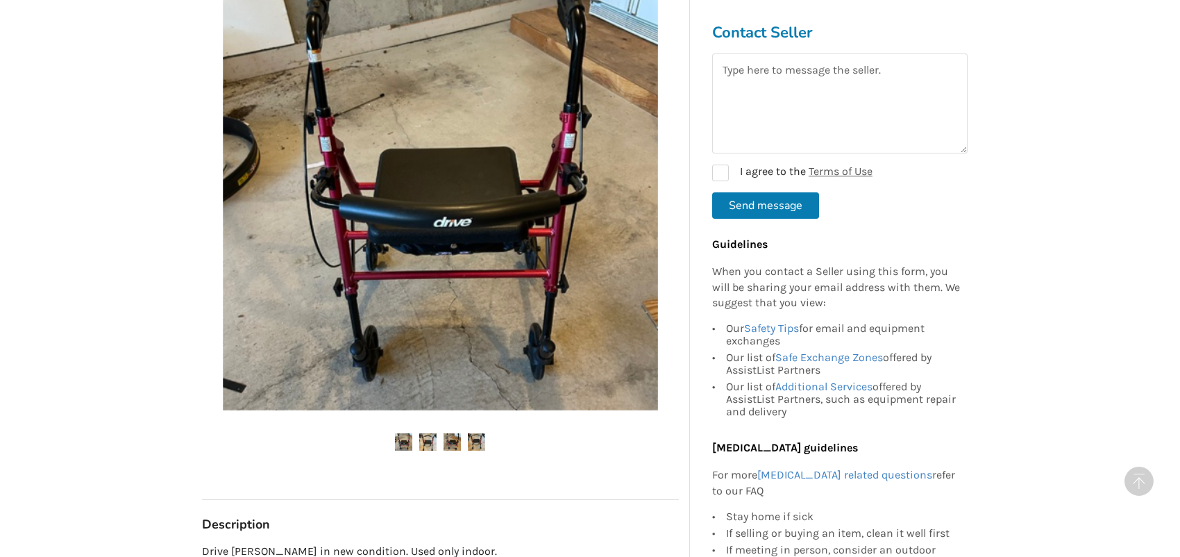
scroll to position [486, 0]
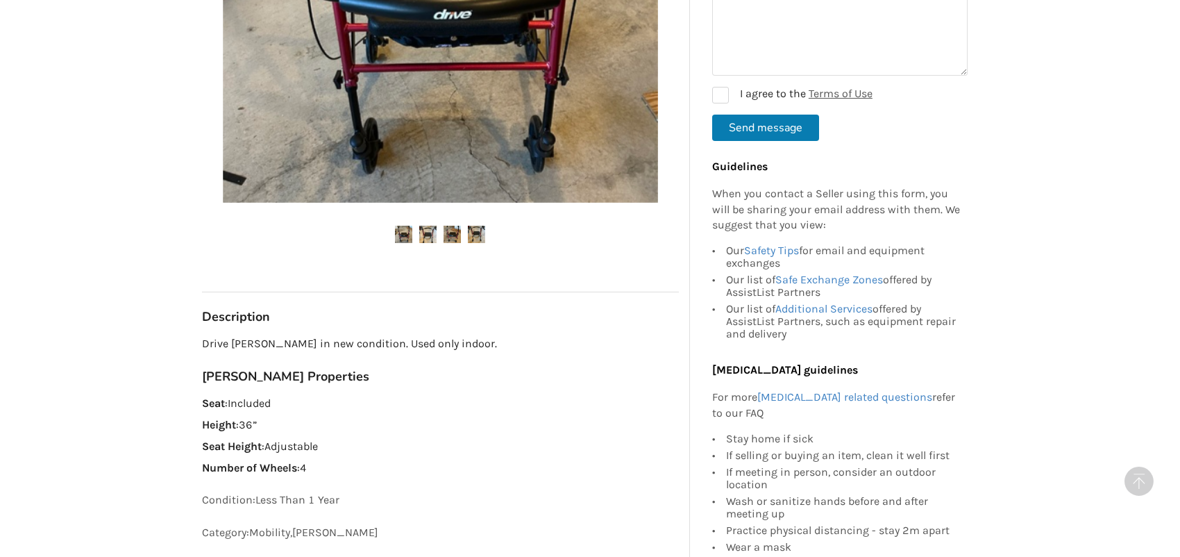
click at [425, 225] on div at bounding box center [440, 14] width 477 height 509
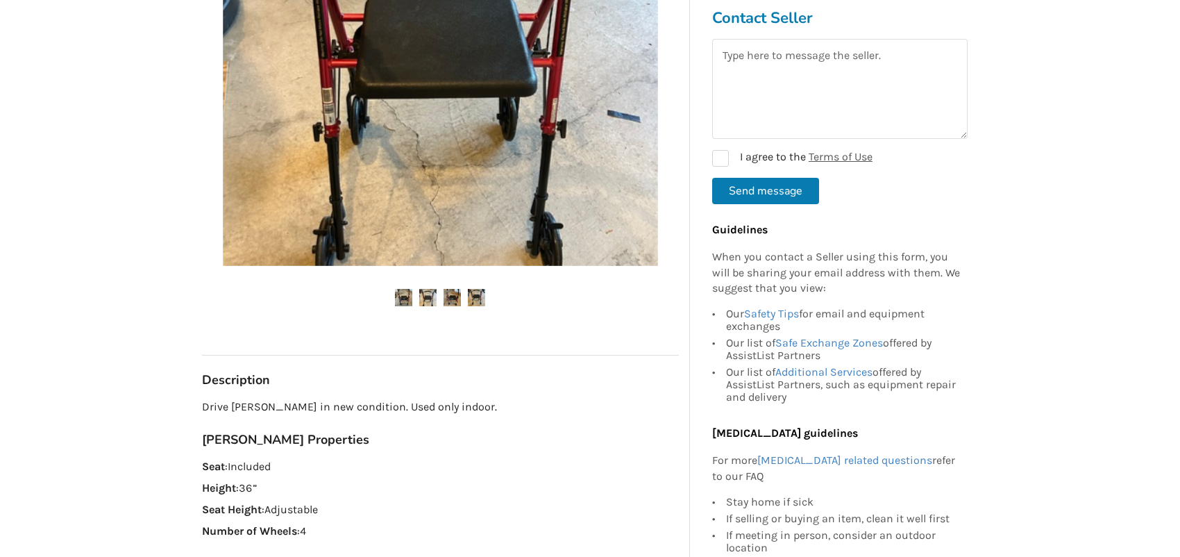
scroll to position [347, 0]
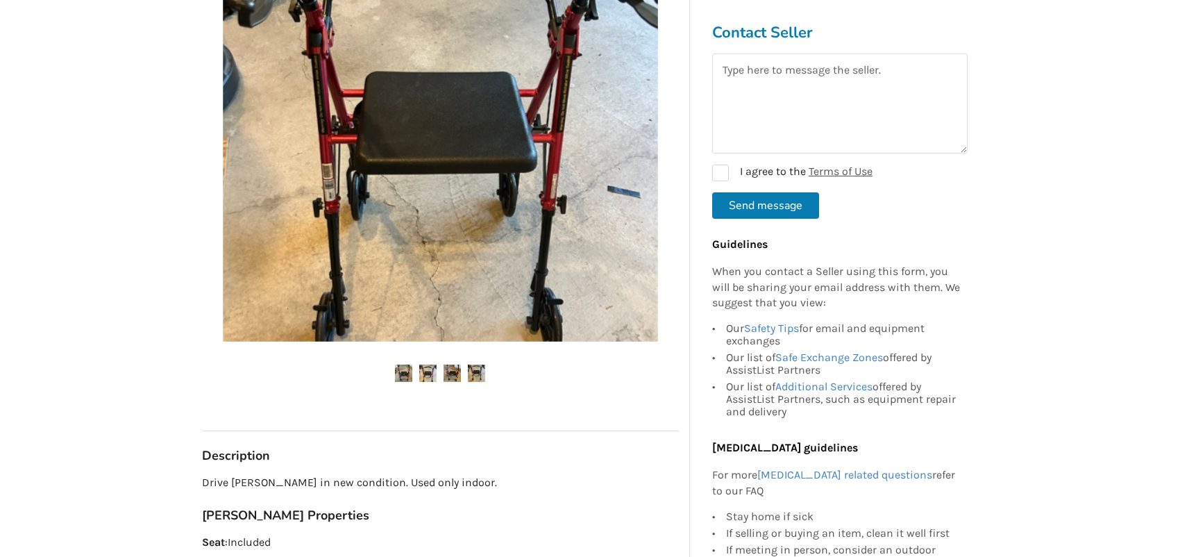
click at [450, 369] on img at bounding box center [452, 373] width 17 height 17
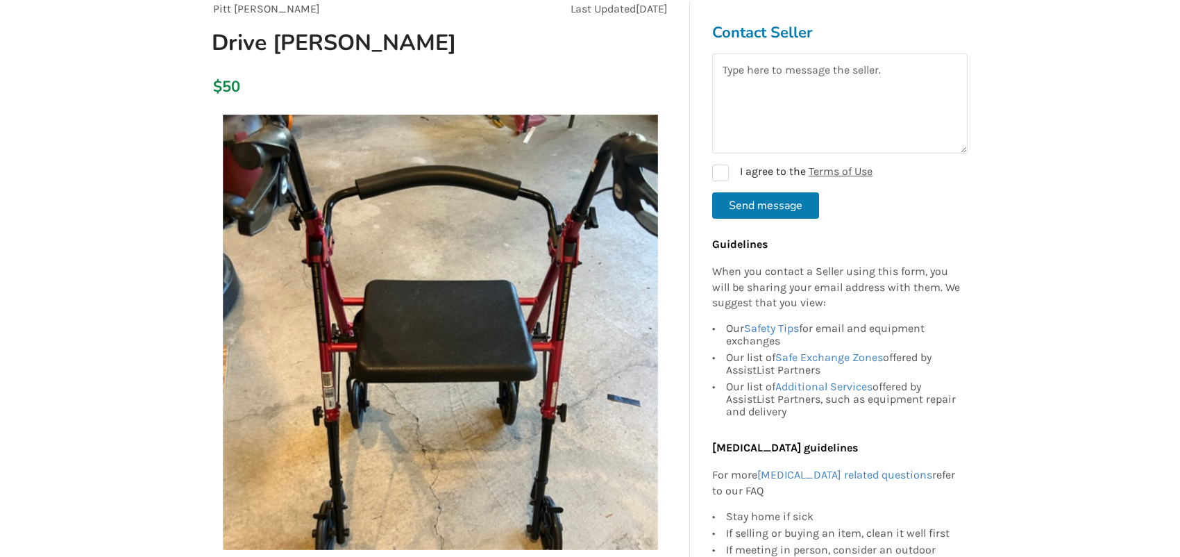
scroll to position [69, 0]
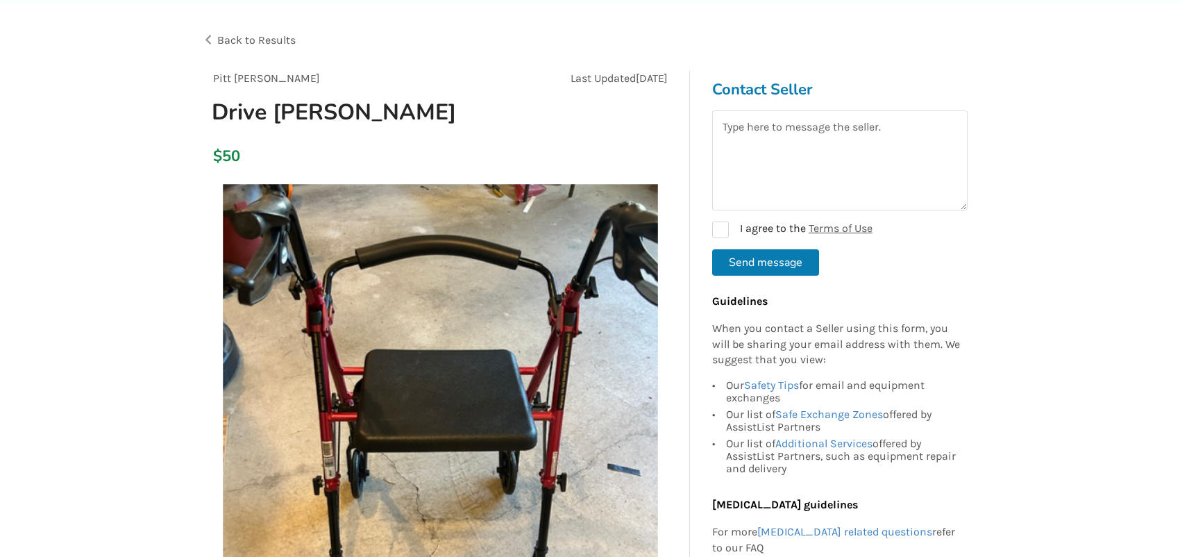
click at [214, 37] on div "Back to Results" at bounding box center [396, 40] width 389 height 39
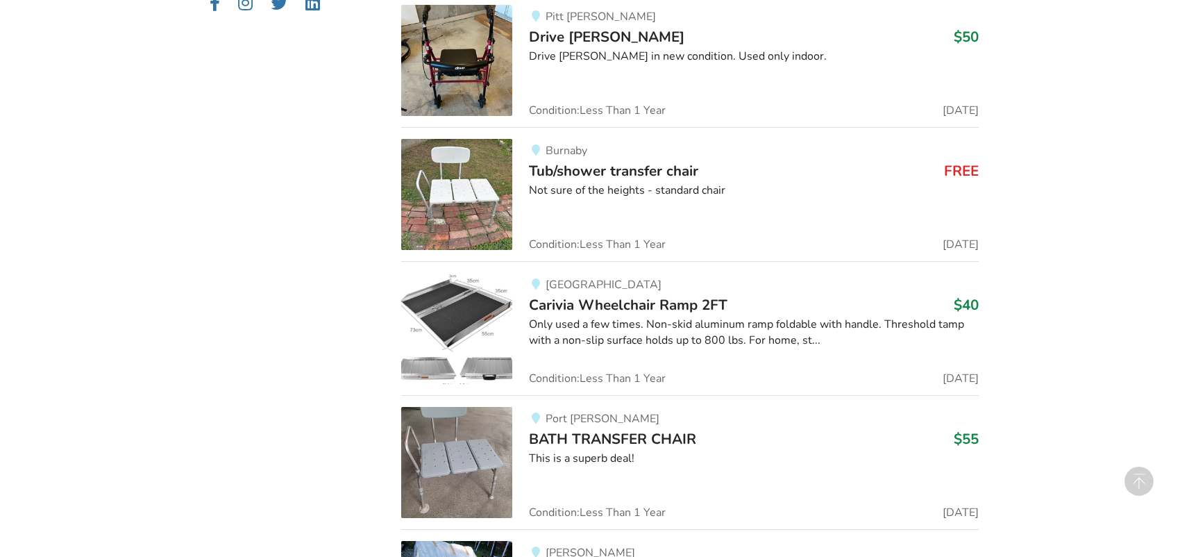
scroll to position [1875, 0]
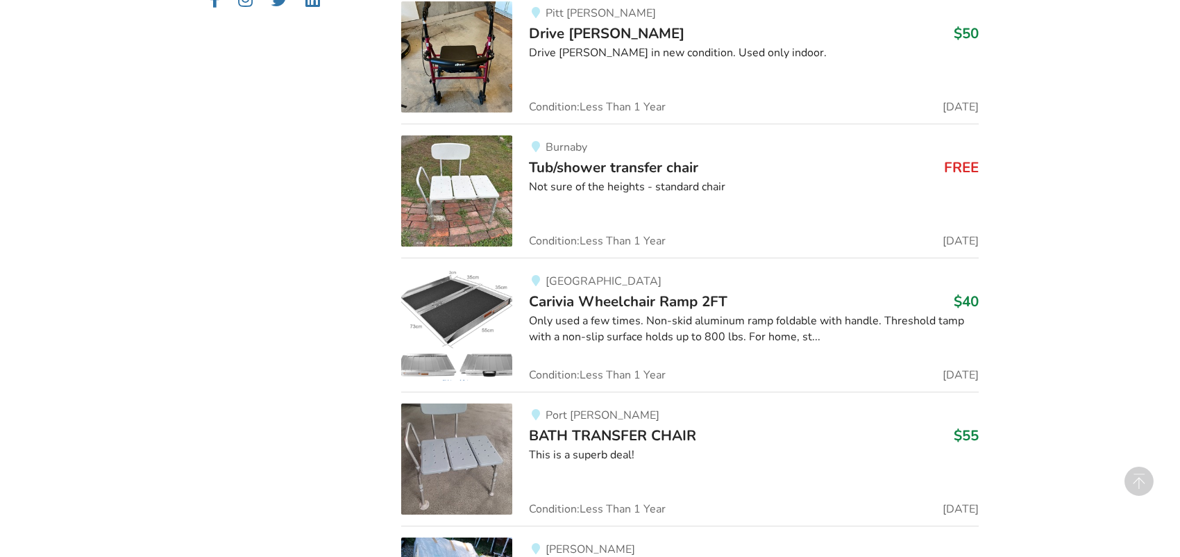
click at [474, 312] on img at bounding box center [456, 324] width 111 height 111
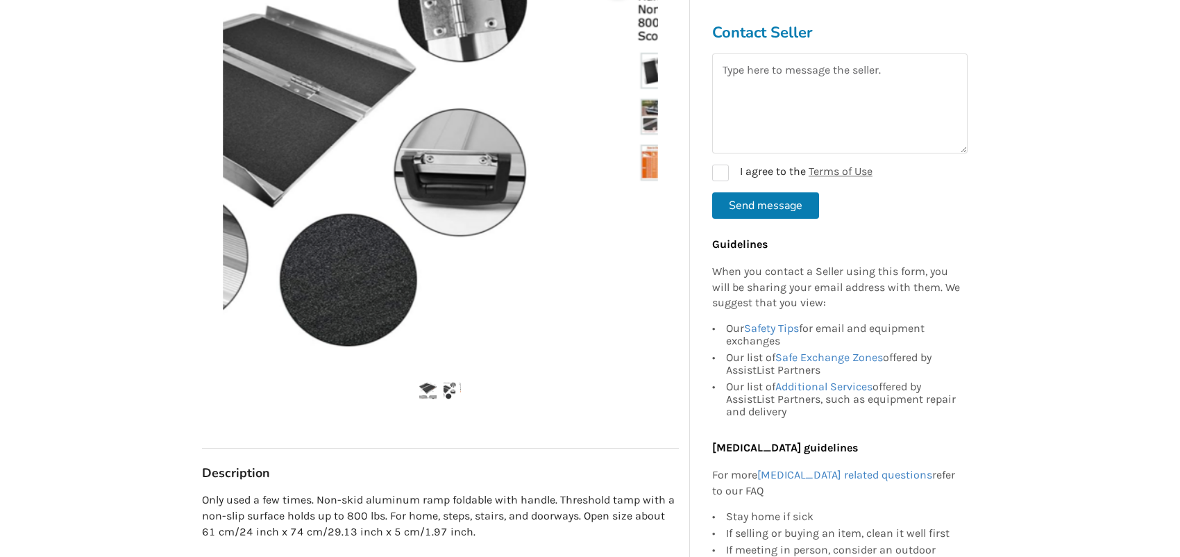
scroll to position [278, 0]
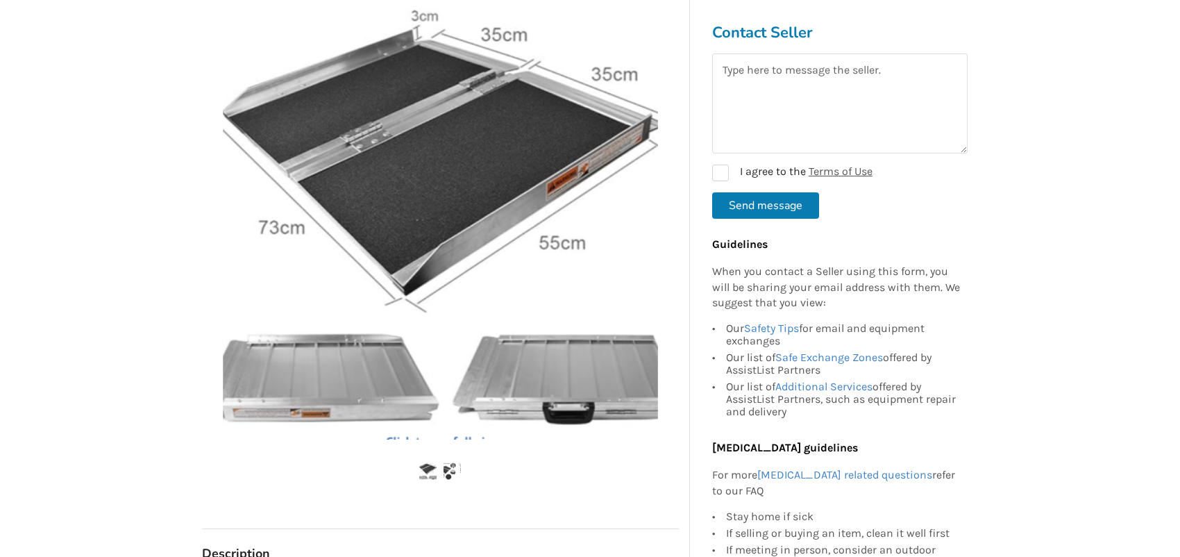
click at [422, 471] on img at bounding box center [427, 470] width 17 height 17
click at [424, 467] on img at bounding box center [427, 470] width 17 height 17
click at [457, 471] on img at bounding box center [452, 470] width 17 height 17
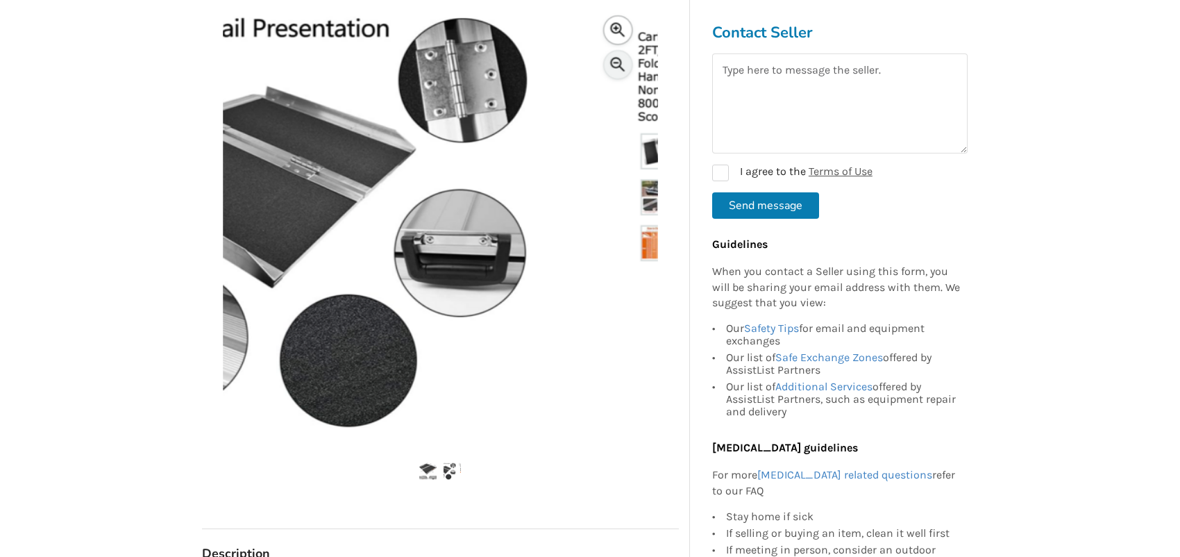
click at [646, 208] on img at bounding box center [440, 221] width 435 height 435
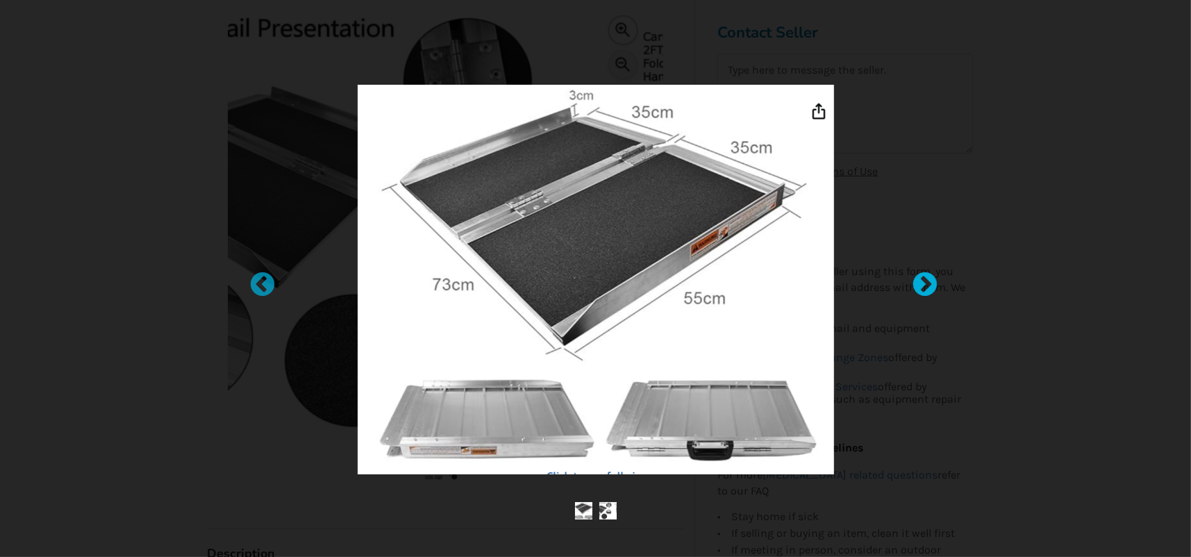
click at [925, 271] on div at bounding box center [918, 278] width 14 height 14
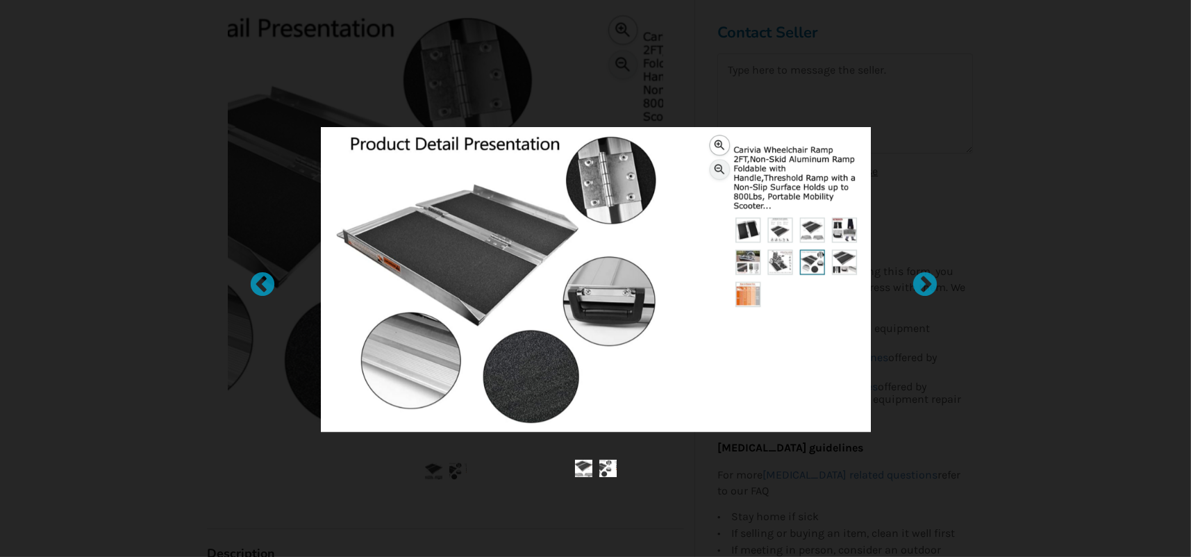
click at [747, 268] on img at bounding box center [596, 279] width 550 height 305
drag, startPoint x: 923, startPoint y: 58, endPoint x: 921, endPoint y: 73, distance: 14.7
click at [926, 58] on div at bounding box center [595, 278] width 1191 height 557
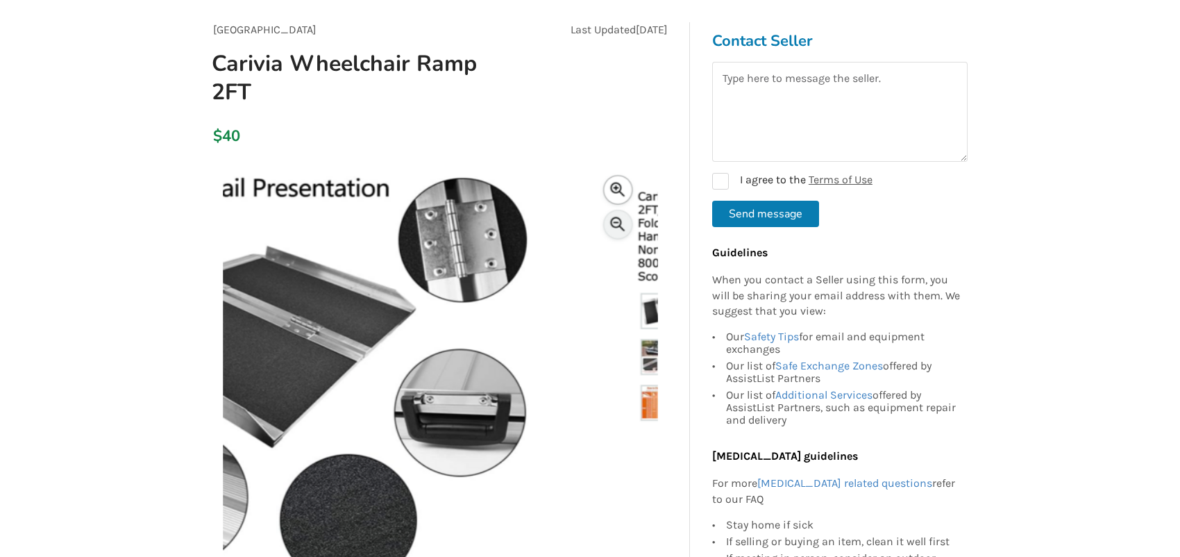
scroll to position [0, 0]
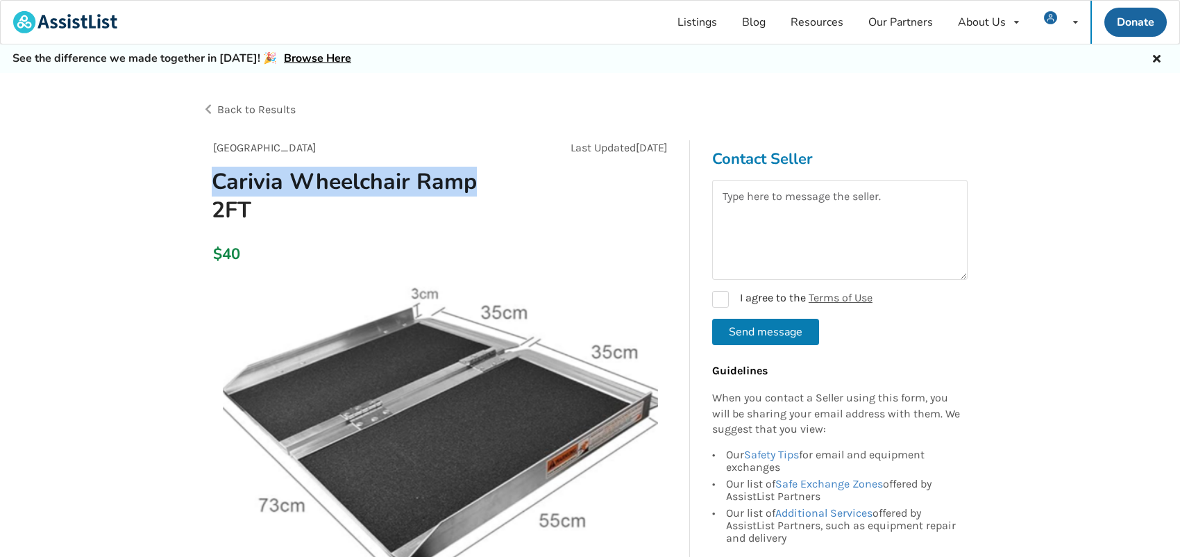
drag, startPoint x: 474, startPoint y: 182, endPoint x: 202, endPoint y: 183, distance: 271.5
click at [202, 183] on h1 "Carivia Wheelchair Ramp 2FT" at bounding box center [365, 195] width 328 height 57
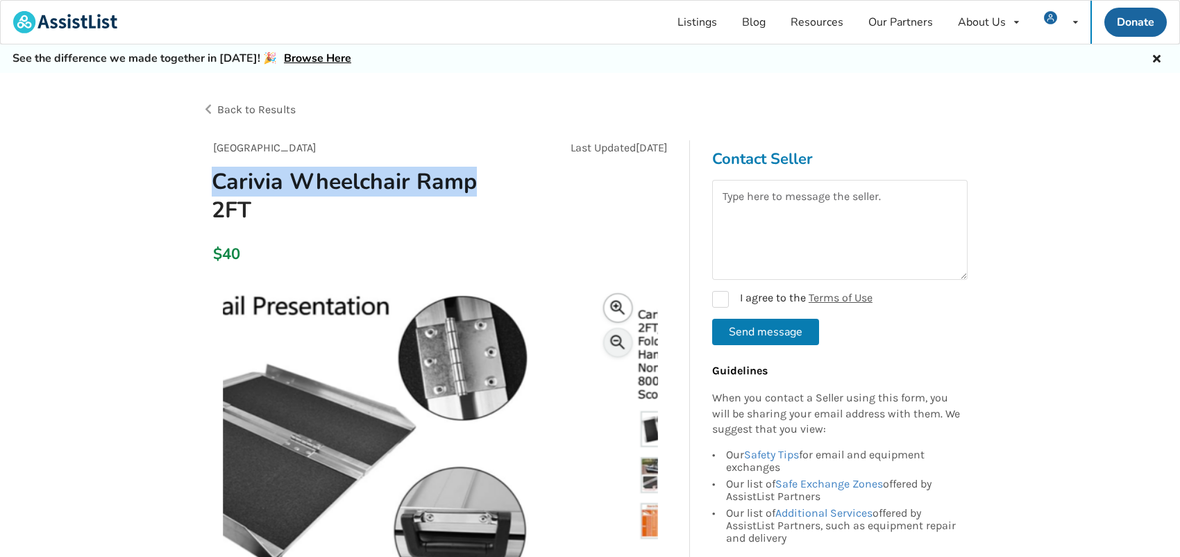
copy h1 "Carivia Wheelchair Ramp"
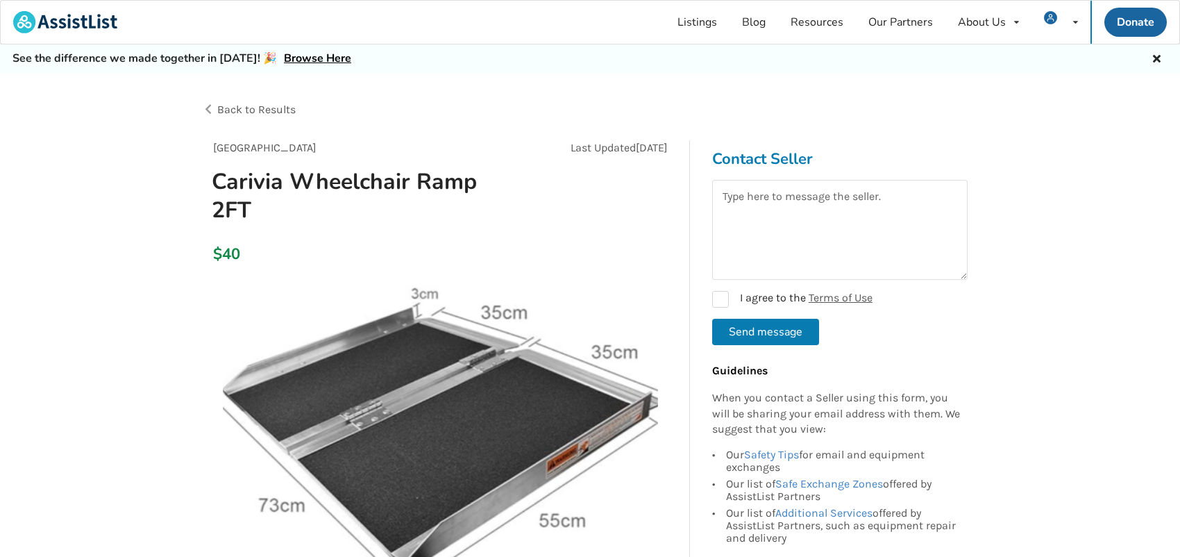
click at [210, 107] on div "Back to Results" at bounding box center [396, 109] width 389 height 39
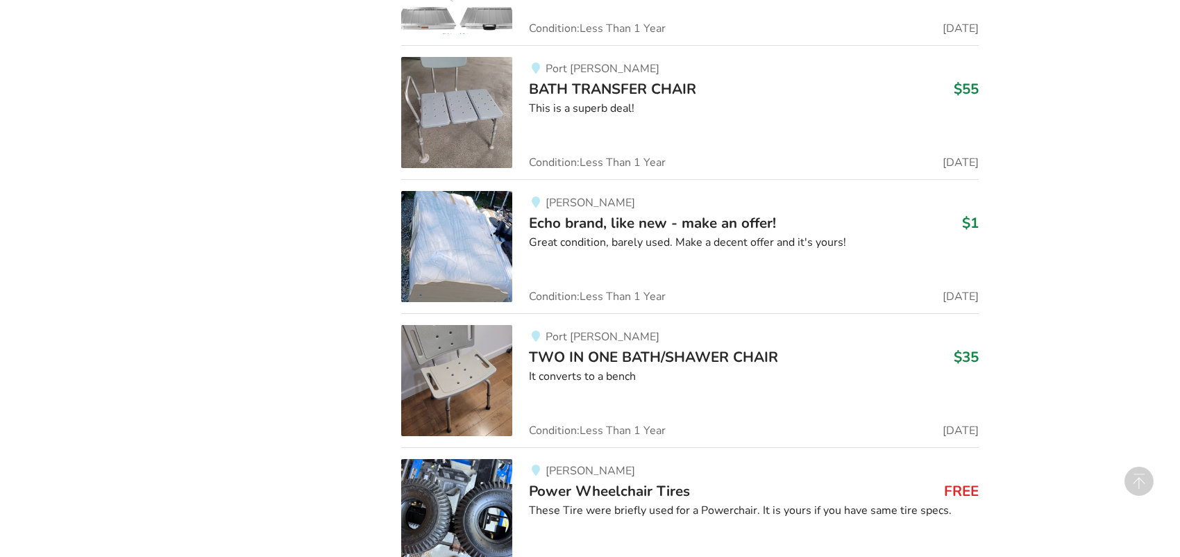
scroll to position [2222, 0]
click at [581, 234] on div "Great condition, barely used. Make a decent offer and it's yours!" at bounding box center [753, 242] width 449 height 16
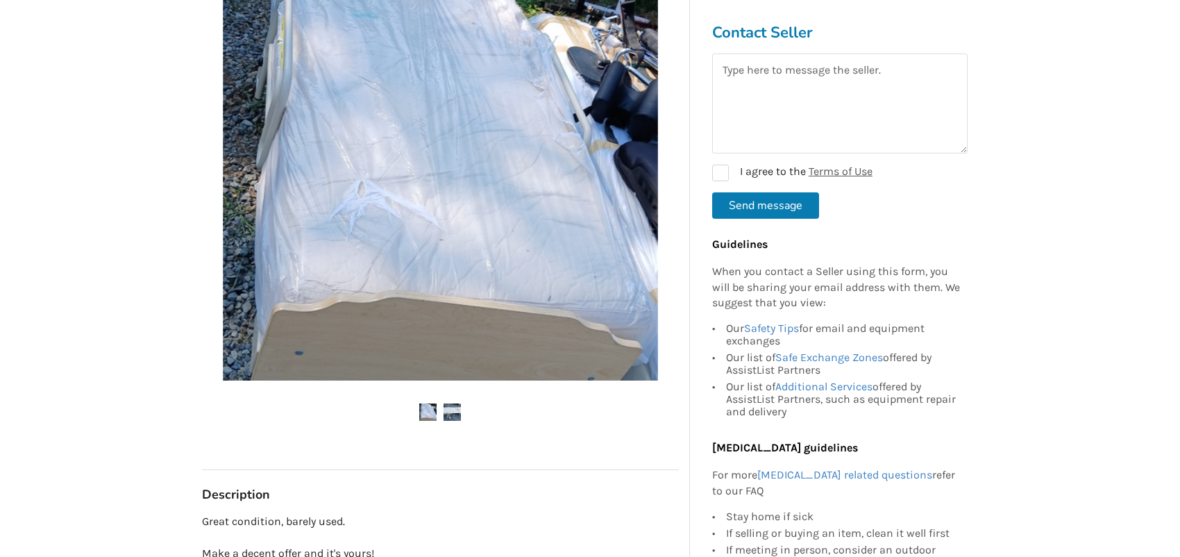
scroll to position [347, 0]
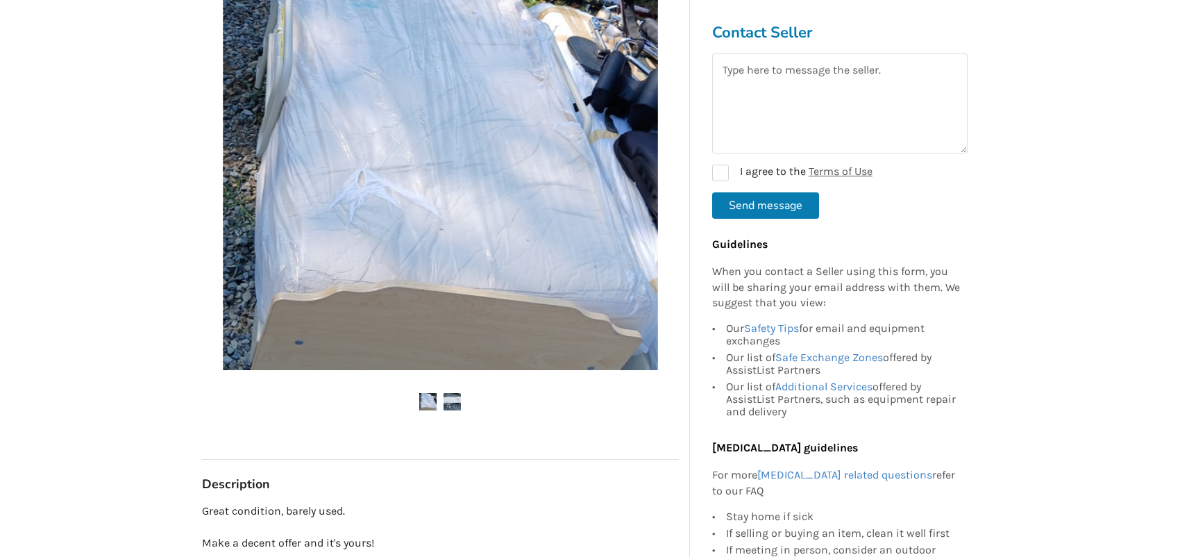
click at [449, 399] on img at bounding box center [452, 401] width 17 height 17
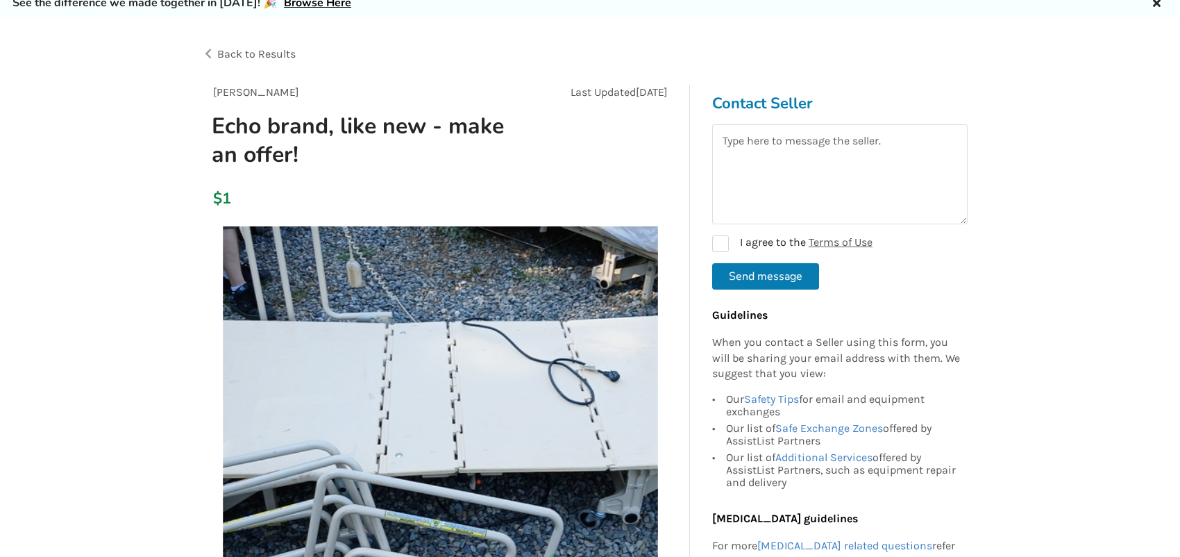
scroll to position [0, 0]
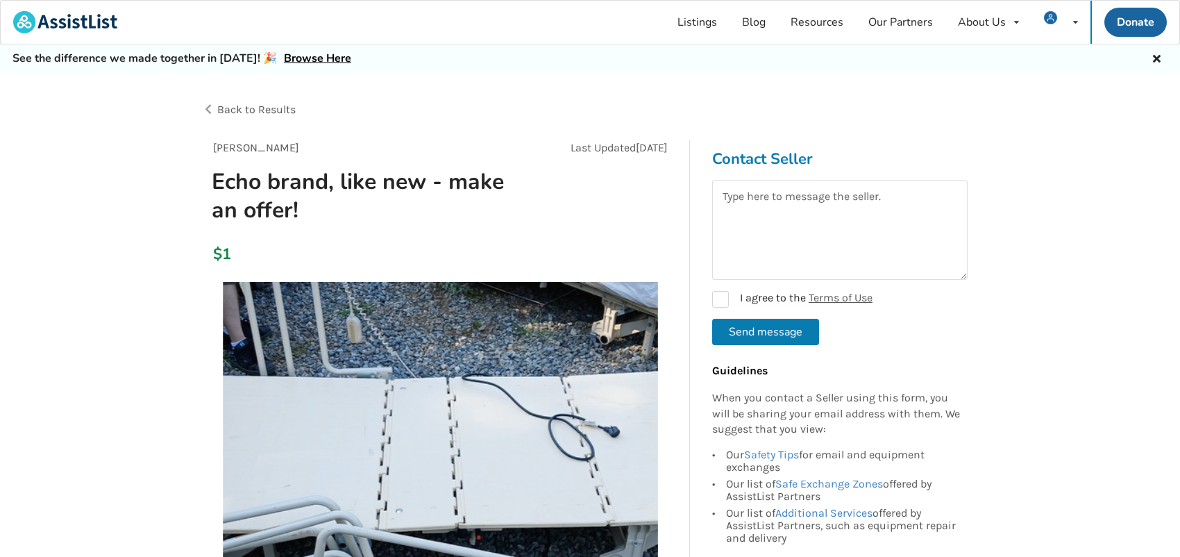
click at [212, 109] on div "Back to Results" at bounding box center [396, 109] width 389 height 39
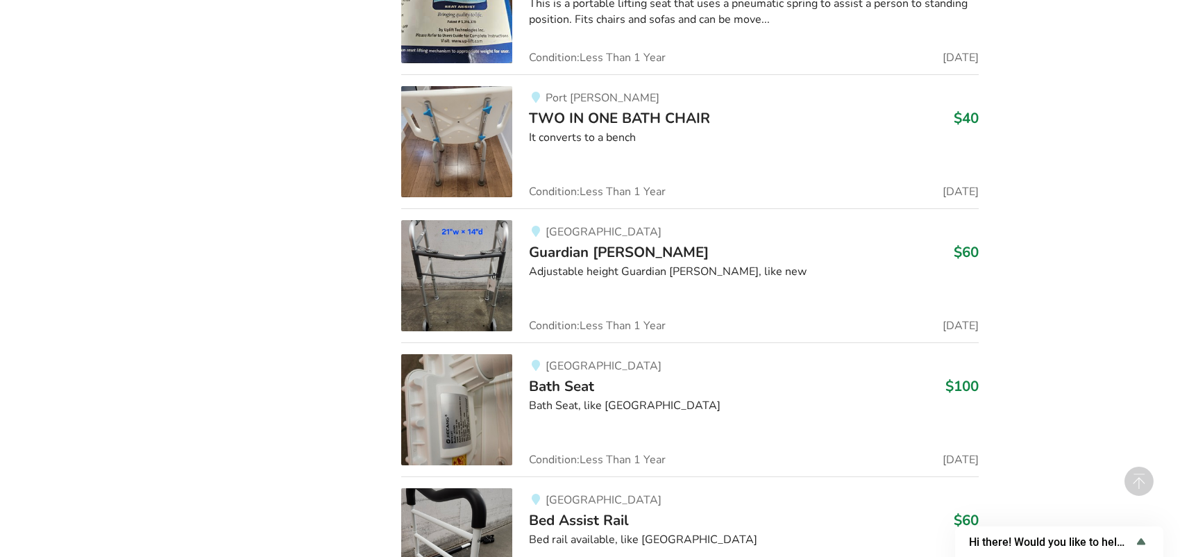
scroll to position [3958, 0]
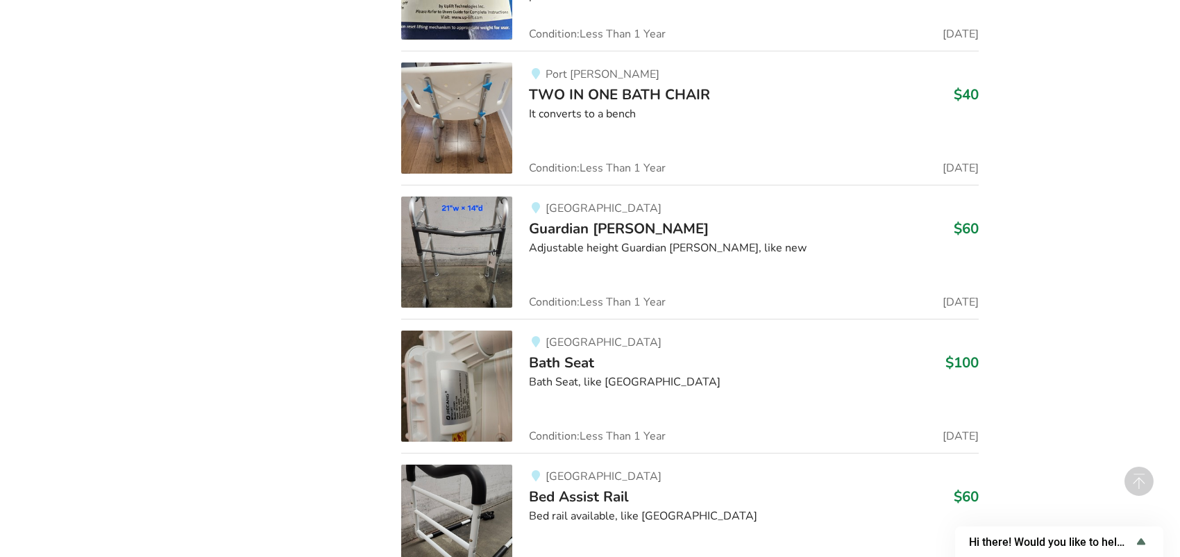
click at [455, 106] on img at bounding box center [456, 117] width 111 height 111
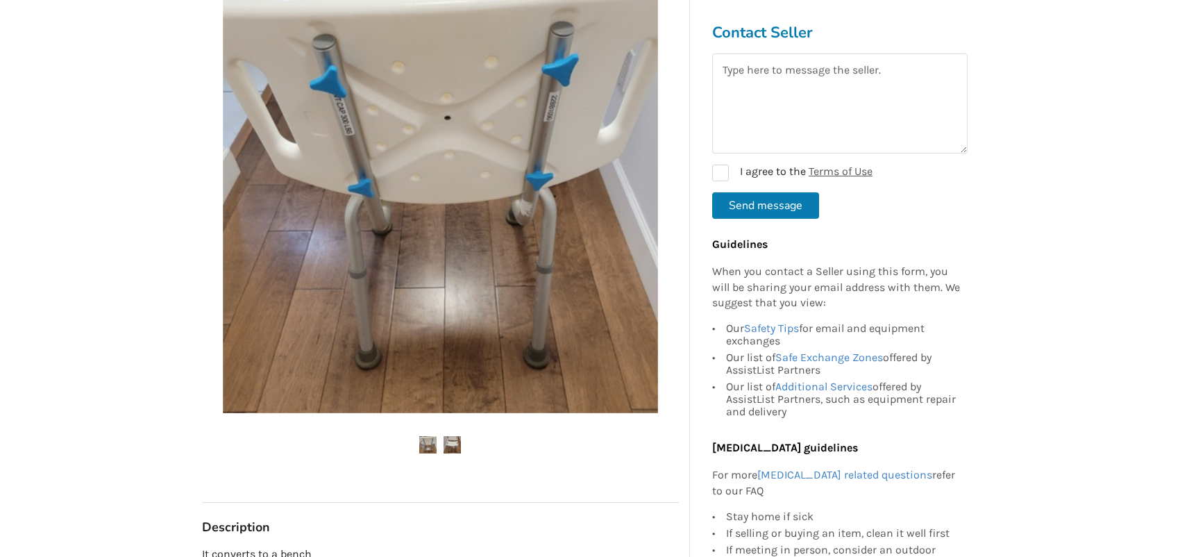
scroll to position [278, 0]
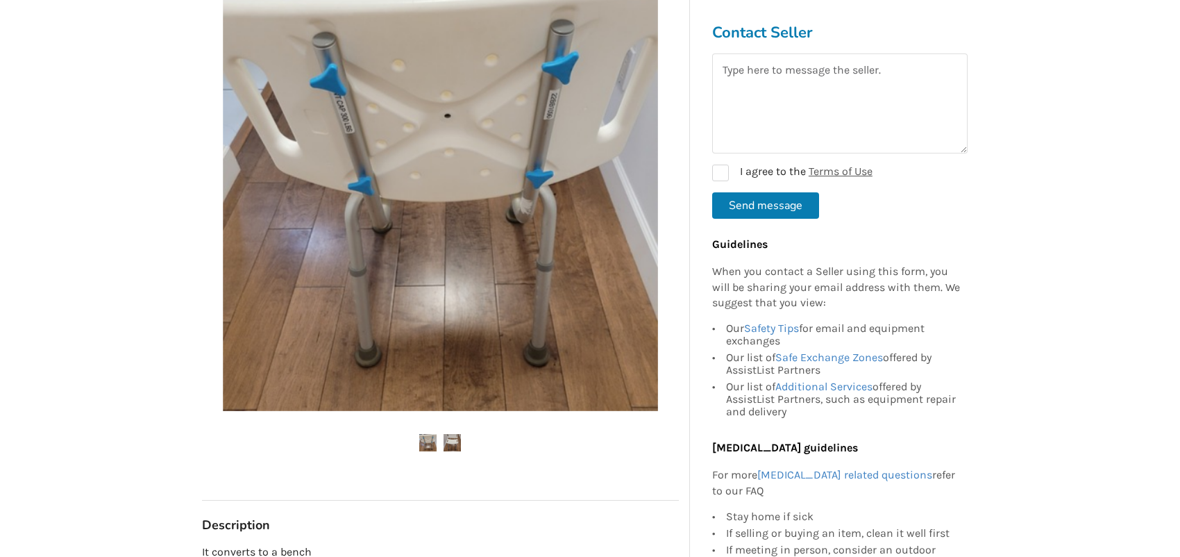
click at [451, 442] on img at bounding box center [452, 442] width 17 height 17
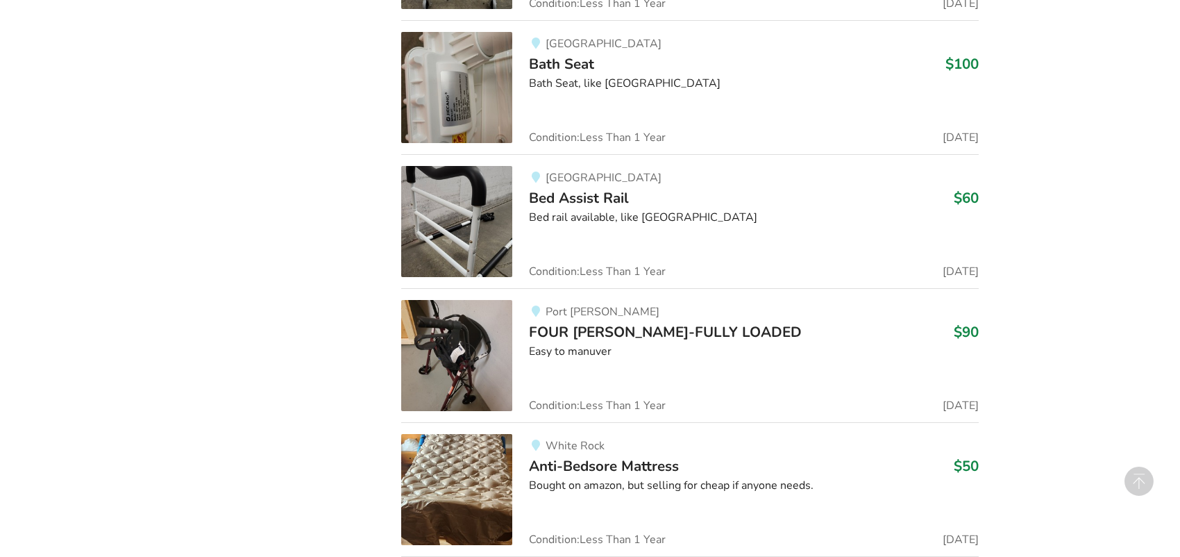
scroll to position [4279, 0]
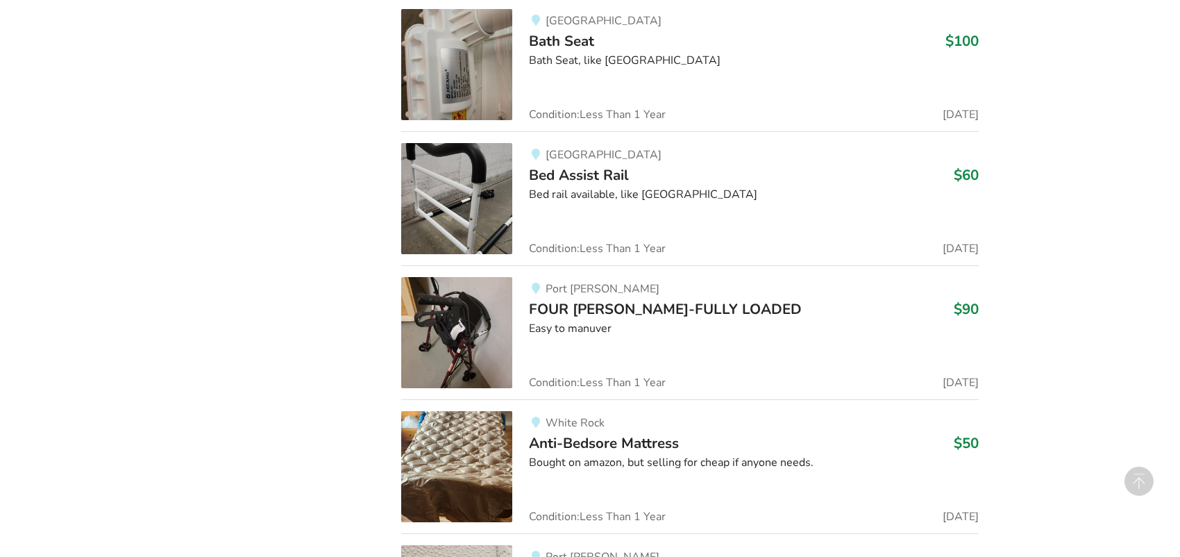
click at [456, 319] on img at bounding box center [456, 332] width 111 height 111
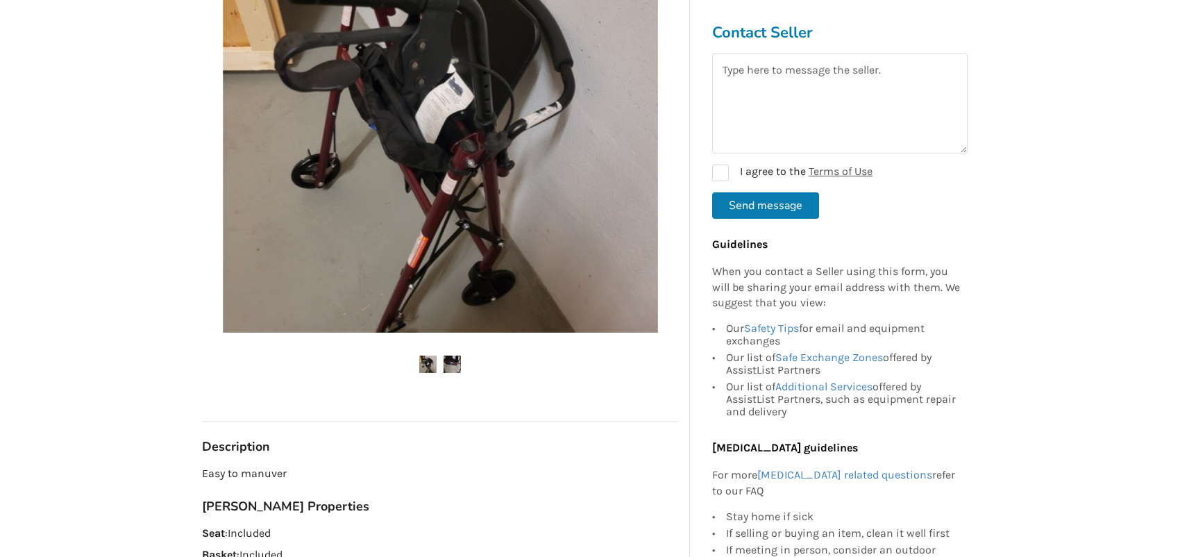
scroll to position [417, 0]
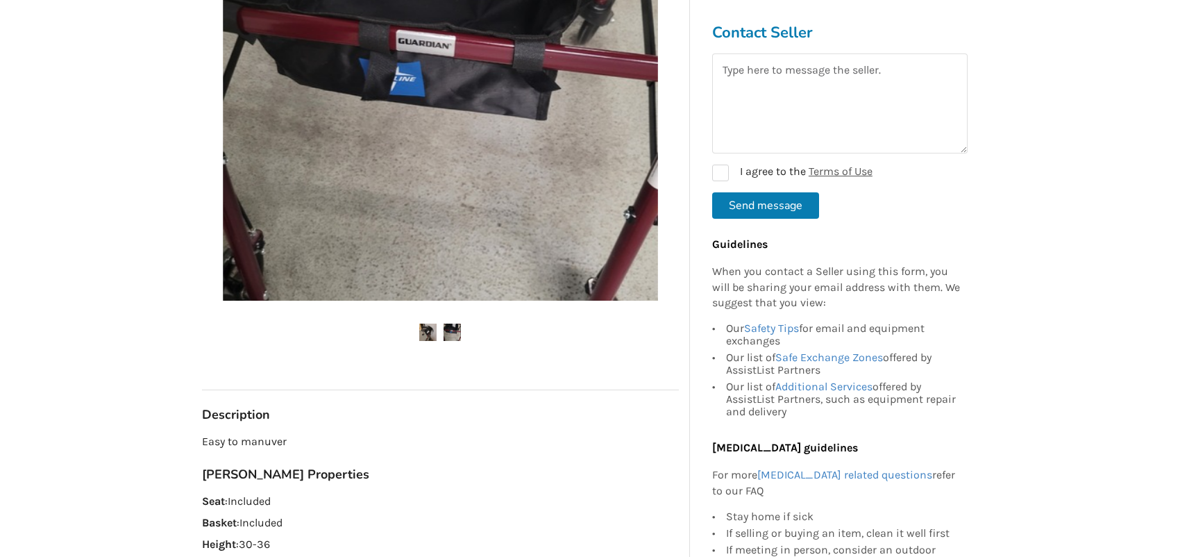
click at [454, 330] on img at bounding box center [452, 332] width 17 height 17
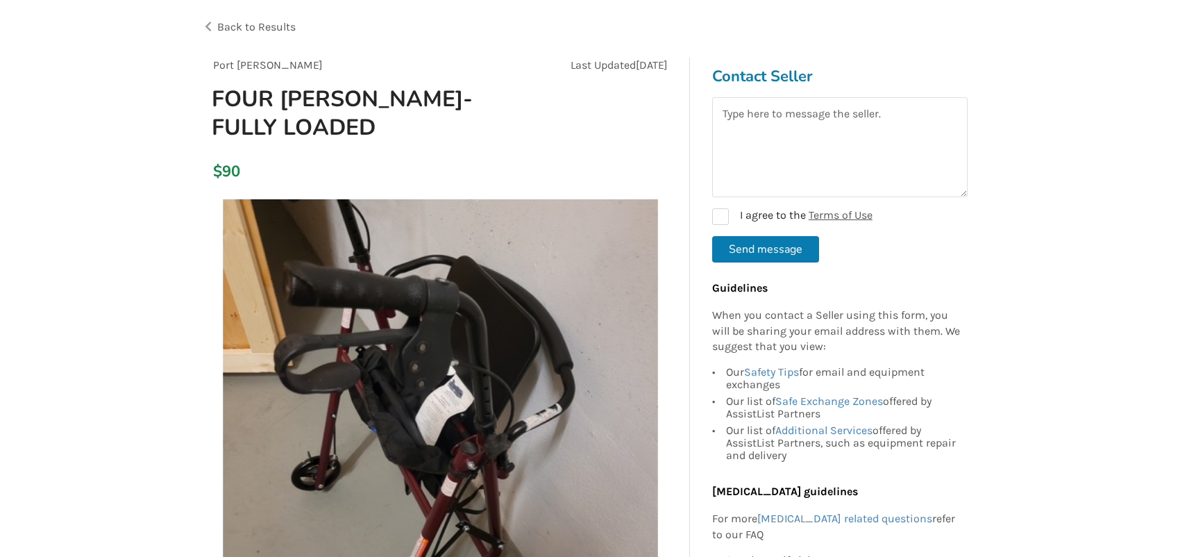
scroll to position [0, 0]
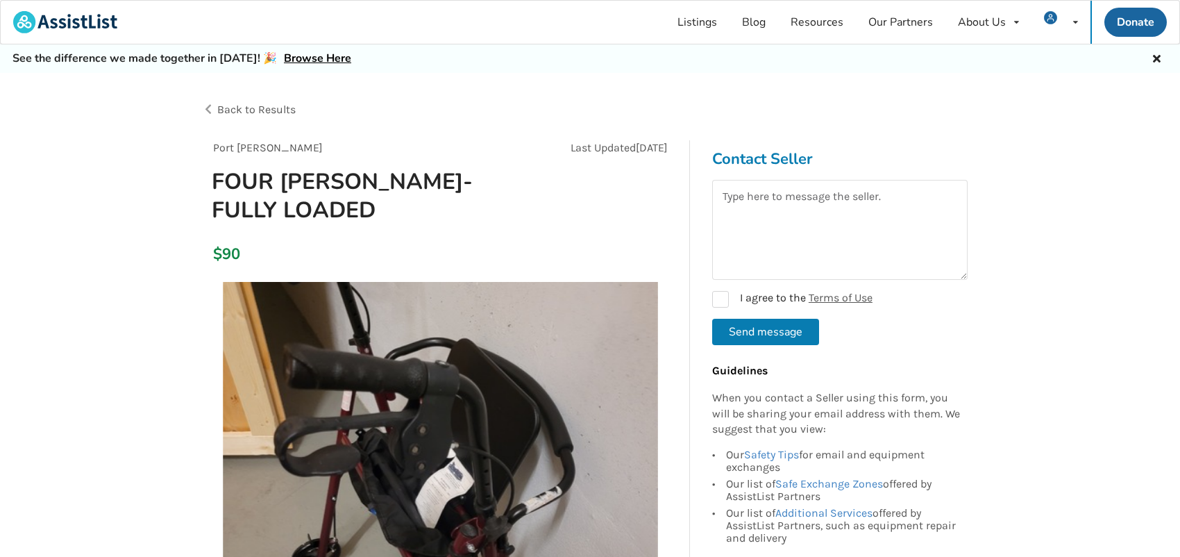
click at [210, 107] on div "Back to Results" at bounding box center [396, 109] width 389 height 39
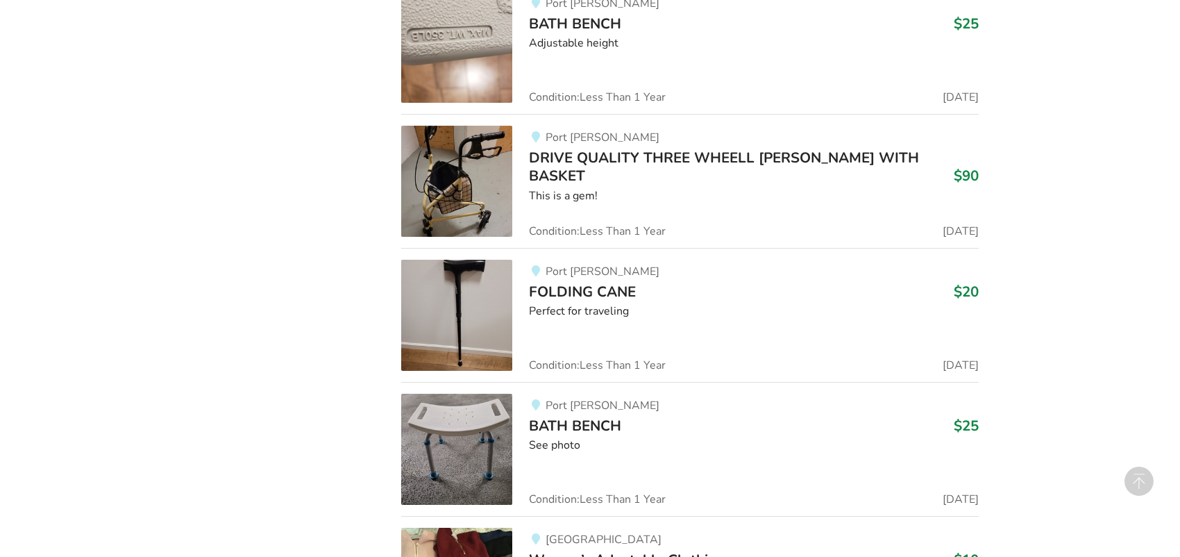
scroll to position [4834, 0]
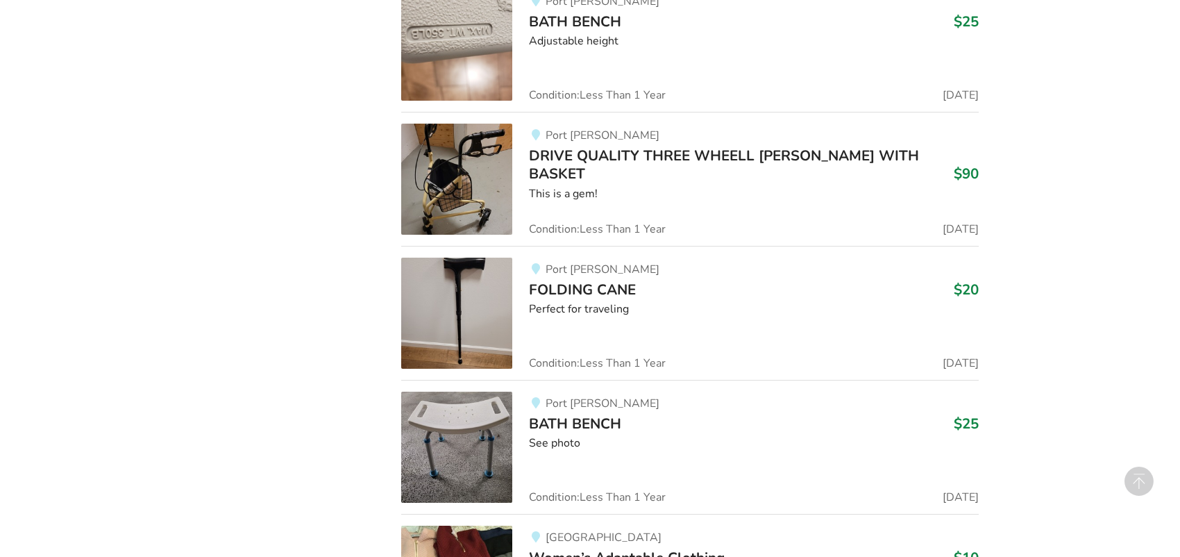
click at [492, 171] on img at bounding box center [456, 179] width 111 height 111
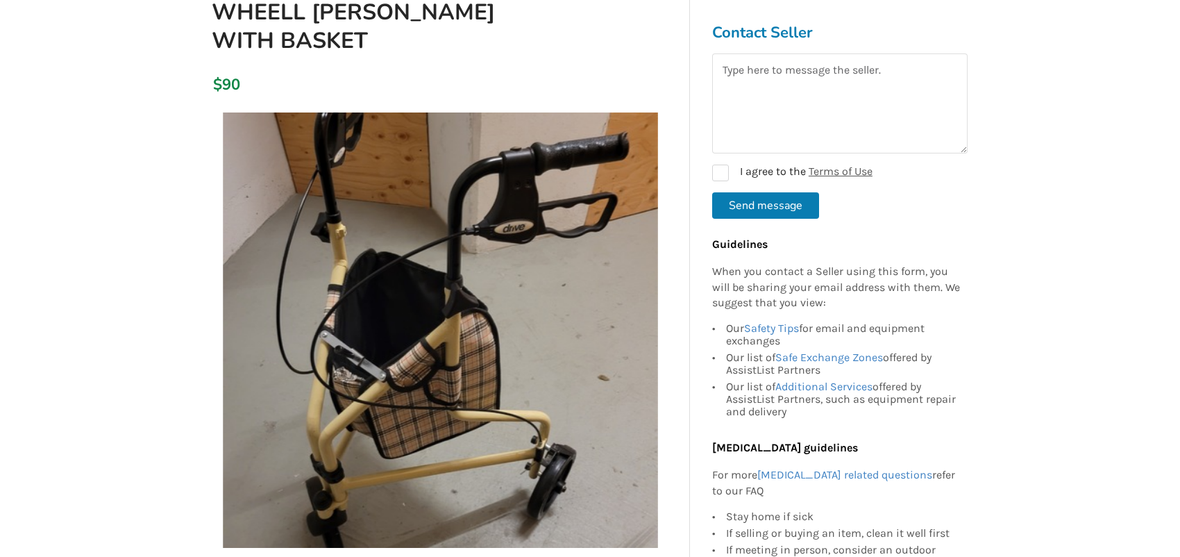
scroll to position [208, 0]
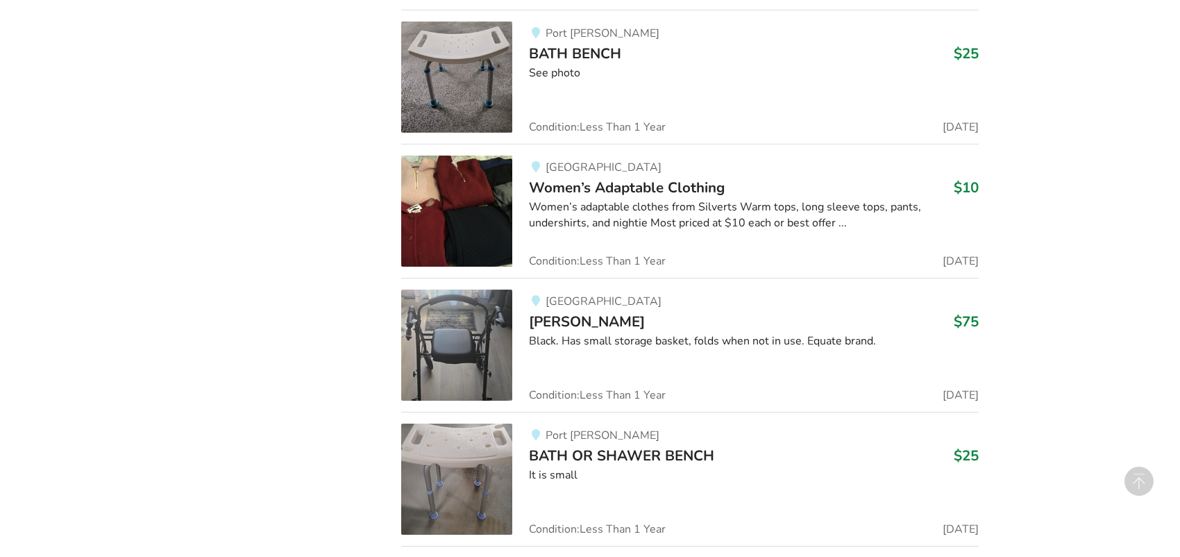
scroll to position [5251, 0]
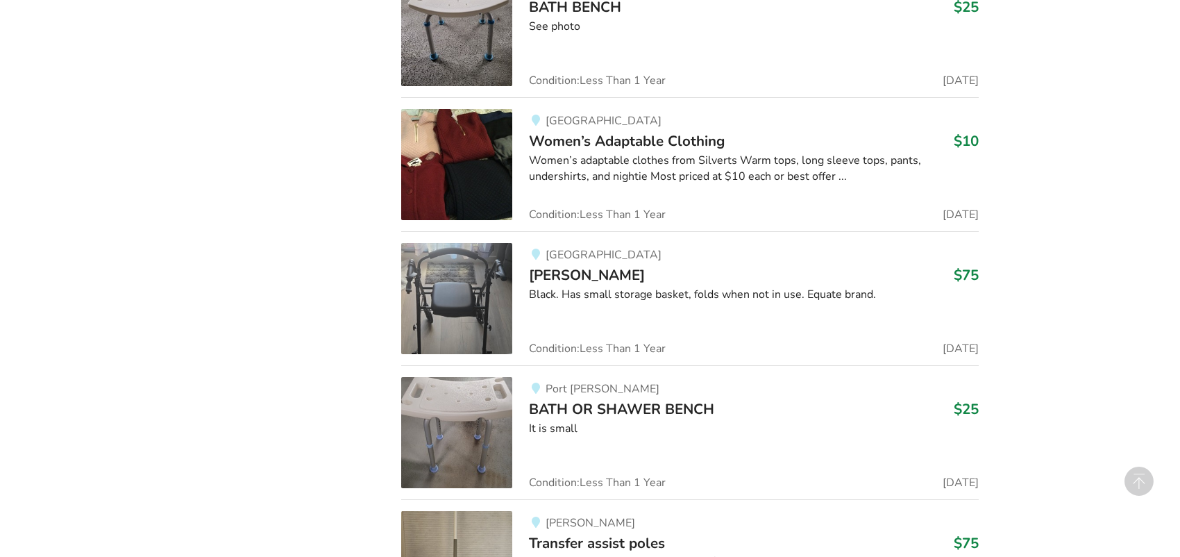
click at [464, 298] on img at bounding box center [456, 298] width 111 height 111
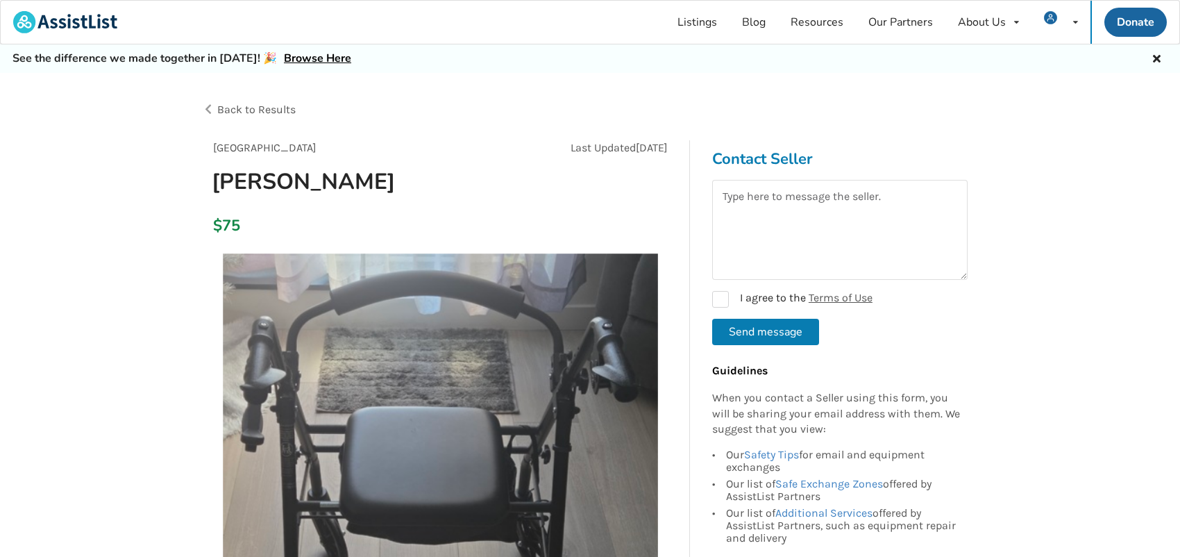
click at [210, 109] on div "Back to Results" at bounding box center [396, 109] width 389 height 39
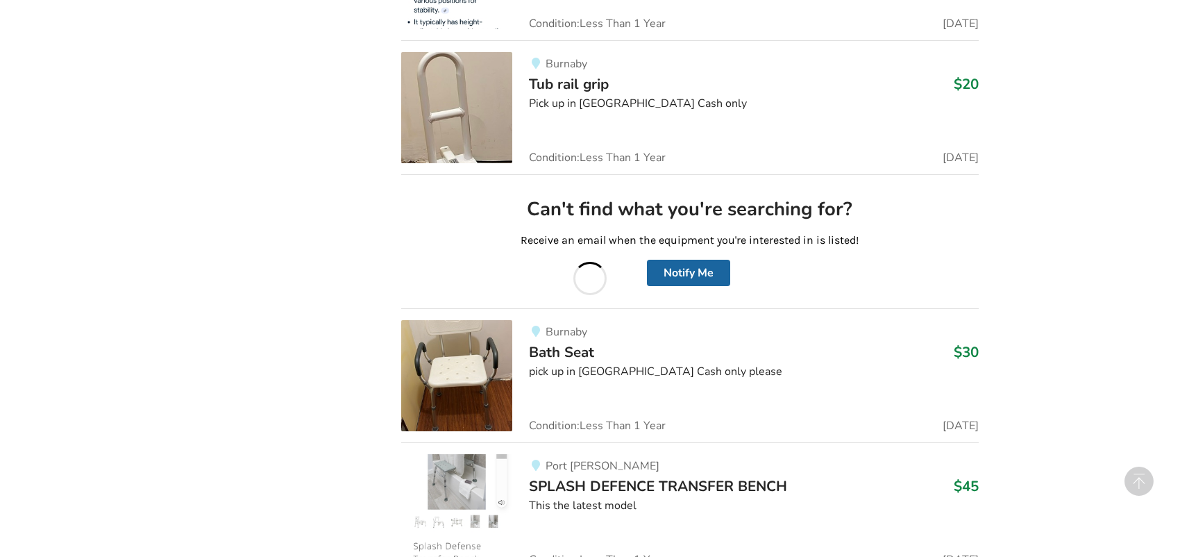
scroll to position [7022, 0]
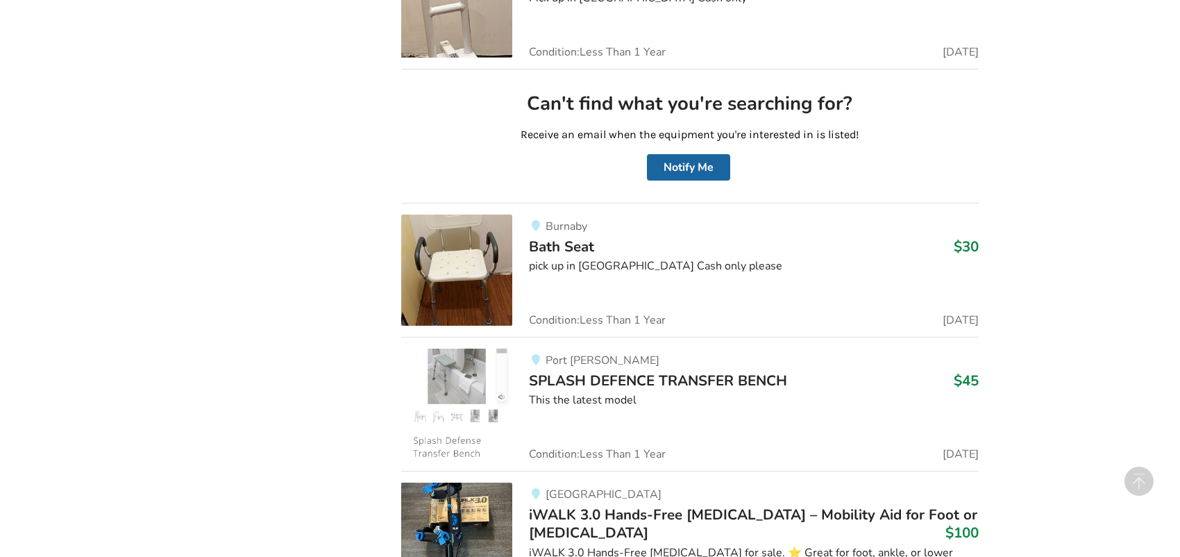
click at [456, 269] on img at bounding box center [456, 270] width 111 height 111
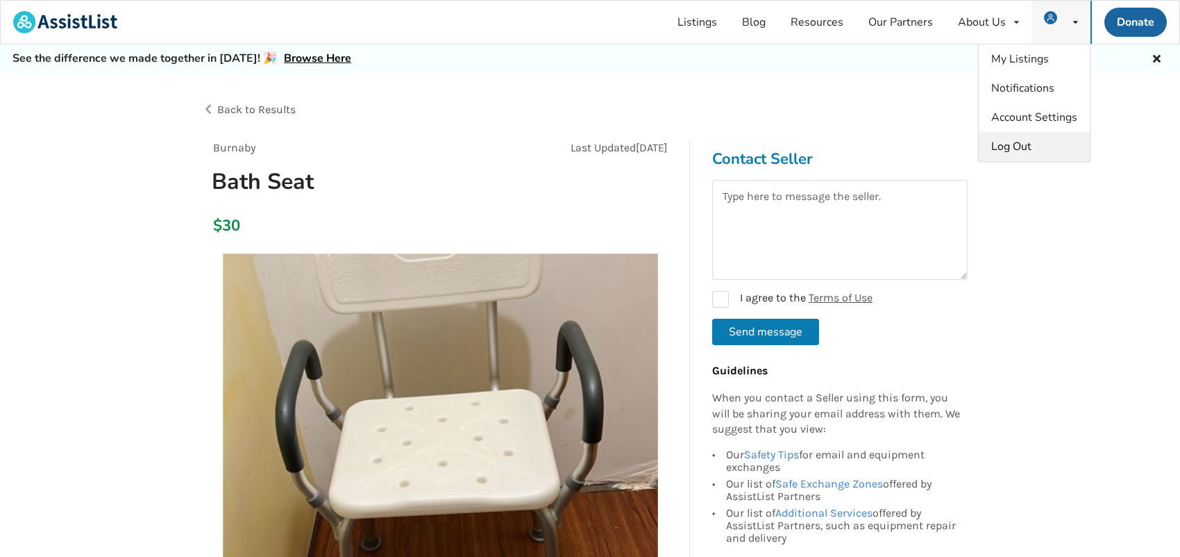
click at [1020, 142] on span "Log Out" at bounding box center [1011, 146] width 40 height 15
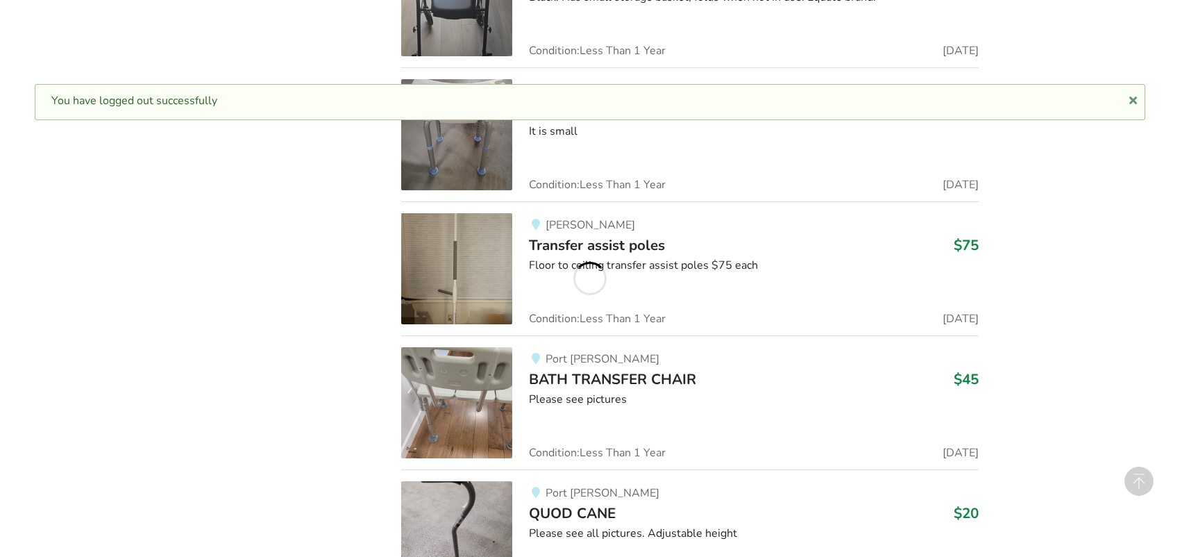
scroll to position [7022, 0]
